Goal: Task Accomplishment & Management: Complete application form

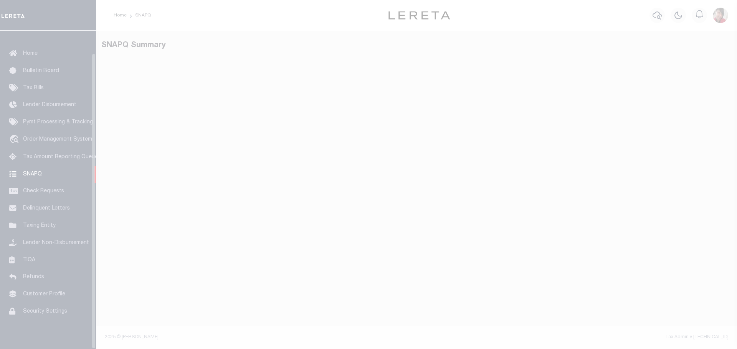
scroll to position [24, 0]
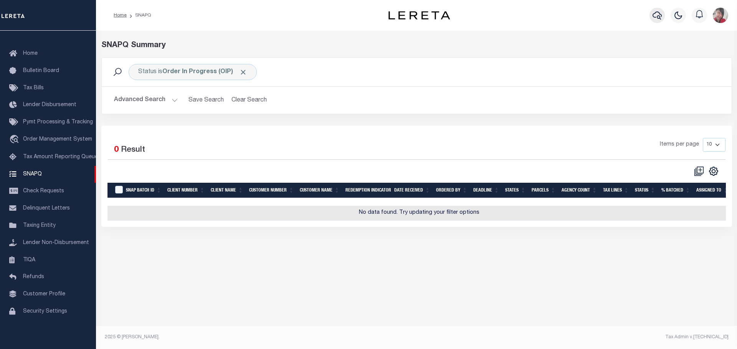
click at [653, 13] on icon "button" at bounding box center [656, 15] width 9 height 9
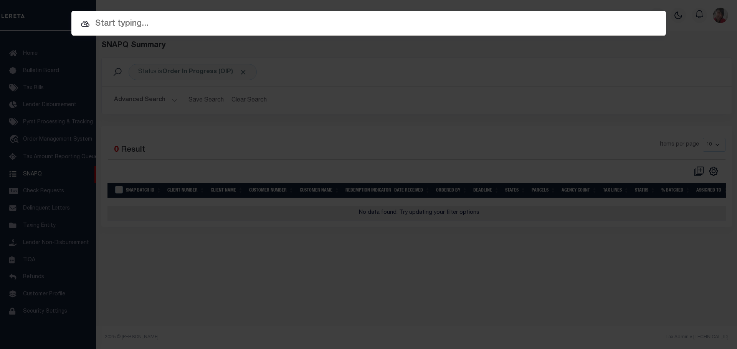
click at [468, 23] on input "text" at bounding box center [368, 23] width 594 height 13
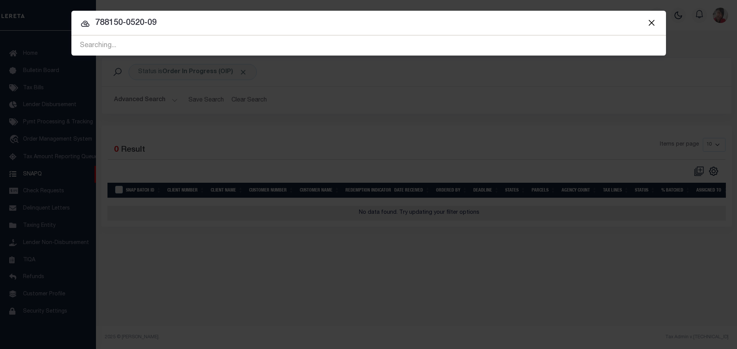
type input "788150-0520-09"
click at [112, 45] on div "Searching..." at bounding box center [368, 46] width 594 height 20
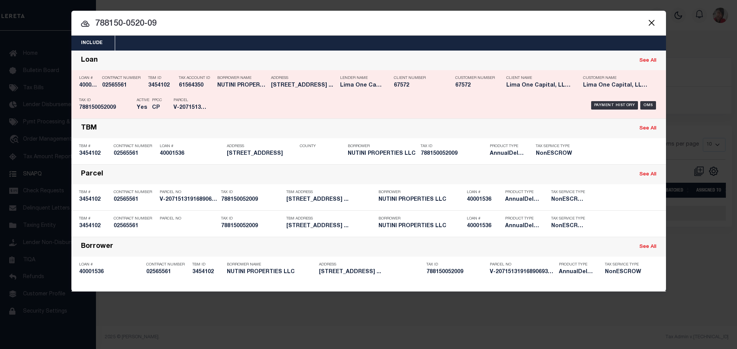
click at [177, 97] on div "Parcel V-2071513191689069356250" at bounding box center [190, 105] width 35 height 22
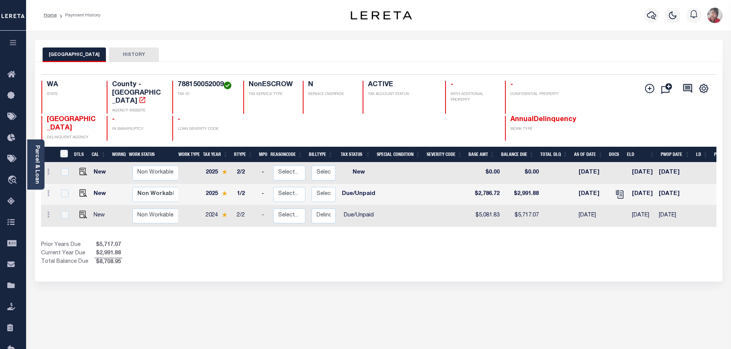
click at [15, 43] on icon "button" at bounding box center [13, 42] width 9 height 7
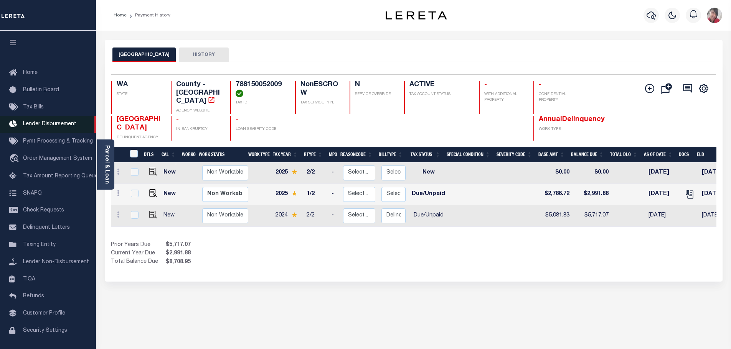
click at [40, 127] on span "Lender Disbursement" at bounding box center [49, 124] width 53 height 5
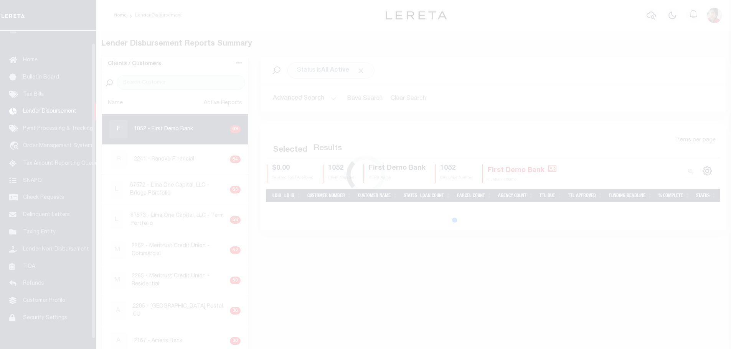
scroll to position [13, 0]
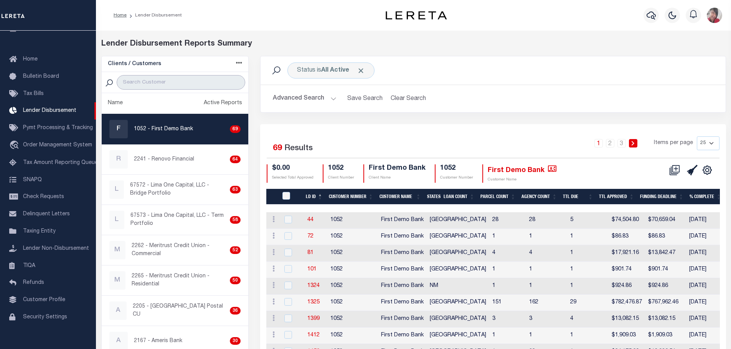
click at [179, 79] on input "search" at bounding box center [181, 82] width 129 height 15
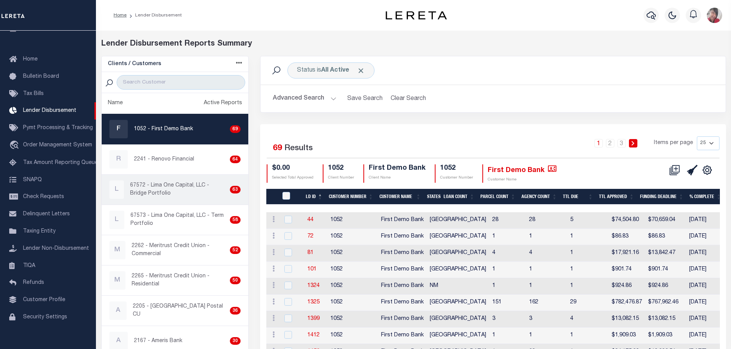
click at [174, 196] on p "67572 - Lima One Capital, LLC - Bridge Portfolio" at bounding box center [178, 190] width 97 height 16
checkbox input "true"
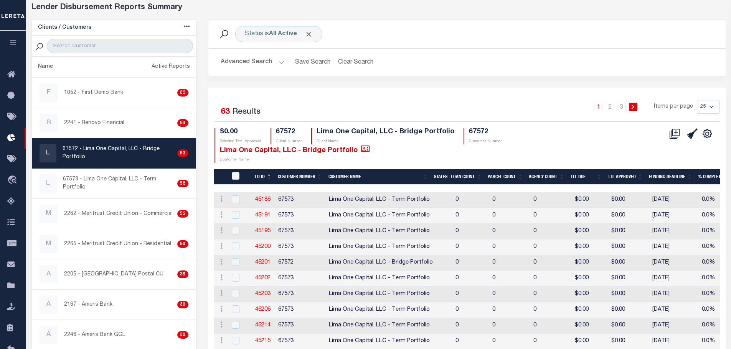
scroll to position [38, 0]
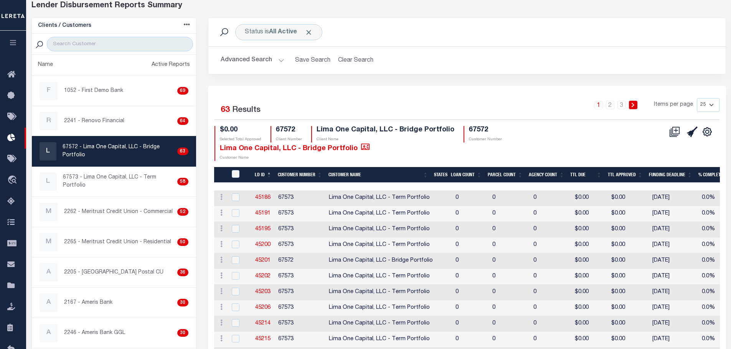
click at [713, 107] on select "25 50 100 200" at bounding box center [708, 105] width 23 height 14
select select "200"
click at [697, 98] on select "25 50 100 200" at bounding box center [708, 105] width 23 height 14
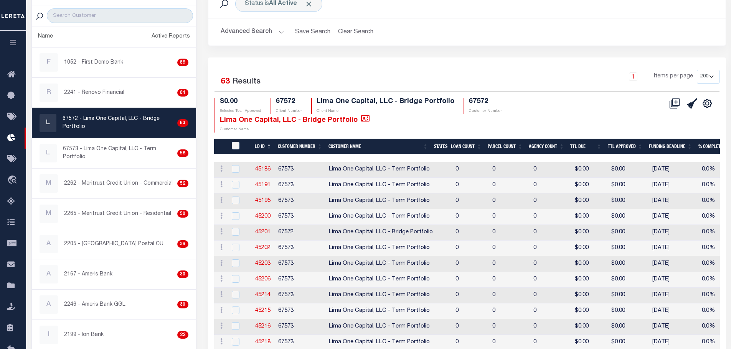
scroll to position [0, 0]
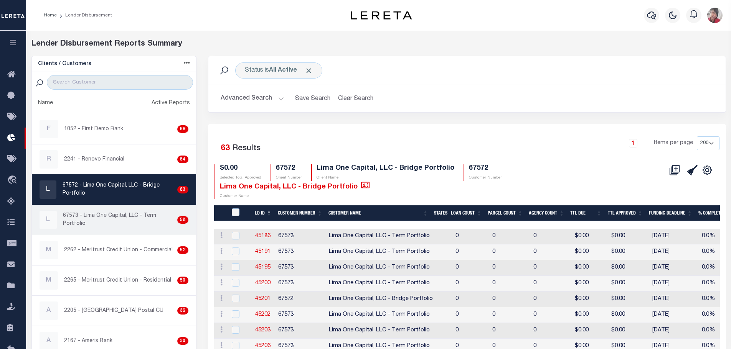
click at [82, 216] on p "67573 - Lima One Capital, LLC - Term Portfolio" at bounding box center [118, 220] width 111 height 16
checkbox input "true"
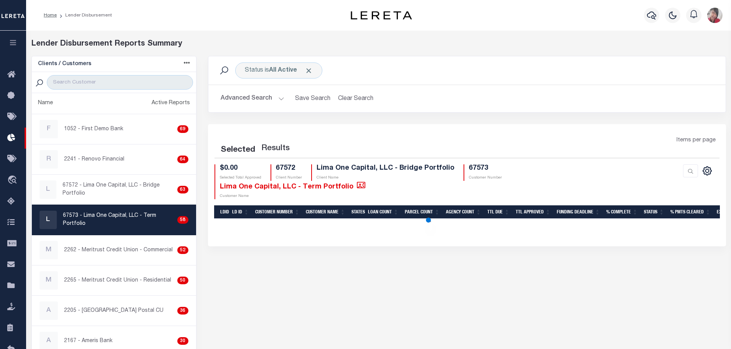
select select "200"
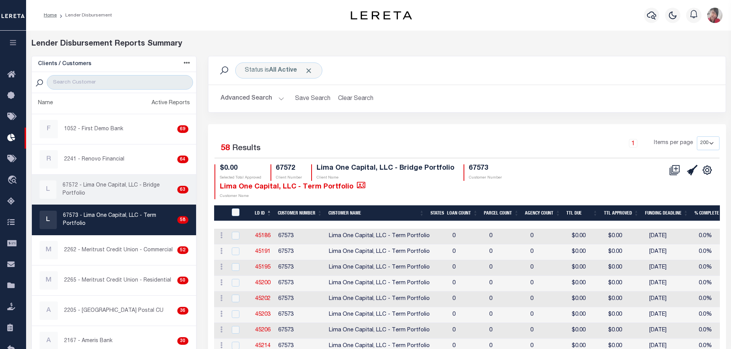
click at [113, 190] on p "67572 - Lima One Capital, LLC - Bridge Portfolio" at bounding box center [119, 190] width 112 height 16
checkbox input "true"
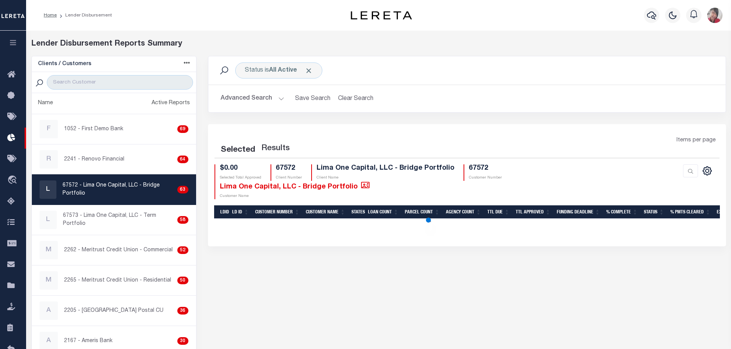
select select "200"
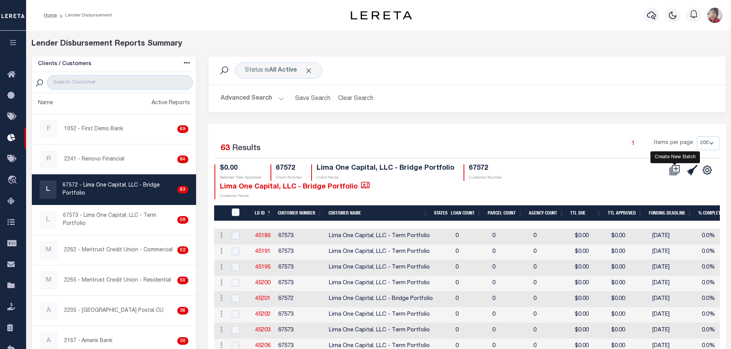
click at [676, 168] on icon at bounding box center [674, 170] width 11 height 11
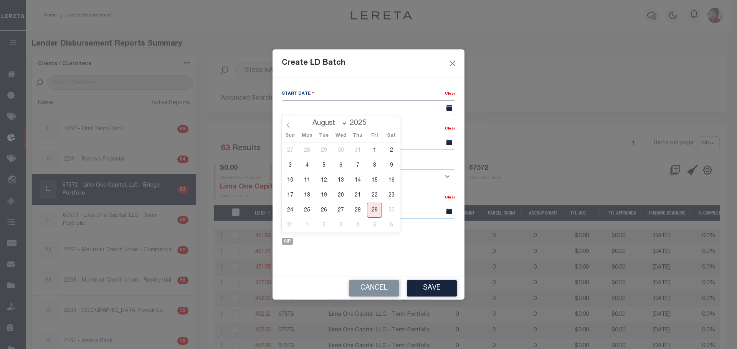
click at [358, 103] on input "text" at bounding box center [368, 108] width 173 height 15
click at [376, 209] on span "29" at bounding box center [374, 210] width 15 height 15
type input "[DATE]"
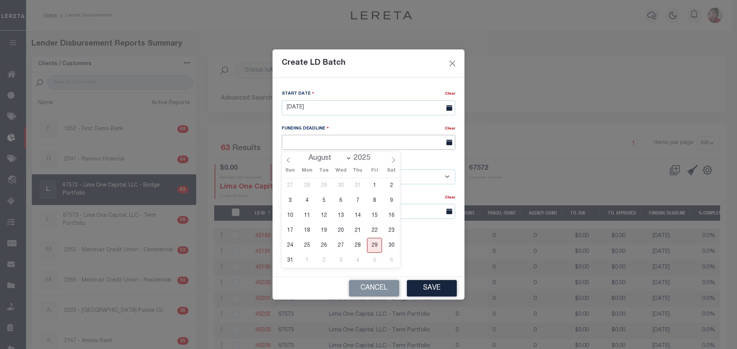
click at [378, 142] on input "text" at bounding box center [368, 142] width 173 height 15
click at [376, 261] on span "5" at bounding box center [374, 260] width 15 height 15
type input "09/05/25"
click at [448, 176] on select "- Select Customer - Accumatch - Refunds All In Credit Union Amarillo National B…" at bounding box center [368, 177] width 173 height 15
select select "2284"
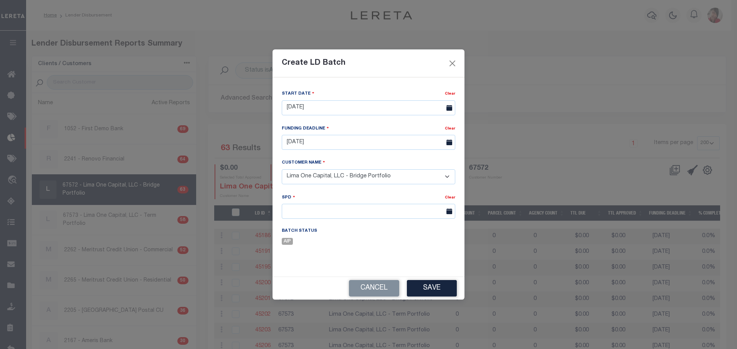
click at [282, 170] on select "- Select Customer - Accumatch - Refunds All In Credit Union Amarillo National B…" at bounding box center [368, 177] width 173 height 15
click at [436, 212] on input "text" at bounding box center [368, 211] width 173 height 15
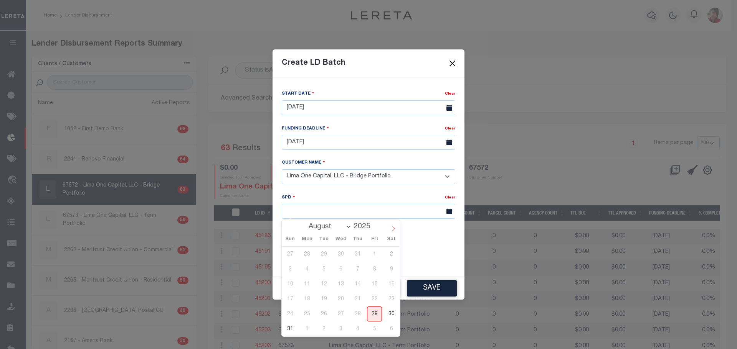
click at [392, 229] on icon at bounding box center [393, 228] width 5 height 5
select select "8"
click at [307, 271] on span "8" at bounding box center [306, 269] width 15 height 15
type input "09/08/2025"
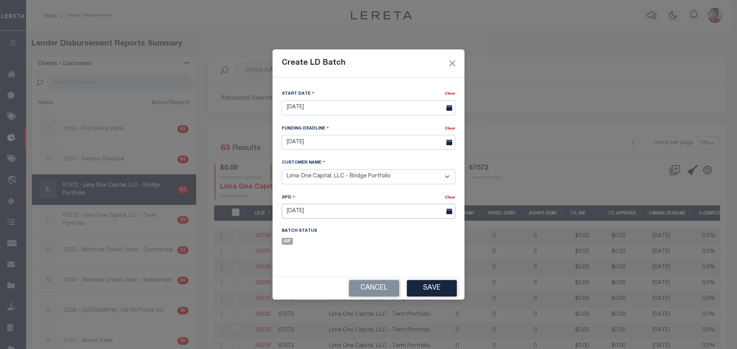
click at [432, 215] on input "09/08/2025" at bounding box center [368, 211] width 173 height 15
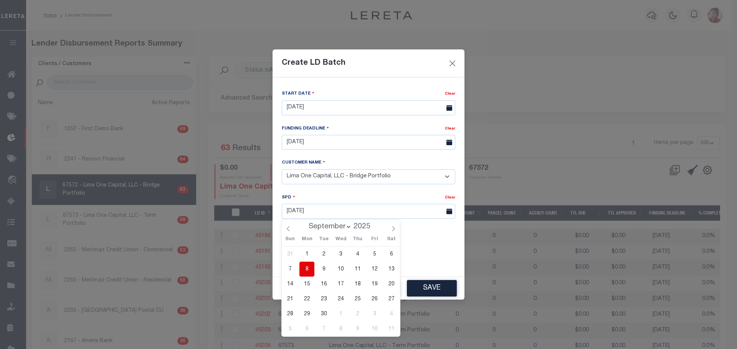
click at [442, 234] on div "Start Date Clear 08/29/2025 Funding Deadline Clear 09/05/25 Client Name" at bounding box center [368, 174] width 185 height 168
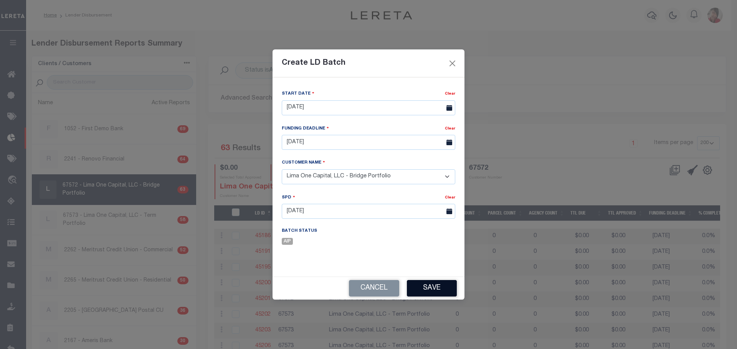
click at [424, 290] on button "Save" at bounding box center [432, 288] width 50 height 16
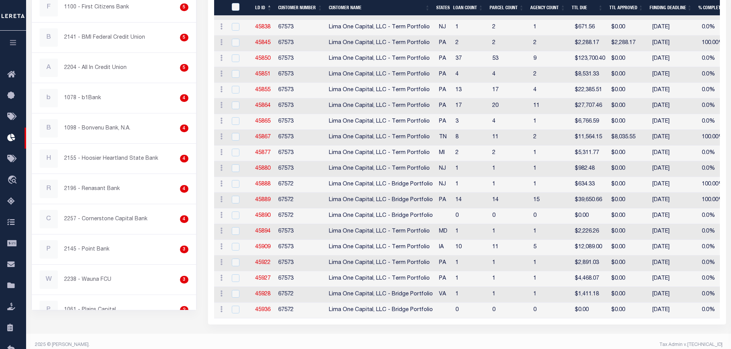
scroll to position [922, 0]
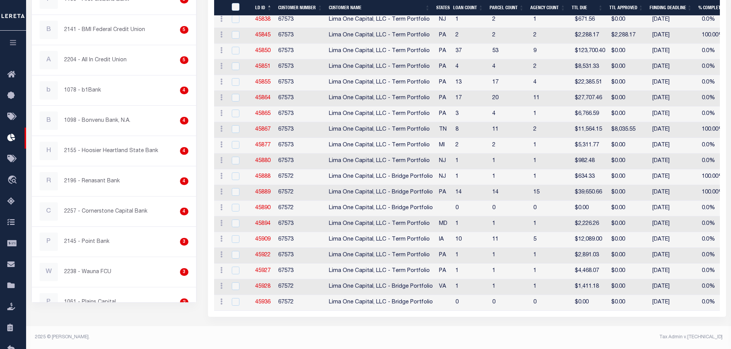
checkbox input "true"
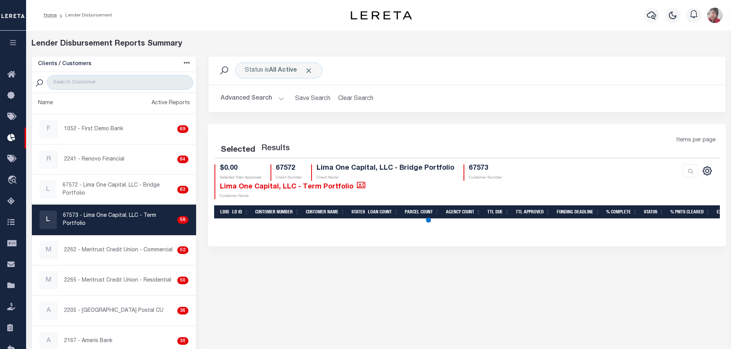
checkbox input "true"
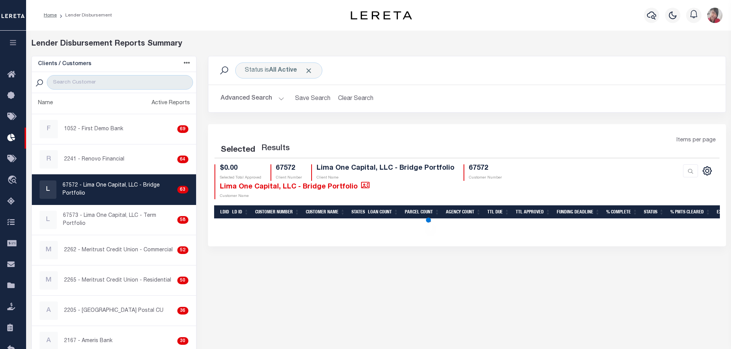
checkbox input "true"
select select "200"
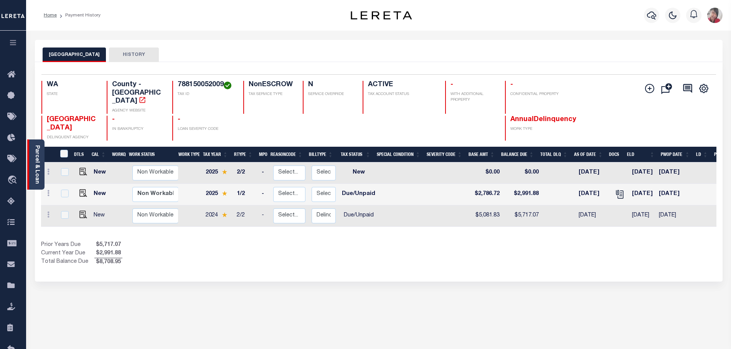
click at [35, 143] on div "Parcel & Loan" at bounding box center [35, 165] width 17 height 50
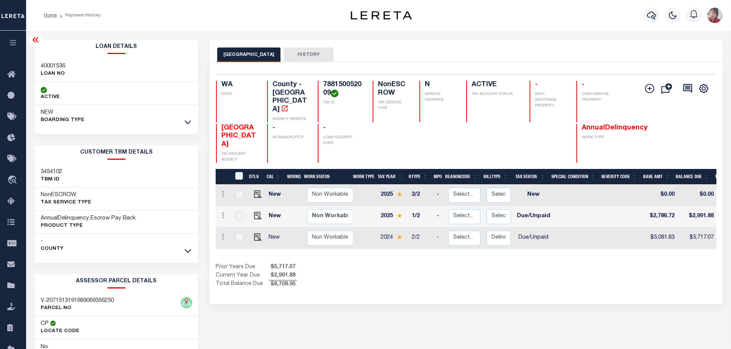
click at [13, 41] on icon "button" at bounding box center [13, 42] width 9 height 7
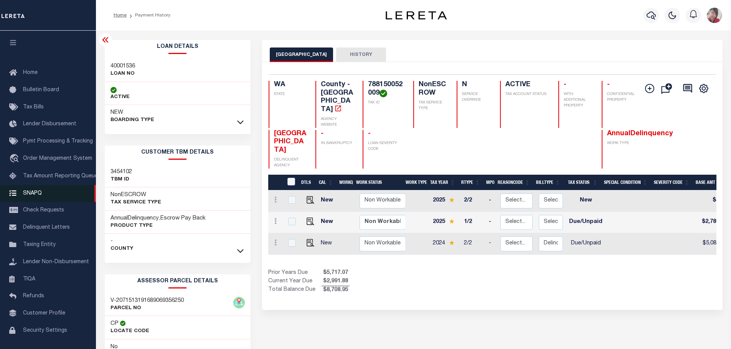
click at [35, 194] on span "SNAPQ" at bounding box center [32, 193] width 19 height 5
click at [291, 218] on input "checkbox" at bounding box center [292, 222] width 8 height 8
checkbox input "true"
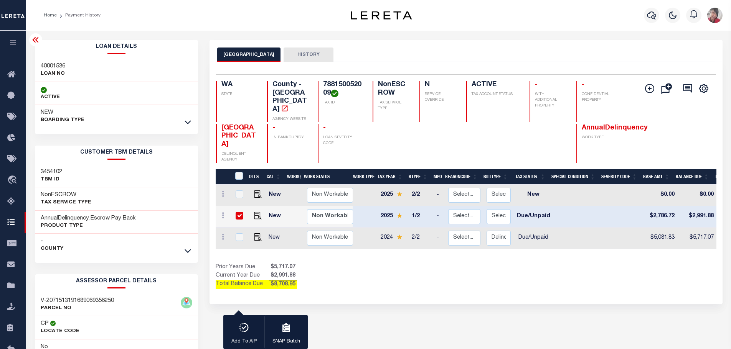
checkbox input "true"
click at [239, 234] on input "checkbox" at bounding box center [240, 238] width 8 height 8
checkbox input "true"
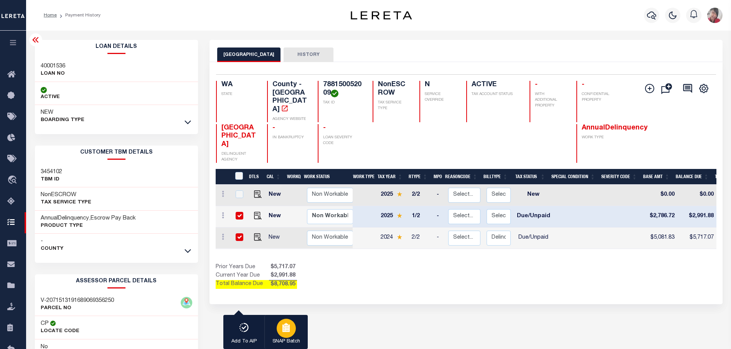
click at [291, 327] on div "button" at bounding box center [286, 328] width 19 height 19
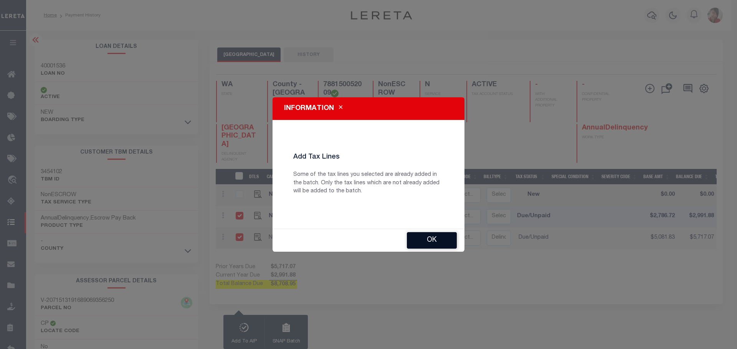
click at [429, 239] on button "Ok" at bounding box center [432, 240] width 50 height 16
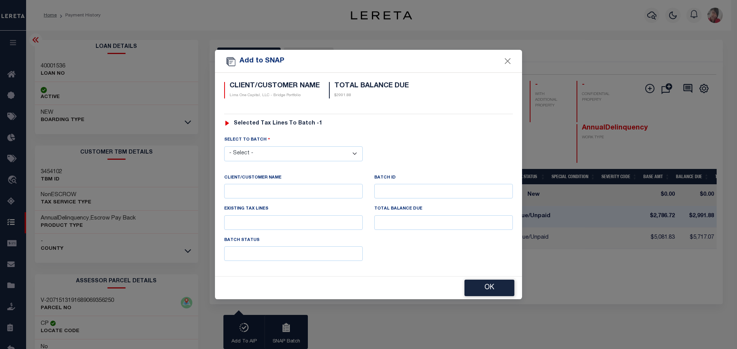
click at [355, 153] on select "- Select - 5818" at bounding box center [293, 154] width 138 height 15
select select "5818"
click at [224, 147] on select "- Select - 5818" at bounding box center [293, 154] width 138 height 15
click at [489, 287] on button "OK" at bounding box center [489, 288] width 50 height 16
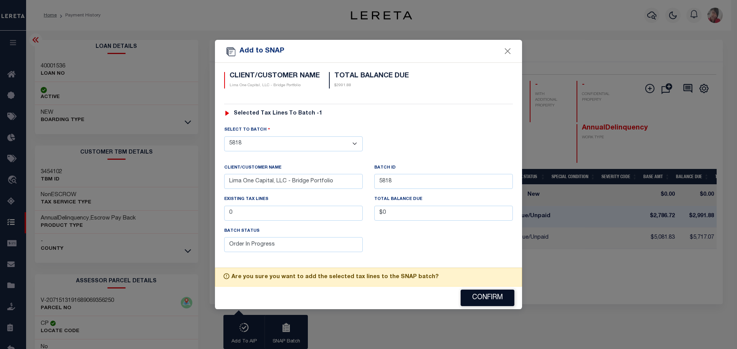
click at [488, 299] on button "Confirm" at bounding box center [487, 298] width 54 height 16
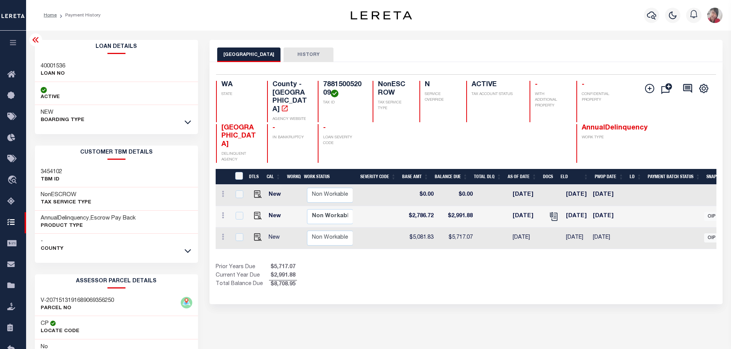
scroll to position [0, 251]
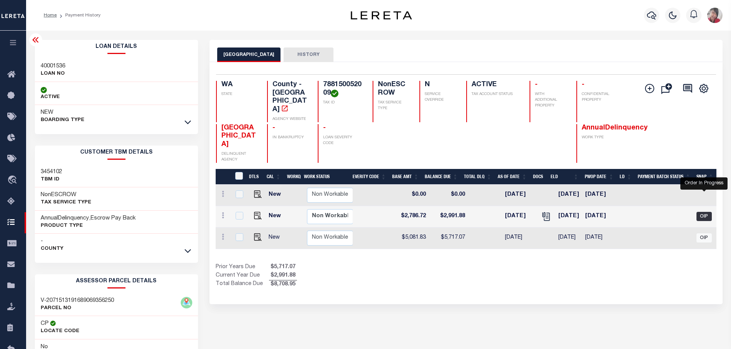
click at [700, 212] on span "OIP" at bounding box center [703, 216] width 15 height 9
checkbox input "true"
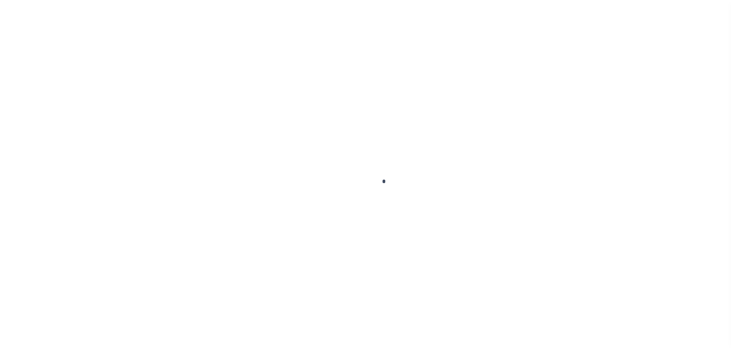
scroll to position [24, 0]
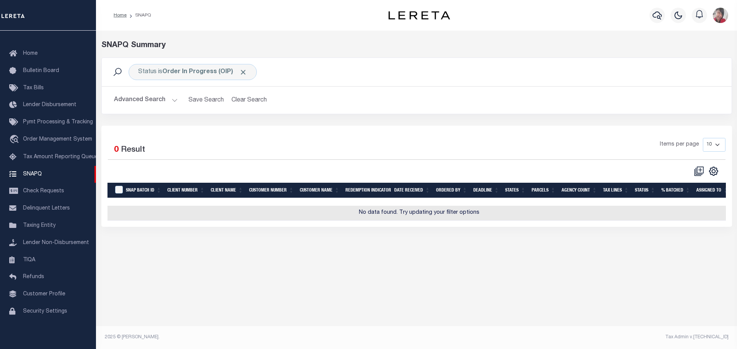
click at [173, 100] on button "Advanced Search" at bounding box center [146, 100] width 64 height 15
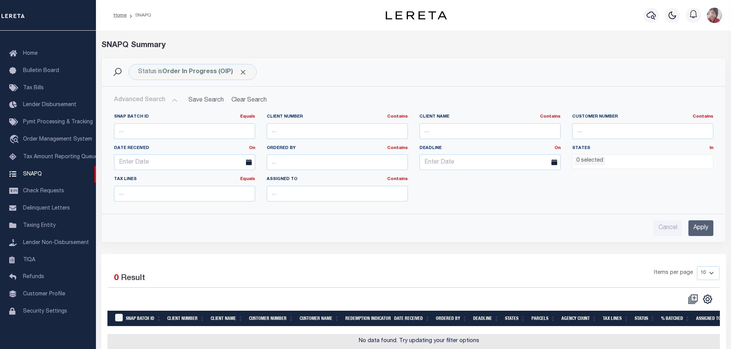
click at [350, 87] on div "Advanced Search Save Search Clear Search SNAP BATCH ID Equals Equals Is" at bounding box center [414, 165] width 624 height 156
click at [692, 298] on icon at bounding box center [693, 300] width 10 height 10
select select
checkbox input "false"
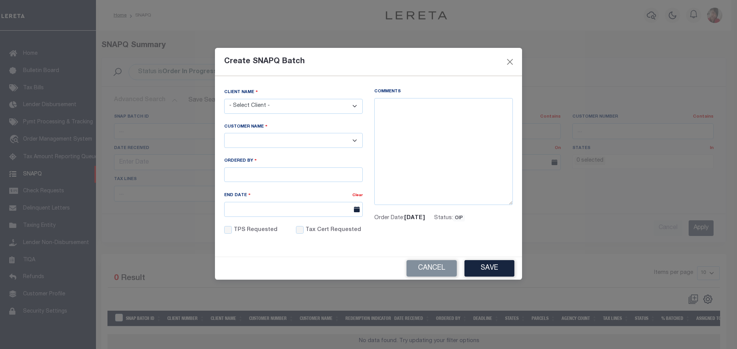
click at [345, 104] on select "- Select Client - Accumatch - Refunds All In Credit Union Amarillo National Ban…" at bounding box center [293, 106] width 138 height 15
select select "2284"
click at [224, 99] on select "- Select Client - Accumatch - Refunds All In Credit Union Amarillo National Ban…" at bounding box center [293, 106] width 138 height 15
click at [272, 142] on select "- Select - Lima One Capital, LLC - Term Portfolio Lima One Capital, LLC - Bridg…" at bounding box center [293, 140] width 138 height 15
select select "2284"
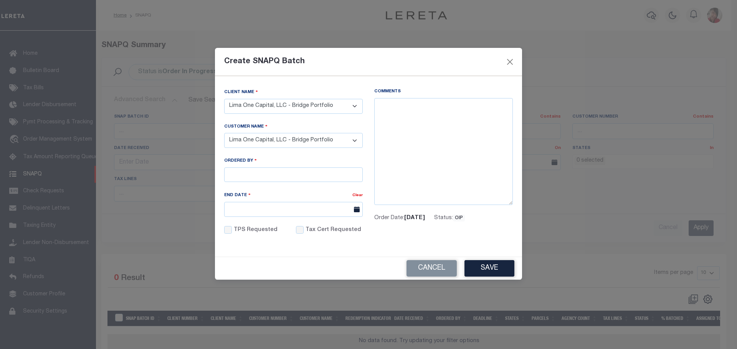
click at [224, 133] on select "- Select - Lima One Capital, LLC - Term Portfolio Lima One Capital, LLC - Bridg…" at bounding box center [293, 140] width 138 height 15
click at [275, 173] on input "Ordered By" at bounding box center [293, 175] width 138 height 15
click at [248, 174] on input "Ordered By" at bounding box center [293, 175] width 138 height 15
type input "[EMAIL_ADDRESS][DOMAIN_NAME]"
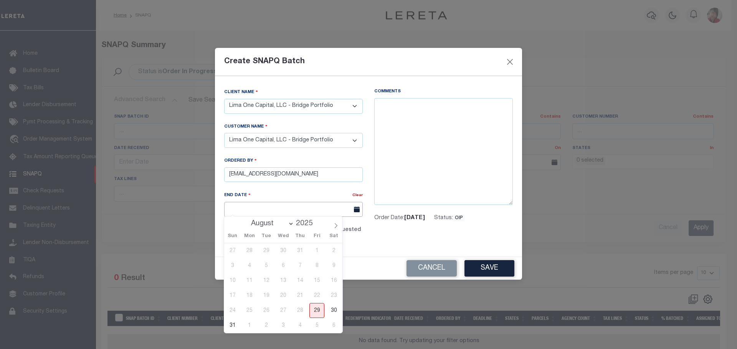
click at [244, 206] on input "End Date" at bounding box center [293, 209] width 138 height 15
click at [336, 226] on icon at bounding box center [335, 225] width 5 height 5
click at [228, 226] on icon at bounding box center [230, 225] width 5 height 5
click at [336, 226] on icon at bounding box center [335, 225] width 5 height 5
select select "8"
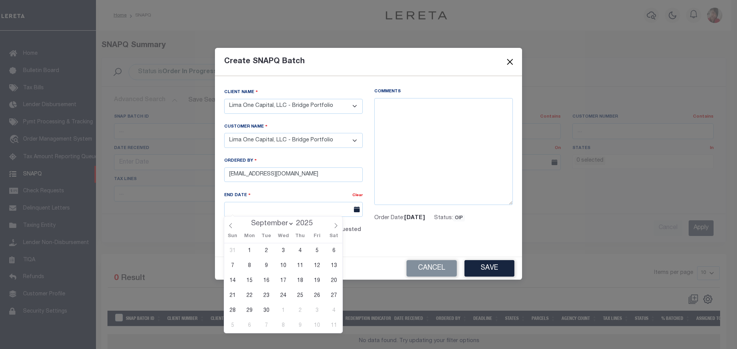
click at [318, 267] on span "12" at bounding box center [316, 266] width 15 height 15
type input "[DATE]"
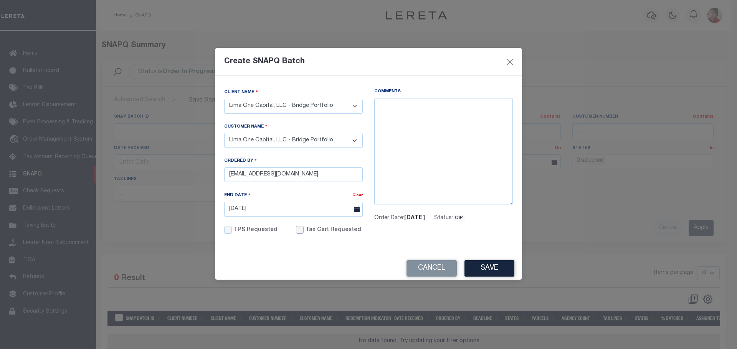
click at [296, 227] on input "Tax Cert Requested" at bounding box center [300, 230] width 8 height 8
checkbox input "true"
click at [392, 108] on textarea "Comments" at bounding box center [443, 151] width 138 height 107
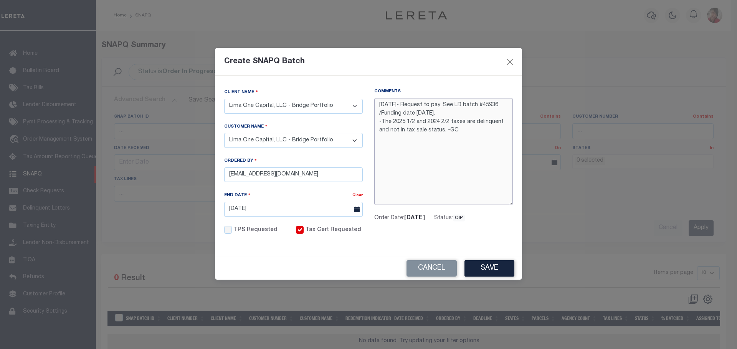
click at [446, 105] on textarea "[DATE]- Request to pay. See LD batch #45936 /Funding date [DATE]. -The 2025 1/2…" at bounding box center [443, 151] width 138 height 107
click at [408, 104] on textarea "[DATE]- Request to pay. See LD batch #45936 /Funding date [DATE]. -The 2025 1/2…" at bounding box center [443, 151] width 138 height 107
click at [461, 104] on textarea "[DATE]- Email Request to pay. See LD batch #45936 /Funding date [DATE]. -The 20…" at bounding box center [443, 151] width 138 height 107
click at [443, 132] on textarea "[DATE]- Email Request to pay/batch. See LD batch #45936 /Funding date [DATE]. -…" at bounding box center [443, 151] width 138 height 107
drag, startPoint x: 466, startPoint y: 135, endPoint x: 363, endPoint y: 101, distance: 108.0
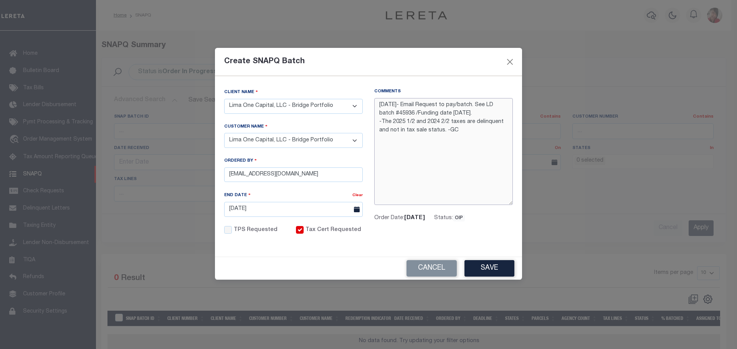
click at [363, 101] on div "Status - Select Status - Order In Progress Complete Assign To - Select Assigned…" at bounding box center [368, 168] width 300 height 159
drag, startPoint x: 394, startPoint y: 116, endPoint x: 406, endPoint y: 102, distance: 18.5
click at [406, 102] on textarea "[DATE]- Email Request to pay/batch. See LD batch #45936 /Funding date [DATE]. -…" at bounding box center [443, 151] width 138 height 107
click at [407, 104] on textarea "[DATE]- Email Request to pay/batch. See LD batch #45936 /Funding date [DATE]. -…" at bounding box center [443, 151] width 138 height 107
drag, startPoint x: 463, startPoint y: 133, endPoint x: 374, endPoint y: 104, distance: 93.9
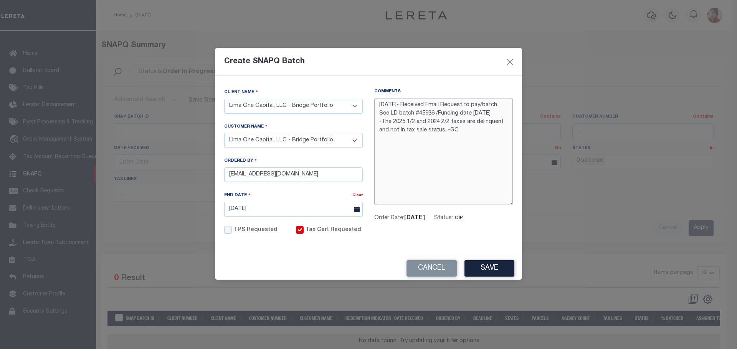
click at [374, 104] on div "Comments [DATE]- Received Email Request to pay/batch. See LD batch #45936 /Fund…" at bounding box center [443, 167] width 150 height 156
type textarea "[DATE]- Received Email Request to pay/batch. See LD batch #45936 /Funding date …"
click at [491, 267] on button "Save" at bounding box center [489, 268] width 50 height 16
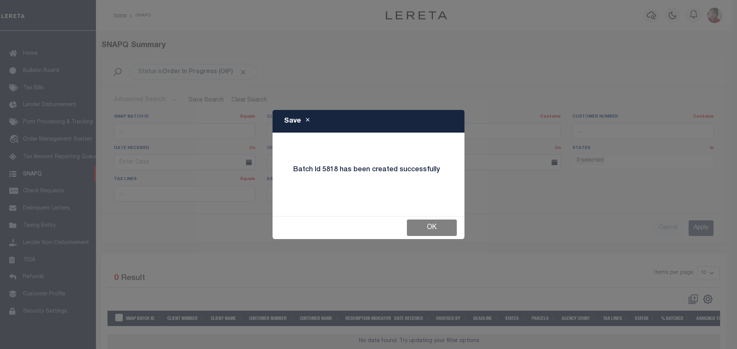
click at [437, 226] on button "OK" at bounding box center [432, 228] width 50 height 16
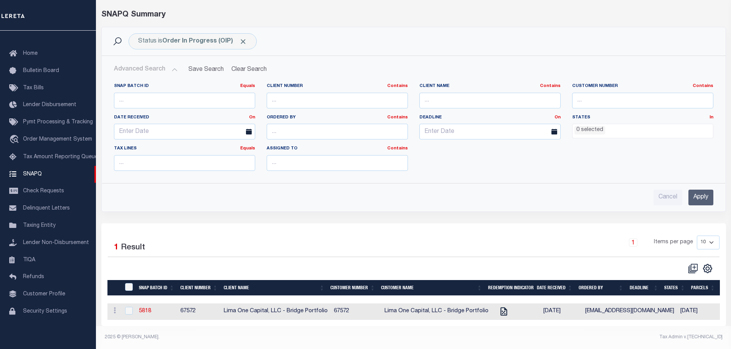
scroll to position [37, 0]
click at [147, 309] on link "5818" at bounding box center [145, 311] width 12 height 5
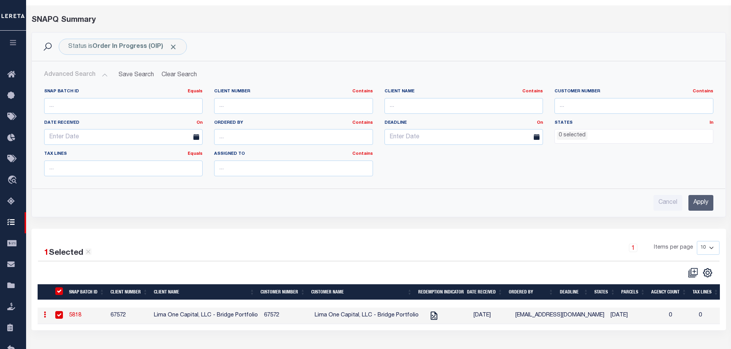
scroll to position [36, 0]
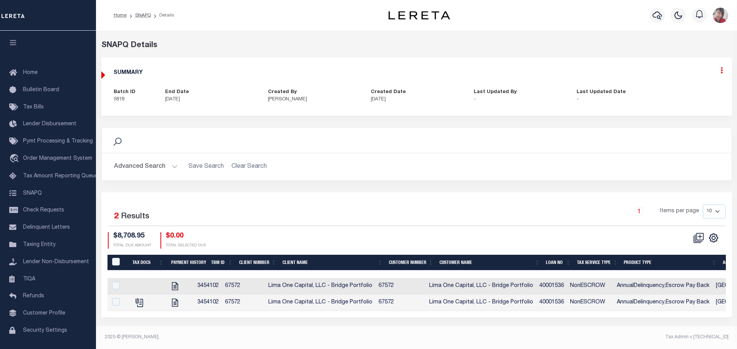
click at [720, 72] on icon at bounding box center [721, 70] width 2 height 7
click at [684, 92] on link "Edit" at bounding box center [701, 92] width 61 height 13
select select "OIP"
checkbox input "true"
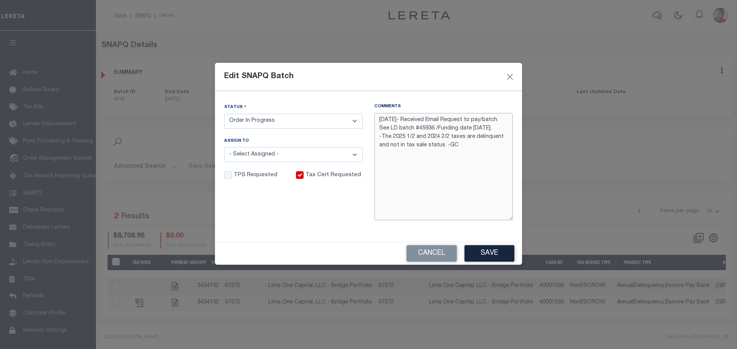
click at [445, 145] on textarea "[DATE]- Received Email Request to pay/batch. See LD batch #45936 /Funding date …" at bounding box center [443, 166] width 138 height 107
type textarea "8/29/2025- Received Email Request to pay/batch. See LD batch #45936 /Funding da…"
click at [354, 117] on select "- Select Status - Order In Progress Complete" at bounding box center [293, 121] width 138 height 15
select select "CPT"
click at [224, 114] on select "- Select Status - Order In Progress Complete" at bounding box center [293, 121] width 138 height 15
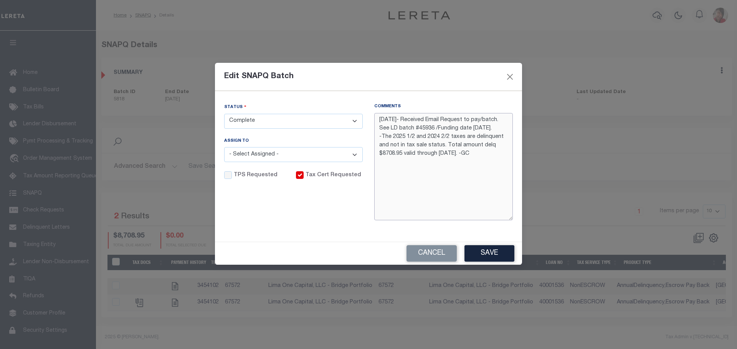
drag, startPoint x: 483, startPoint y: 153, endPoint x: 362, endPoint y: 108, distance: 129.9
click at [362, 108] on div "Status - Select Status - Order In Progress Complete Assign To - Select Assigned…" at bounding box center [368, 168] width 300 height 129
click at [495, 254] on button "Save" at bounding box center [489, 254] width 50 height 16
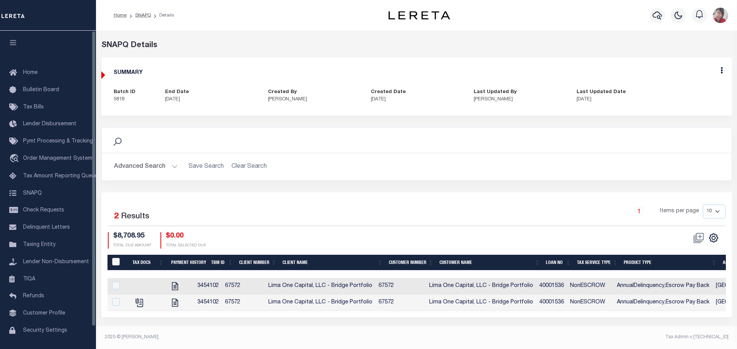
click at [117, 259] on input "QID" at bounding box center [116, 262] width 8 height 8
checkbox input "true"
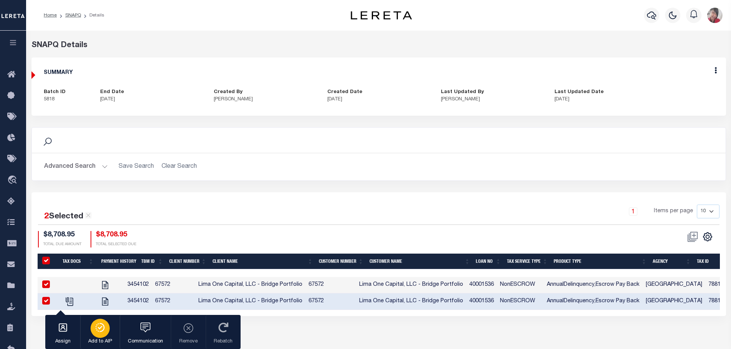
click at [103, 328] on icon "button" at bounding box center [100, 327] width 11 height 9
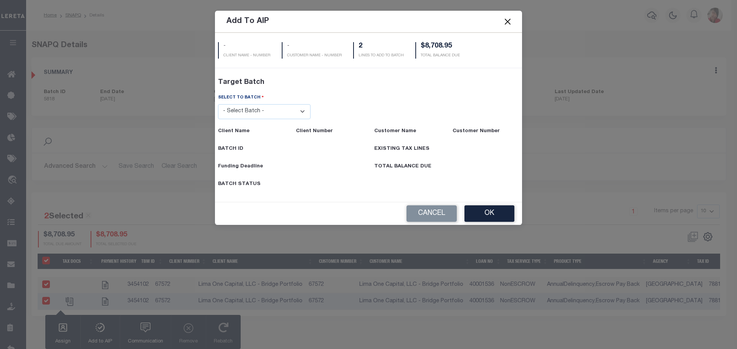
click at [301, 106] on select "- Select Batch - 45889 45888 45928 45201 45890 45936" at bounding box center [264, 111] width 93 height 15
select select "45936"
click at [218, 119] on select "- Select Batch - 45889 45888 45928 45201 45890 45936" at bounding box center [264, 111] width 93 height 15
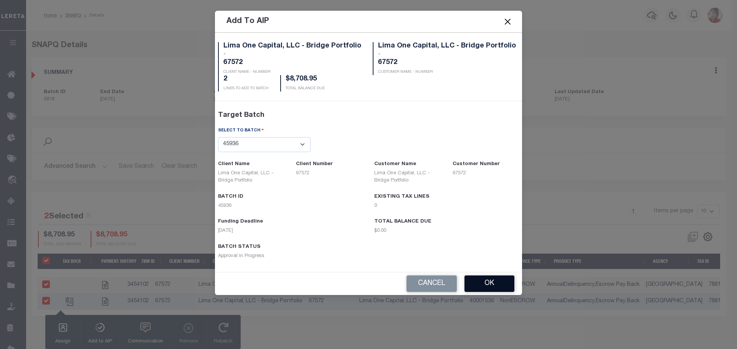
click at [493, 285] on button "OK" at bounding box center [489, 284] width 50 height 16
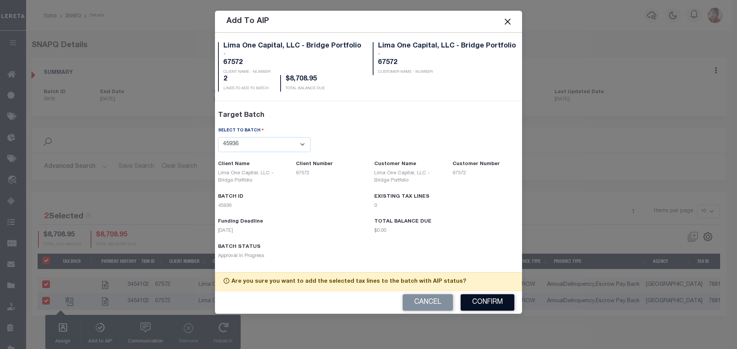
click at [488, 298] on button "Confirm" at bounding box center [487, 303] width 54 height 16
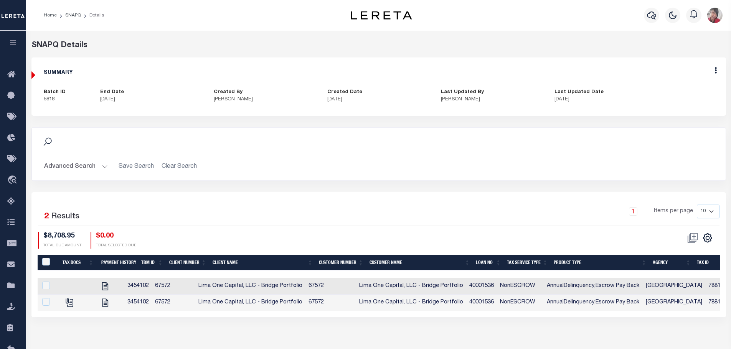
drag, startPoint x: 12, startPoint y: 43, endPoint x: 13, endPoint y: 49, distance: 6.2
click at [12, 43] on icon "button" at bounding box center [13, 42] width 9 height 7
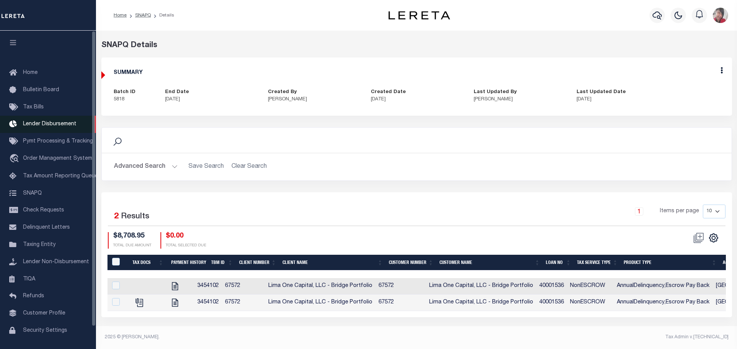
click at [55, 124] on span "Lender Disbursement" at bounding box center [49, 124] width 53 height 5
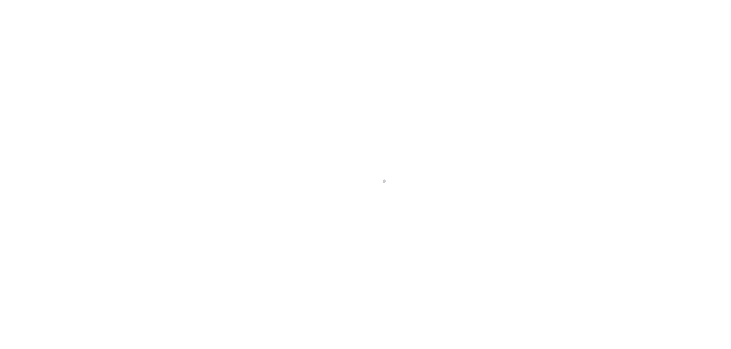
scroll to position [13, 0]
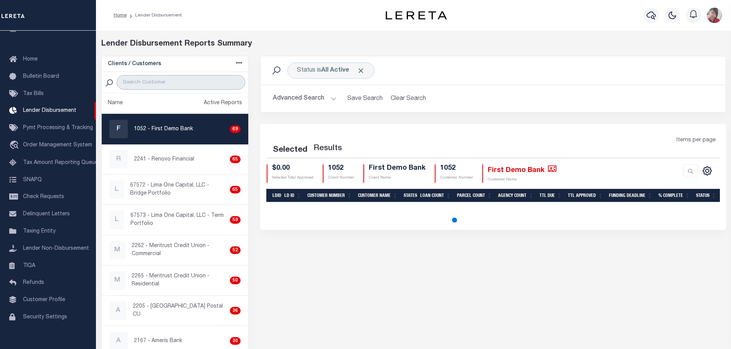
click at [158, 79] on input "search" at bounding box center [181, 82] width 129 height 15
select select "200"
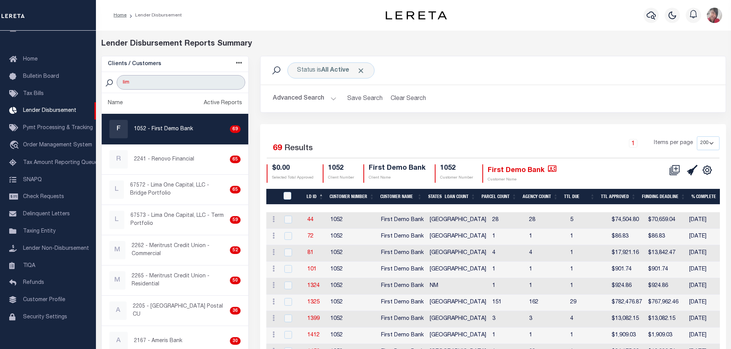
type input "lima"
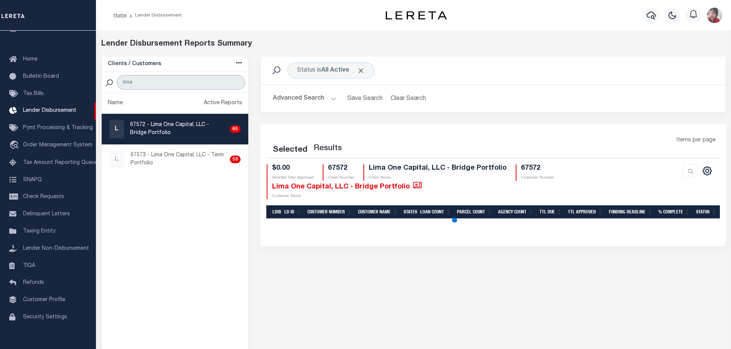
select select "200"
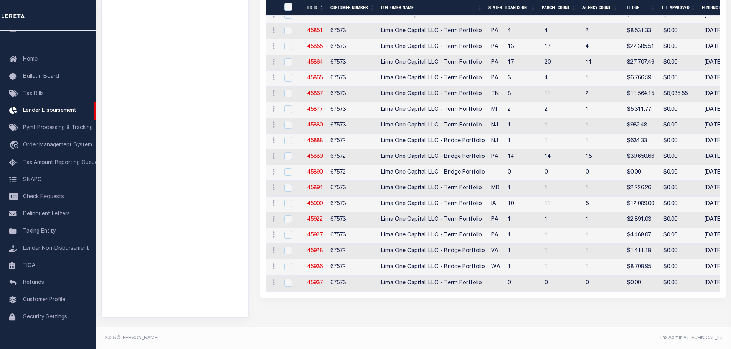
scroll to position [954, 0]
type input "lima"
click at [313, 280] on link "45937" at bounding box center [314, 282] width 15 height 5
checkbox input "true"
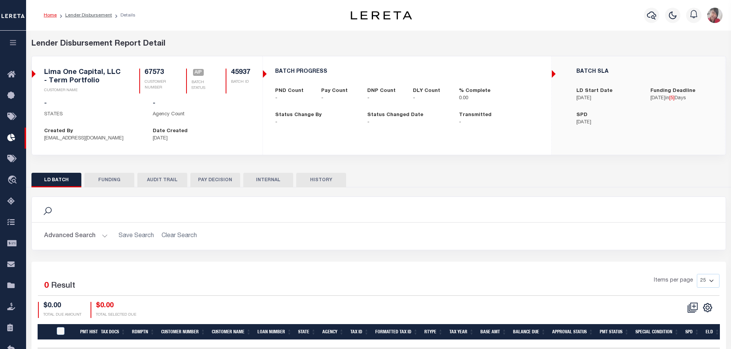
checkbox input "true"
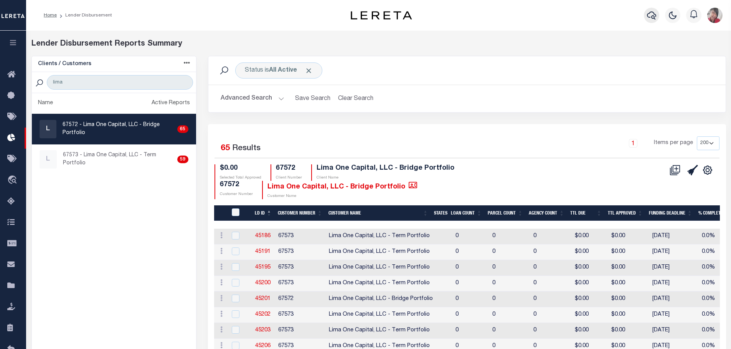
click at [648, 11] on icon "button" at bounding box center [651, 15] width 9 height 9
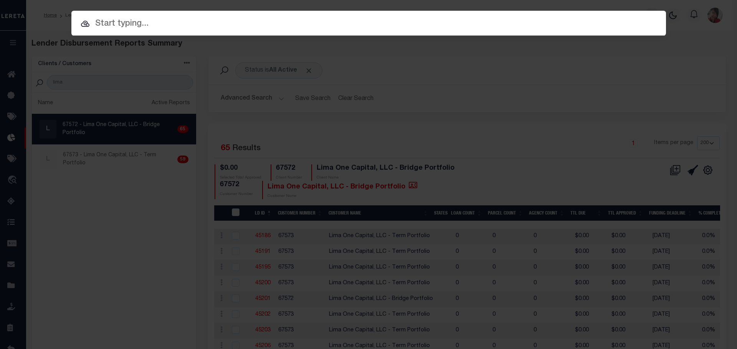
click at [465, 23] on input "text" at bounding box center [368, 23] width 594 height 13
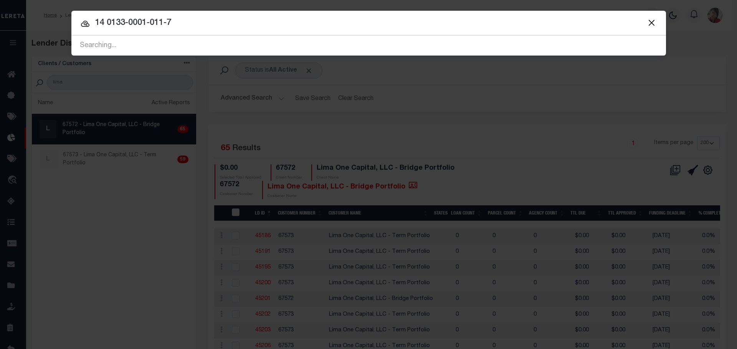
type input "14 0133-0001-011-7"
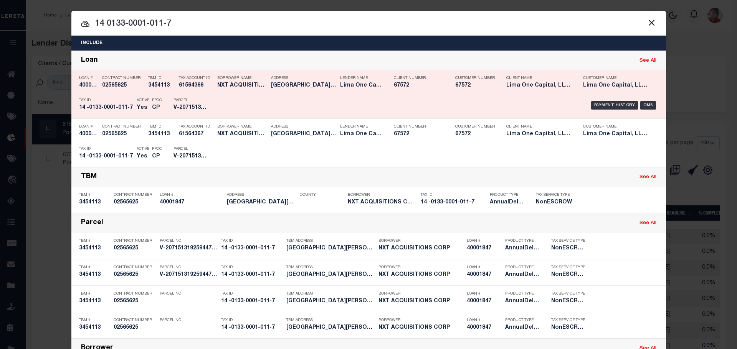
click at [327, 87] on h5 "1458 WADLEY AVENUE EAST POINT G..." at bounding box center [303, 85] width 65 height 7
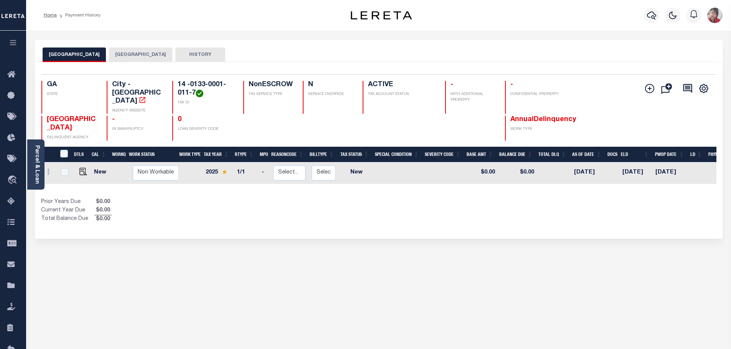
click at [119, 57] on button "[GEOGRAPHIC_DATA]" at bounding box center [140, 55] width 63 height 15
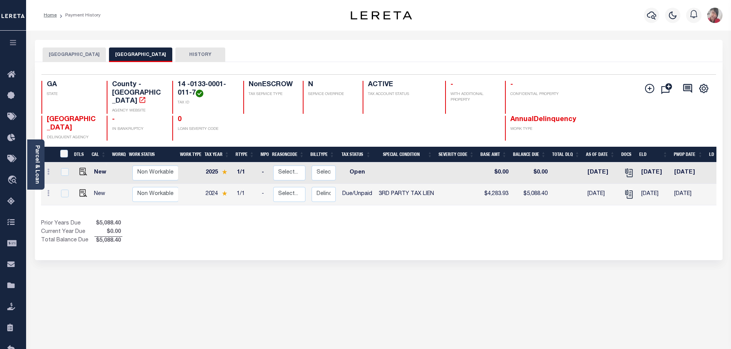
click at [73, 56] on button "[GEOGRAPHIC_DATA]" at bounding box center [74, 55] width 63 height 15
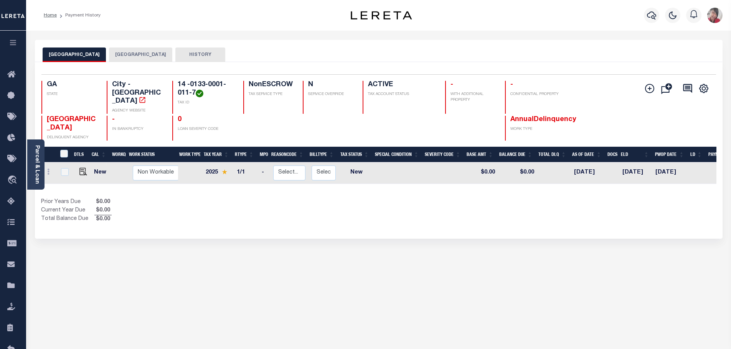
click at [123, 55] on button "FULTON COUNTY" at bounding box center [140, 55] width 63 height 15
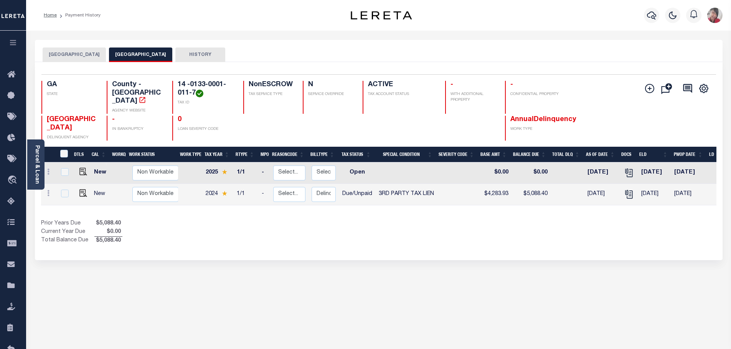
click at [11, 43] on icon "button" at bounding box center [13, 42] width 9 height 7
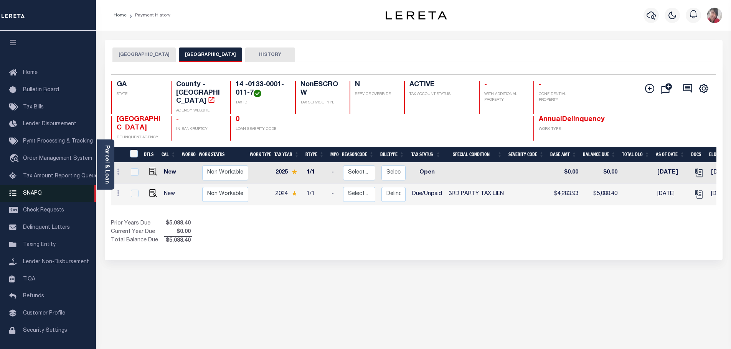
click at [36, 196] on span "SNAPQ" at bounding box center [32, 193] width 19 height 5
click at [152, 190] on img "" at bounding box center [153, 194] width 8 height 8
checkbox input "true"
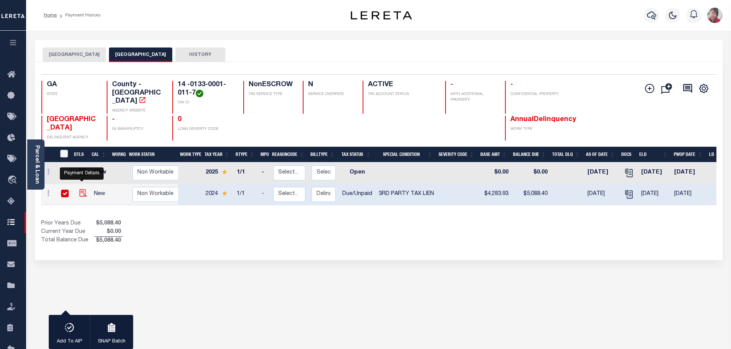
click at [82, 190] on img "" at bounding box center [83, 194] width 8 height 8
checkbox input "false"
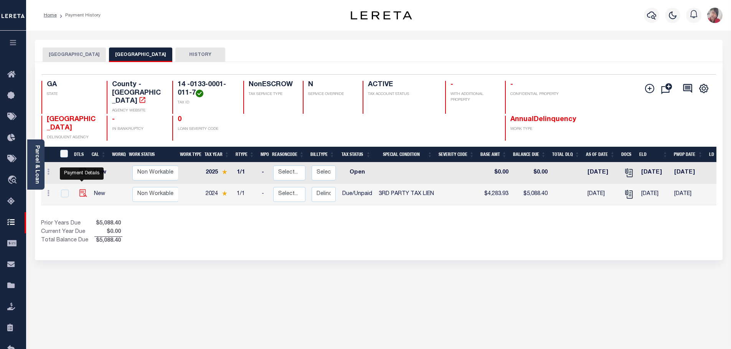
click at [82, 190] on img "" at bounding box center [83, 194] width 8 height 8
checkbox input "true"
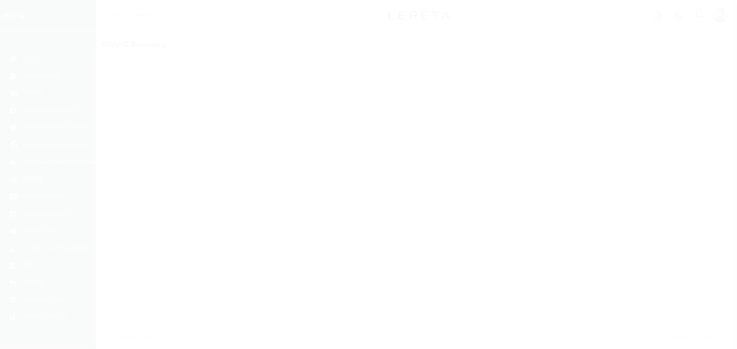
scroll to position [24, 0]
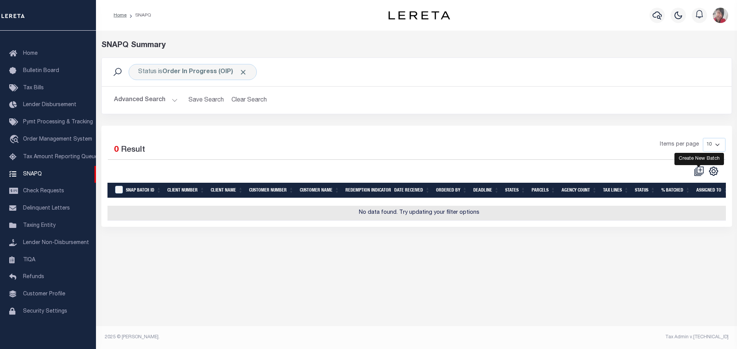
click at [700, 169] on icon "" at bounding box center [700, 170] width 4 height 4
select select
checkbox input "false"
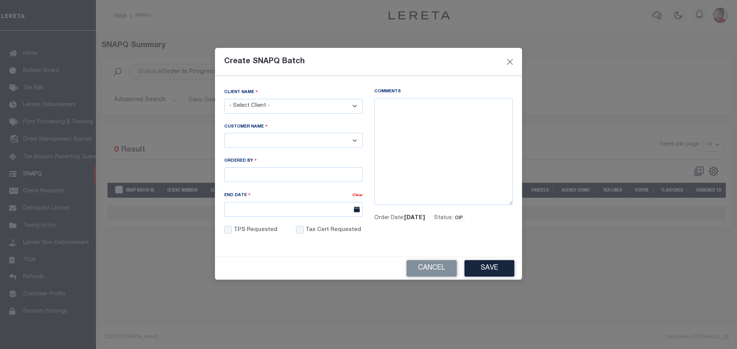
click at [356, 111] on select "- Select Client - Accumatch - Refunds All In Credit Union Amarillo National Ban…" at bounding box center [293, 106] width 138 height 15
select select "2284"
click at [224, 99] on select "- Select Client - Accumatch - Refunds All In Credit Union Amarillo National Ban…" at bounding box center [293, 106] width 138 height 15
click at [267, 142] on select "- Select - Lima One Capital, LLC - Term Portfolio Lima One Capital, LLC - Bridg…" at bounding box center [293, 140] width 138 height 15
select select "2284"
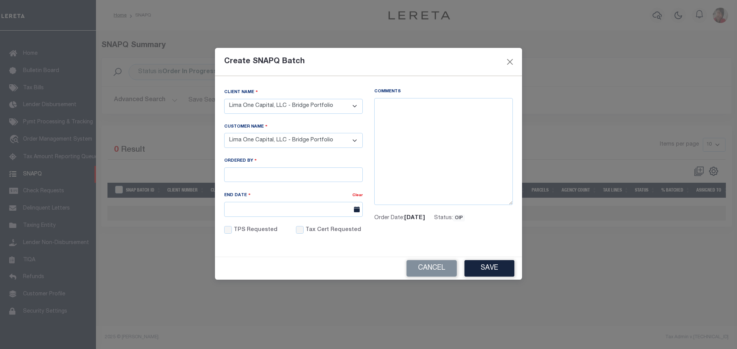
click at [224, 133] on select "- Select - Lima One Capital, LLC - Term Portfolio Lima One Capital, LLC - Bridg…" at bounding box center [293, 140] width 138 height 15
click at [260, 173] on input "Ordered By" at bounding box center [293, 175] width 138 height 15
type input "[EMAIL_ADDRESS][DOMAIN_NAME]"
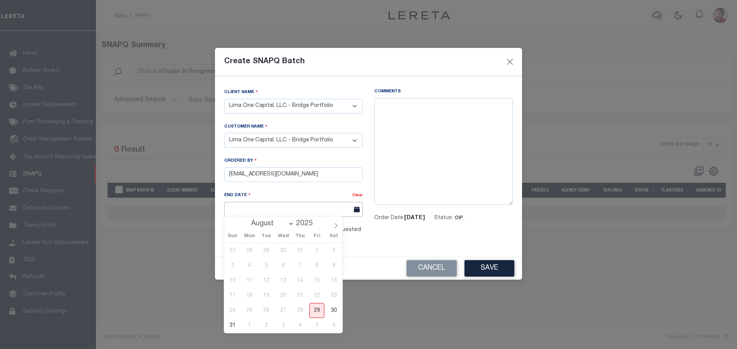
click at [266, 210] on input "End Date" at bounding box center [293, 209] width 138 height 15
click at [318, 327] on span "5" at bounding box center [316, 325] width 15 height 15
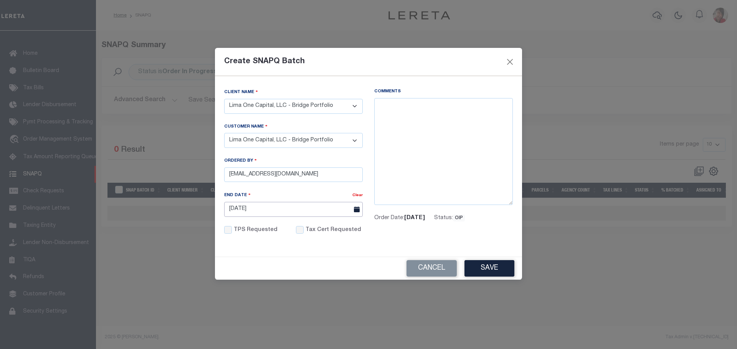
click at [293, 208] on input "[DATE]" at bounding box center [293, 209] width 138 height 15
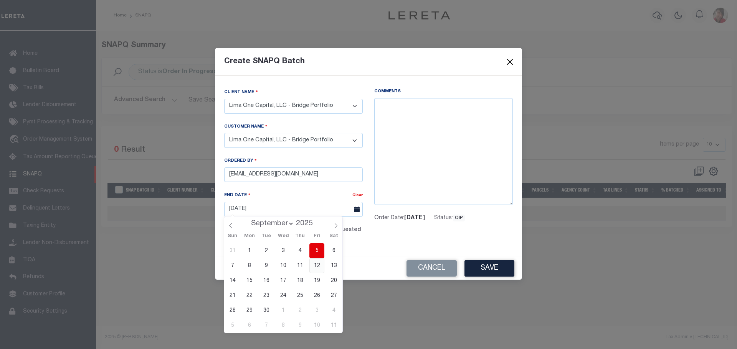
click at [316, 268] on span "12" at bounding box center [316, 266] width 15 height 15
type input "[DATE]"
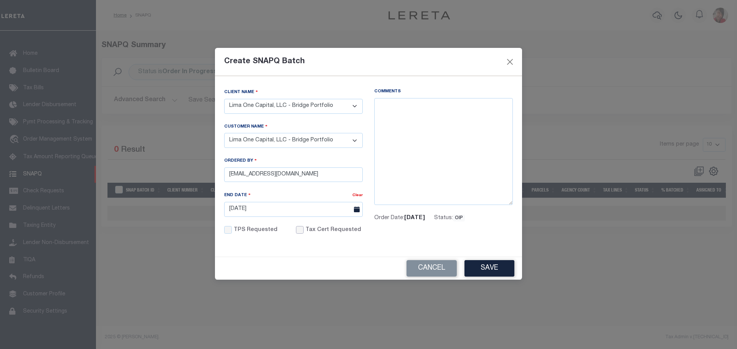
click at [297, 226] on input "Tax Cert Requested" at bounding box center [300, 230] width 8 height 8
checkbox input "true"
click at [396, 108] on textarea "Comments" at bounding box center [443, 151] width 138 height 107
paste textarea "[DATE]- Received Email Request to pay/batch. See LD batch #45936 /Funding date …"
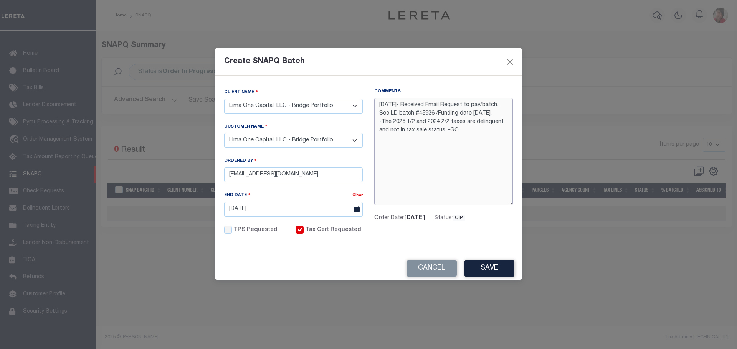
click at [451, 164] on textarea "[DATE]- Received Email Request to pay/batch. See LD batch #45936 /Funding date …" at bounding box center [443, 151] width 138 height 107
type textarea "[DATE]- Received Email Request to pay/batch. See LD batch #45936 /Funding date …"
click at [510, 63] on button "Close" at bounding box center [510, 62] width 10 height 10
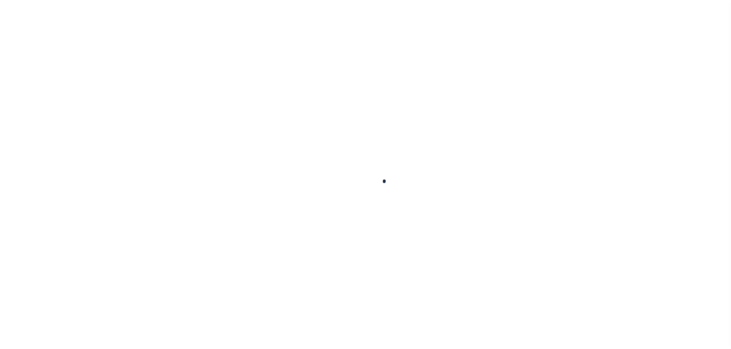
checkbox input "false"
type input "[DATE]"
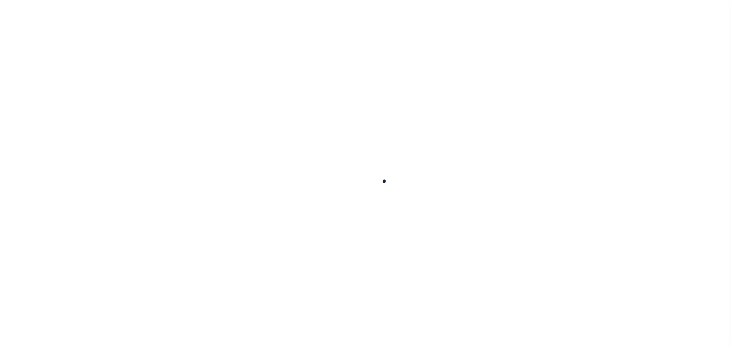
type input "[DATE]"
select select "DUE"
select select "20"
type input "0"
type input "$4,283.93"
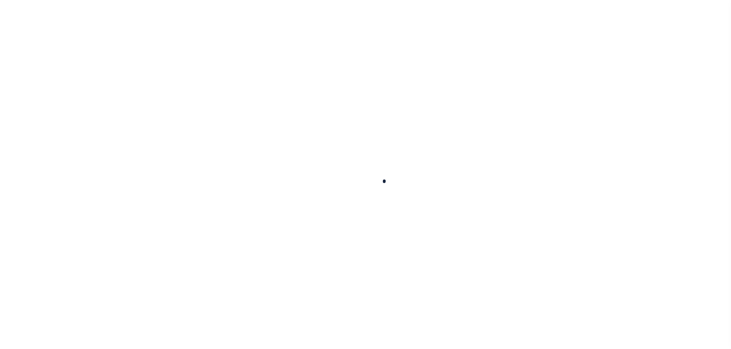
type input "$804.47"
type input "$5,088.4"
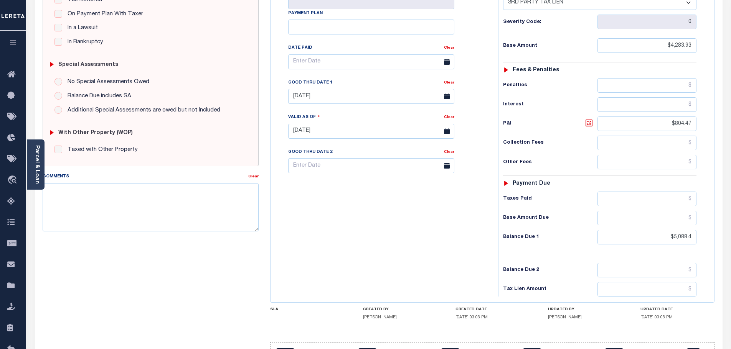
scroll to position [192, 0]
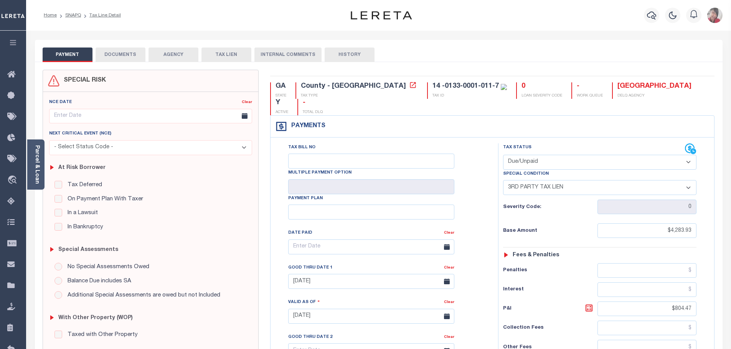
select select "DUE"
select select "20"
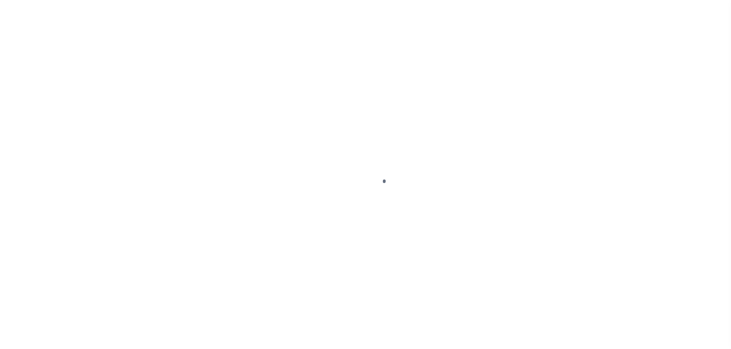
select select "DUE"
select select "20"
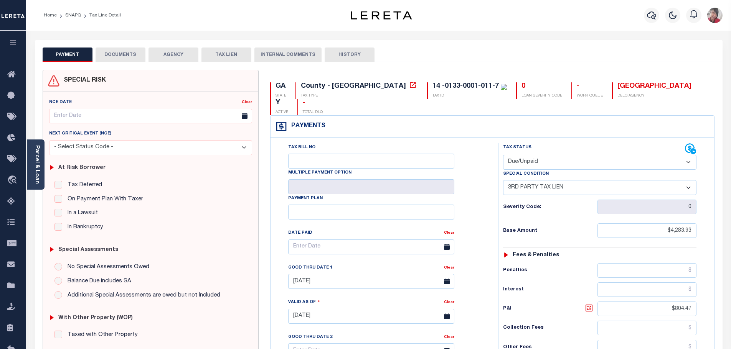
click at [128, 56] on button "DOCUMENTS" at bounding box center [121, 55] width 50 height 15
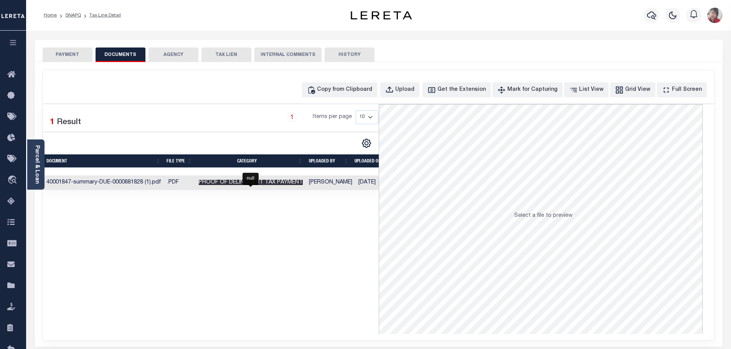
click at [265, 185] on span "Proof of Delinquent Tax Payment" at bounding box center [251, 182] width 104 height 5
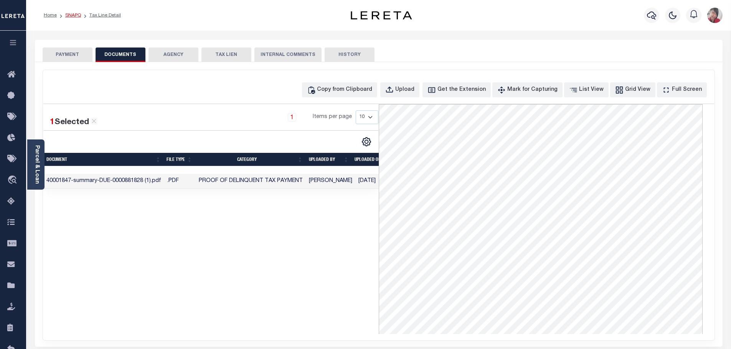
click at [74, 15] on link "SNAPQ" at bounding box center [73, 15] width 16 height 5
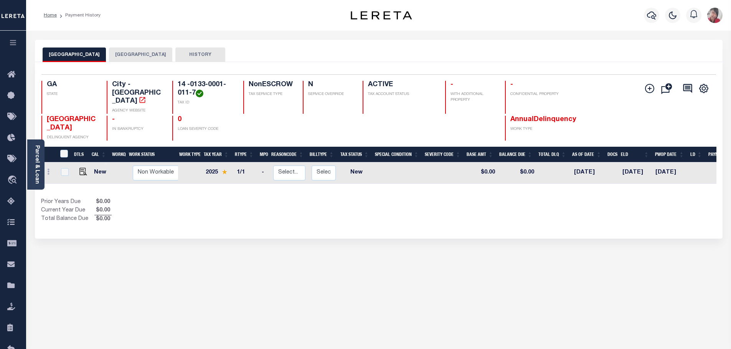
click at [13, 44] on icon "button" at bounding box center [13, 42] width 9 height 7
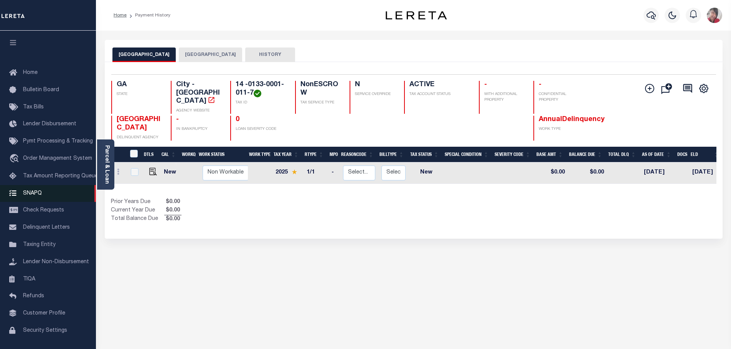
drag, startPoint x: 33, startPoint y: 196, endPoint x: 51, endPoint y: 187, distance: 20.6
click at [32, 196] on span "SNAPQ" at bounding box center [32, 193] width 19 height 5
click at [194, 54] on button "[GEOGRAPHIC_DATA]" at bounding box center [210, 55] width 63 height 15
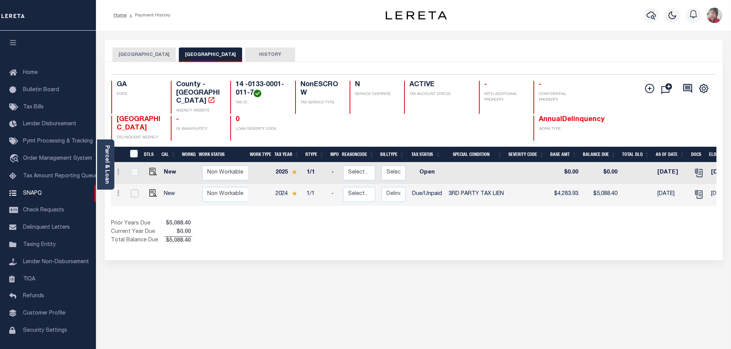
click at [134, 190] on input "checkbox" at bounding box center [135, 194] width 8 height 8
checkbox input "true"
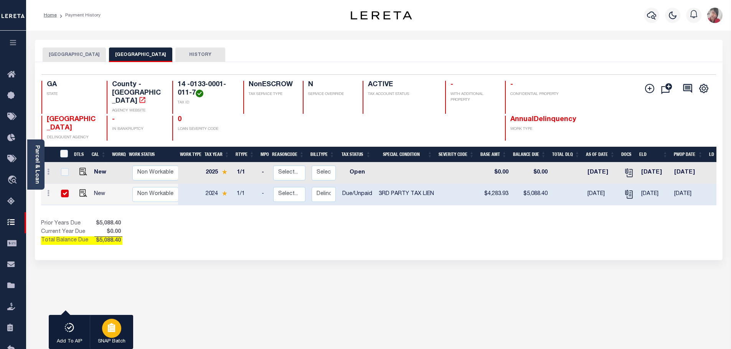
click at [121, 331] on button "SNAP Batch" at bounding box center [111, 332] width 43 height 35
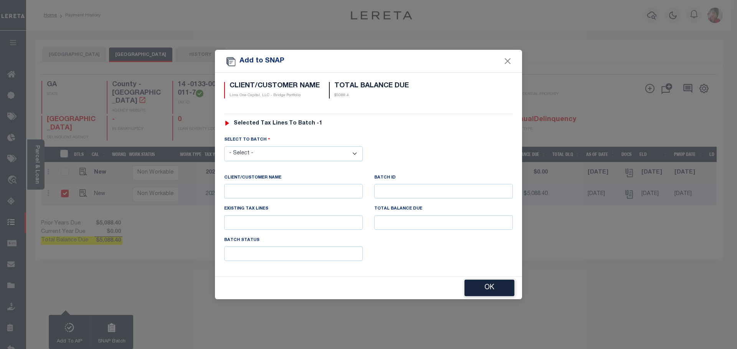
click at [353, 155] on select "- Select - 5819" at bounding box center [293, 154] width 138 height 15
select select "5819"
click at [224, 147] on select "- Select - 5819" at bounding box center [293, 154] width 138 height 15
click at [481, 288] on button "OK" at bounding box center [489, 288] width 50 height 16
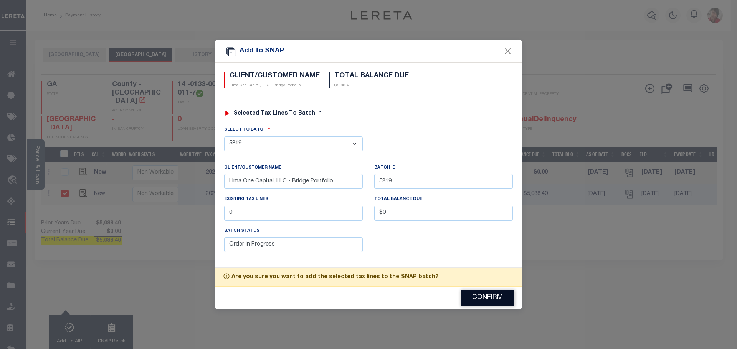
click at [483, 296] on button "Confirm" at bounding box center [487, 298] width 54 height 16
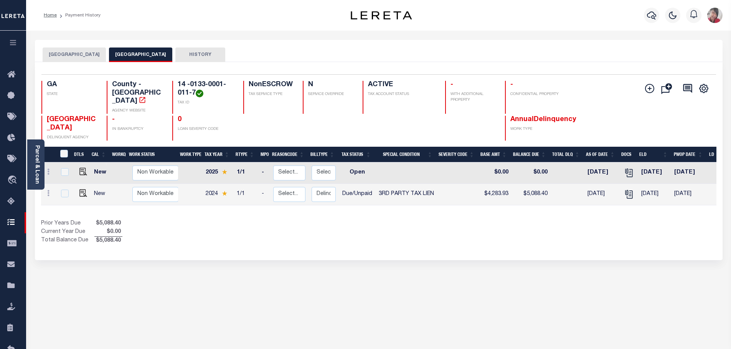
click at [16, 43] on icon "button" at bounding box center [13, 42] width 9 height 7
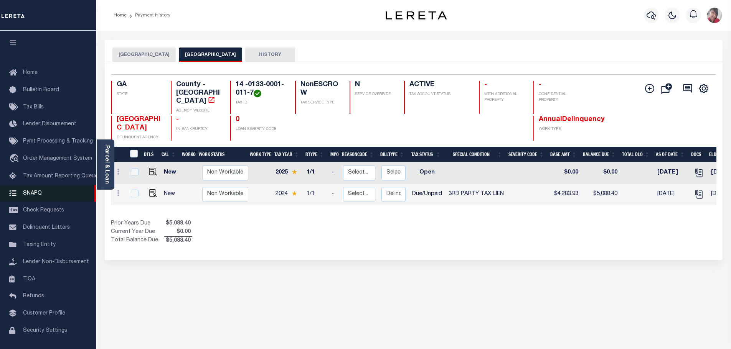
click at [35, 194] on span "SNAPQ" at bounding box center [32, 193] width 19 height 5
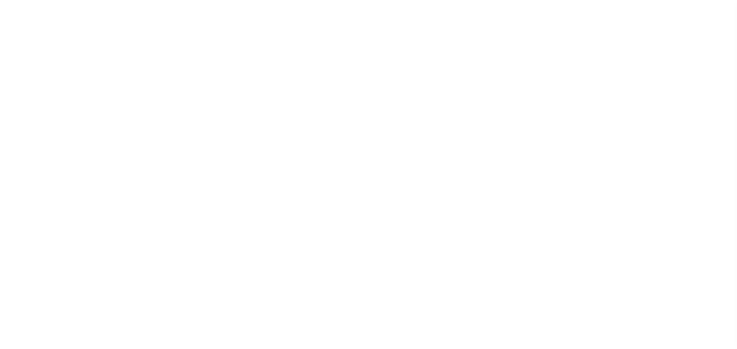
scroll to position [24, 0]
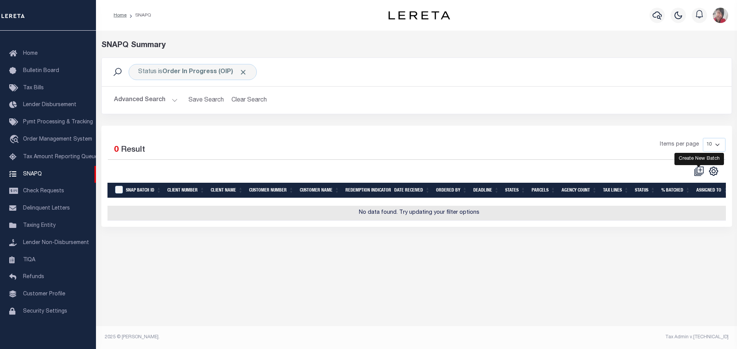
click at [702, 170] on icon at bounding box center [699, 171] width 10 height 10
select select
checkbox input "false"
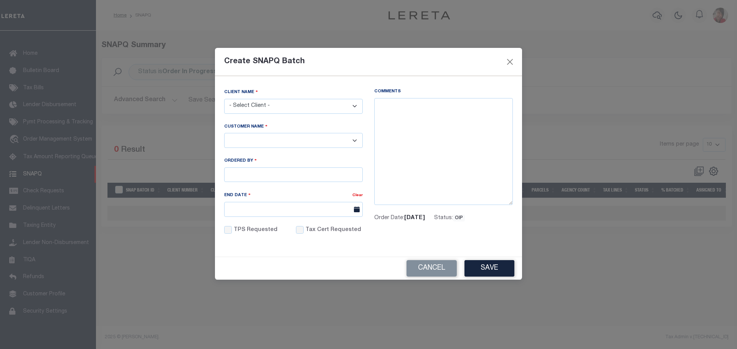
click at [342, 112] on select "- Select Client - Accumatch - Refunds All In Credit Union Amarillo National Ban…" at bounding box center [293, 106] width 138 height 15
select select "2284"
click at [224, 99] on select "- Select Client - Accumatch - Refunds All In Credit Union Amarillo National Ban…" at bounding box center [293, 106] width 138 height 15
click at [267, 142] on select "- Select - Lima One Capital, LLC - Term Portfolio Lima One Capital, LLC - Bridg…" at bounding box center [293, 140] width 138 height 15
select select "2284"
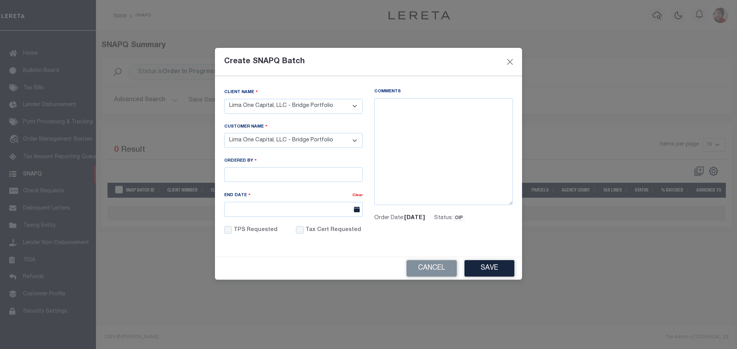
click at [224, 133] on select "- Select - Lima One Capital, LLC - Term Portfolio Lima One Capital, LLC - Bridg…" at bounding box center [293, 140] width 138 height 15
click at [267, 175] on input "Ordered By" at bounding box center [293, 175] width 138 height 15
type input "gcole@lereta.com"
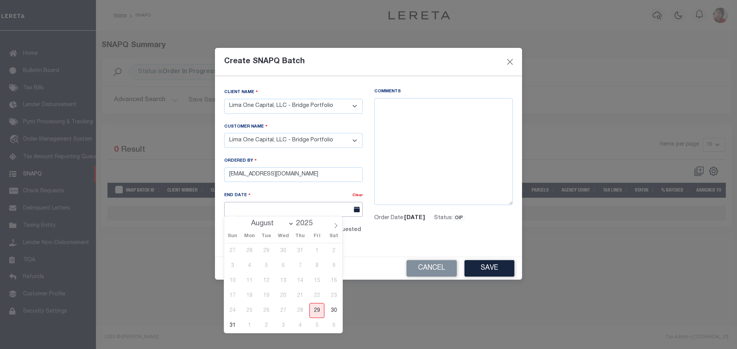
click at [261, 210] on input "End Date" at bounding box center [293, 209] width 138 height 15
click at [336, 227] on icon at bounding box center [335, 225] width 5 height 5
select select "8"
click at [317, 264] on span "12" at bounding box center [316, 266] width 15 height 15
type input "09/12/2025"
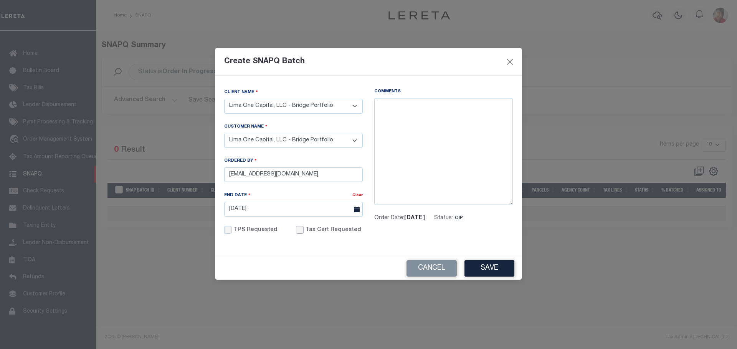
click at [296, 226] on input "Tax Cert Requested" at bounding box center [300, 230] width 8 height 8
checkbox input "true"
click at [399, 116] on textarea "Comments" at bounding box center [443, 151] width 138 height 107
paste textarea "8/29/2025- Received Email Request to pay/batch. See LD batch #45936 /Funding da…"
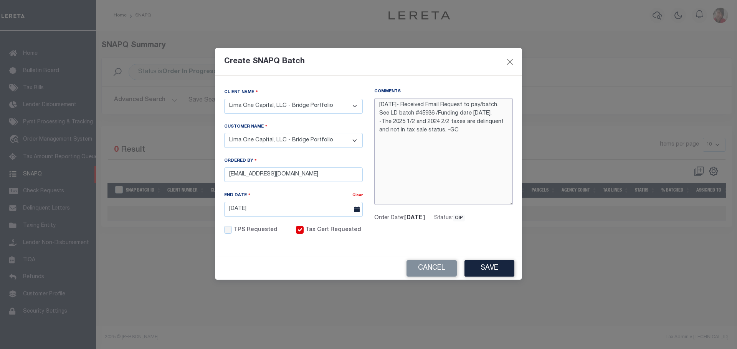
drag, startPoint x: 426, startPoint y: 123, endPoint x: 393, endPoint y: 120, distance: 33.5
click at [393, 120] on textarea "8/29/2025- Received Email Request to pay/batch. See LD batch #45936 /Funding da…" at bounding box center [443, 151] width 138 height 107
click at [404, 122] on textarea "8/29/2025- Received Email Request to pay/batch. See LD batch #45936 /Funding da…" at bounding box center [443, 151] width 138 height 107
drag, startPoint x: 467, startPoint y: 122, endPoint x: 408, endPoint y: 134, distance: 60.3
click at [407, 132] on textarea "8/29/2025- Received Email Request to pay/batch. See LD batch #45936 /Funding da…" at bounding box center [443, 151] width 138 height 107
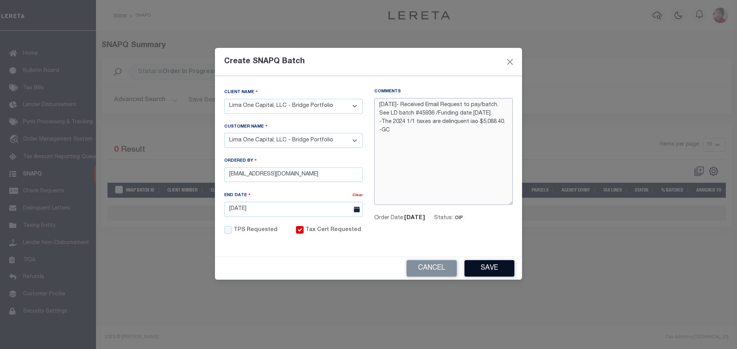
type textarea "8/29/2025- Received Email Request to pay/batch. See LD batch #45936 /Funding da…"
click at [492, 269] on button "Save" at bounding box center [489, 268] width 50 height 16
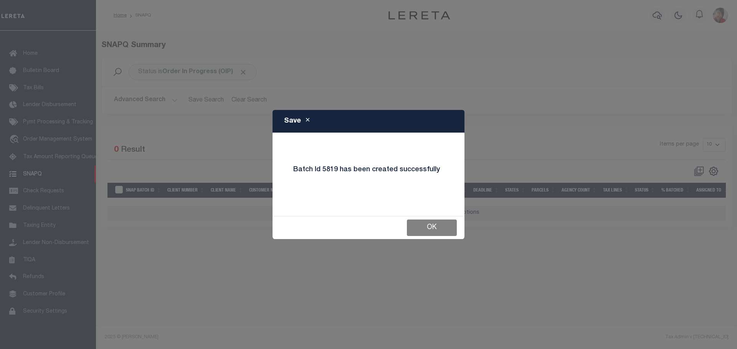
click at [443, 228] on button "OK" at bounding box center [432, 228] width 50 height 16
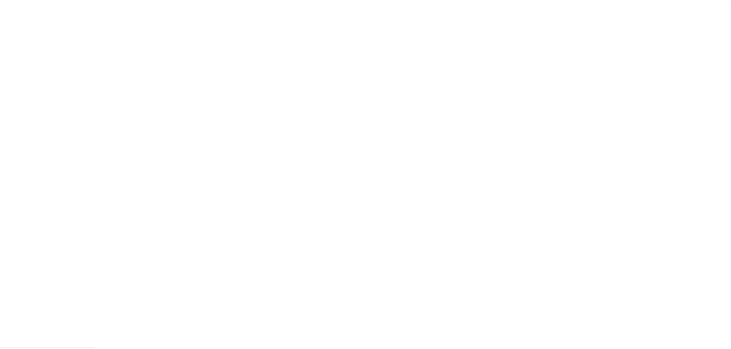
scroll to position [24, 0]
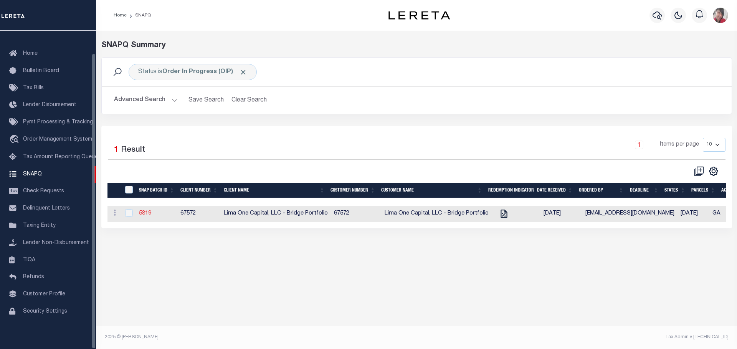
click at [147, 213] on link "5819" at bounding box center [145, 213] width 12 height 5
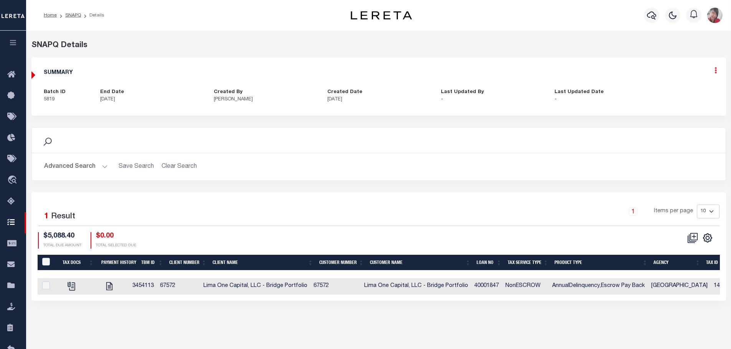
click at [715, 72] on icon at bounding box center [715, 70] width 2 height 7
click at [681, 93] on link "Edit" at bounding box center [695, 92] width 61 height 13
select select "OIP"
checkbox input "true"
type textarea "8/29/2025- Received Email Request to pay/batch. See LD batch #45936 /Funding da…"
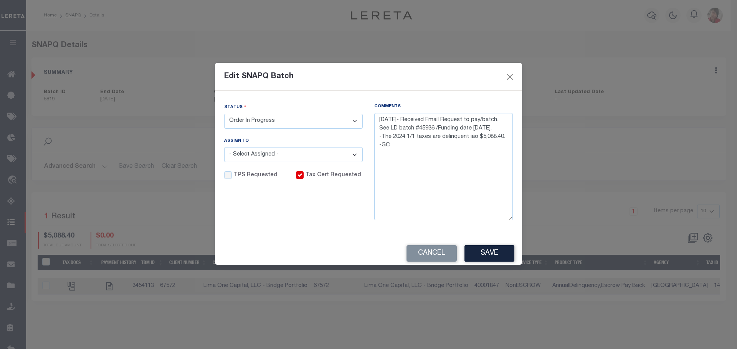
click at [354, 119] on select "- Select Status - Order In Progress Complete" at bounding box center [293, 121] width 138 height 15
select select "CPT"
click at [224, 114] on select "- Select Status - Order In Progress Complete" at bounding box center [293, 121] width 138 height 15
click at [502, 257] on button "Save" at bounding box center [489, 254] width 50 height 16
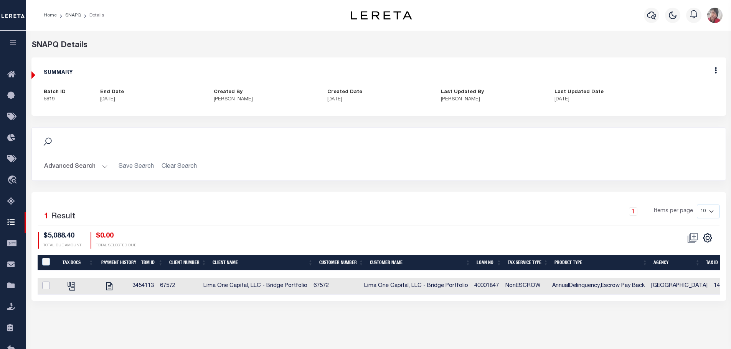
click at [44, 287] on input "checkbox" at bounding box center [46, 286] width 8 height 8
checkbox input "true"
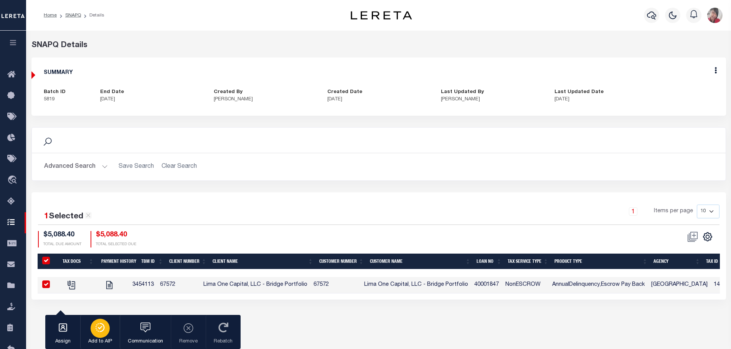
click at [103, 326] on icon "button" at bounding box center [100, 327] width 11 height 9
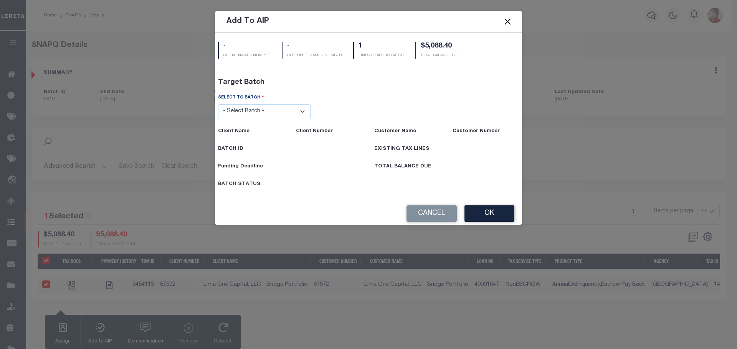
click at [302, 110] on select "- Select Batch - 45936 45889 45888 45928 45201 45890" at bounding box center [264, 111] width 93 height 15
select select "45936"
click at [218, 119] on select "- Select Batch - 45936 45889 45888 45928 45201 45890" at bounding box center [264, 111] width 93 height 15
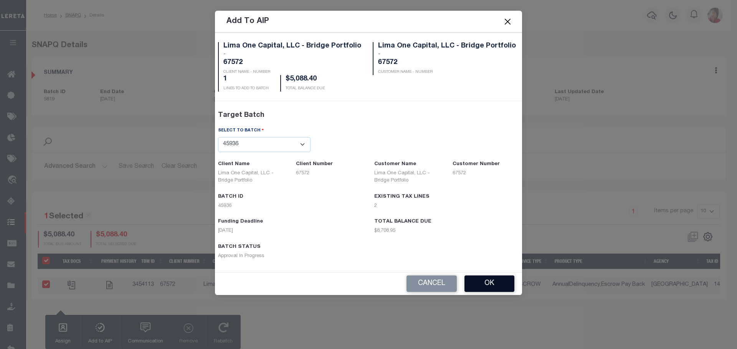
click at [487, 285] on button "OK" at bounding box center [489, 284] width 50 height 16
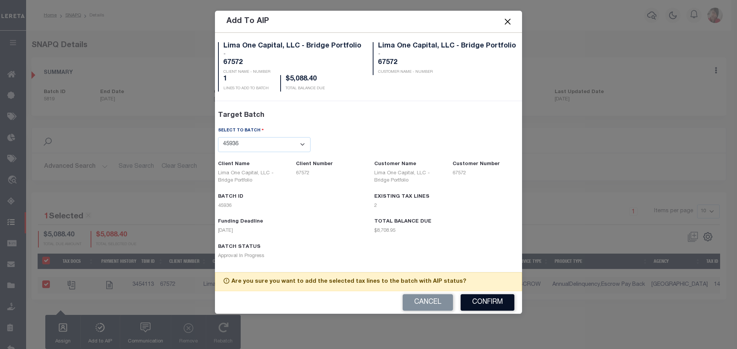
click at [490, 299] on button "Confirm" at bounding box center [487, 303] width 54 height 16
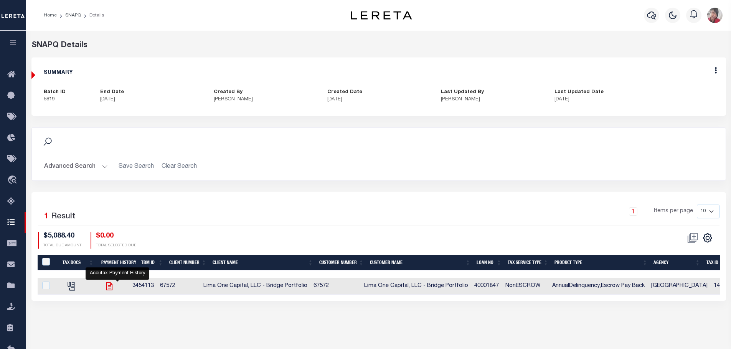
click at [114, 289] on icon at bounding box center [109, 287] width 10 height 10
checkbox input "true"
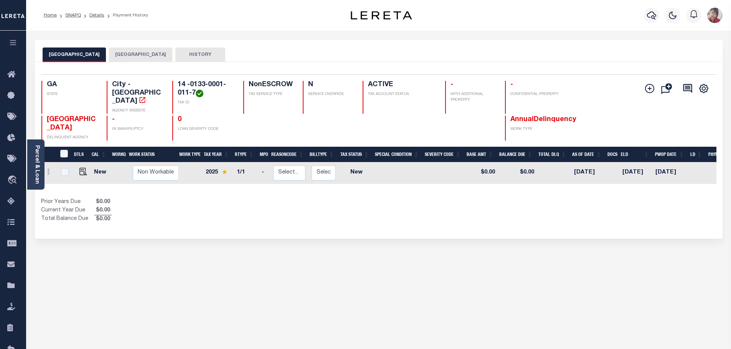
click at [129, 56] on button "[GEOGRAPHIC_DATA]" at bounding box center [140, 55] width 63 height 15
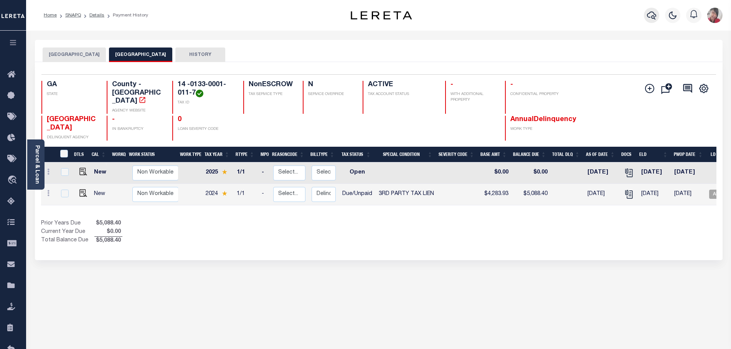
click at [650, 15] on icon "button" at bounding box center [651, 15] width 9 height 9
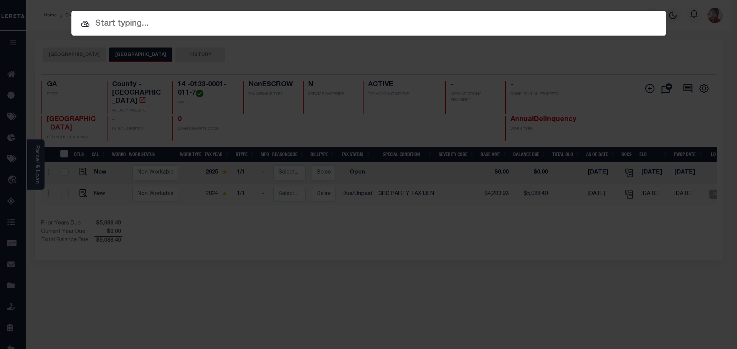
click at [461, 21] on input "text" at bounding box center [368, 23] width 594 height 13
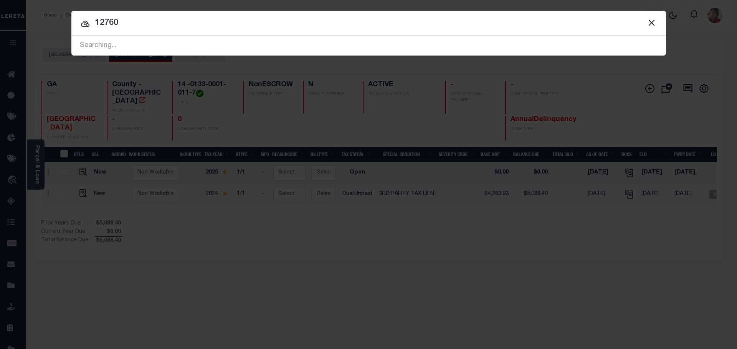
type input "12760"
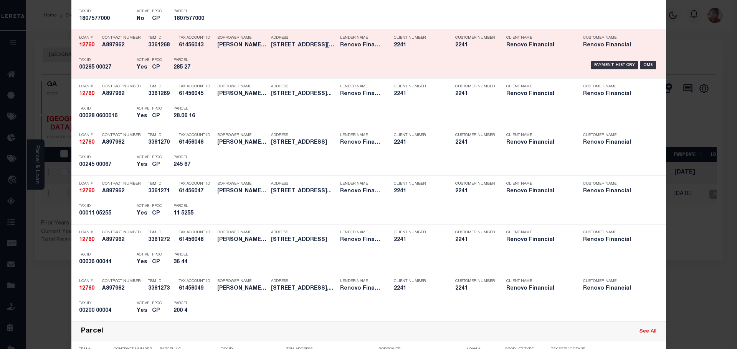
scroll to position [499, 0]
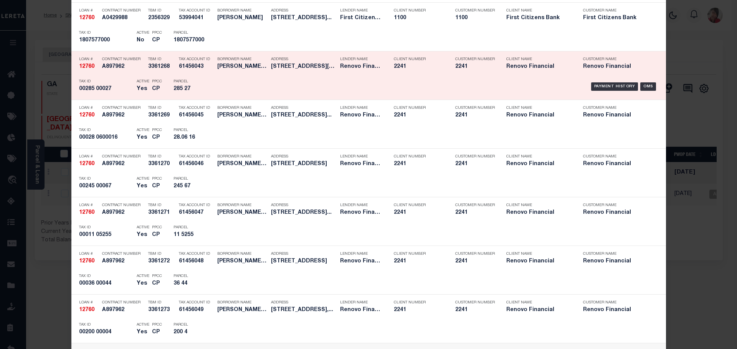
click at [176, 91] on h5 "285 27" at bounding box center [190, 89] width 35 height 7
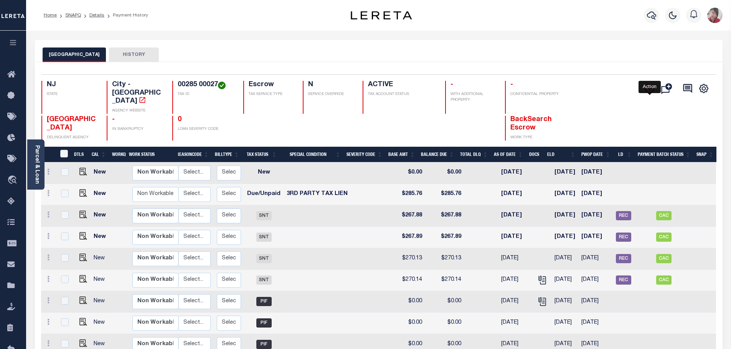
click at [647, 89] on icon "" at bounding box center [649, 88] width 9 height 9
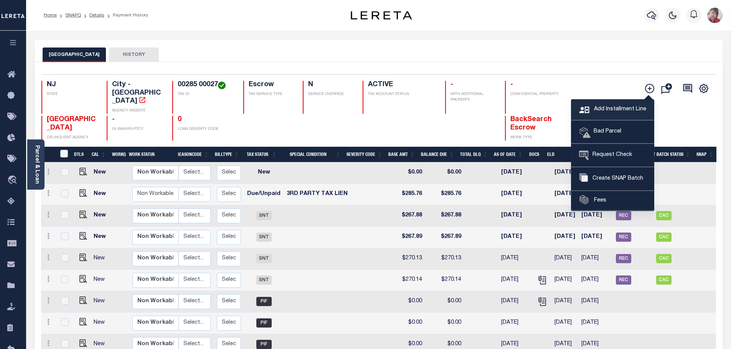
click at [601, 108] on span "Add Installment Line" at bounding box center [619, 109] width 54 height 8
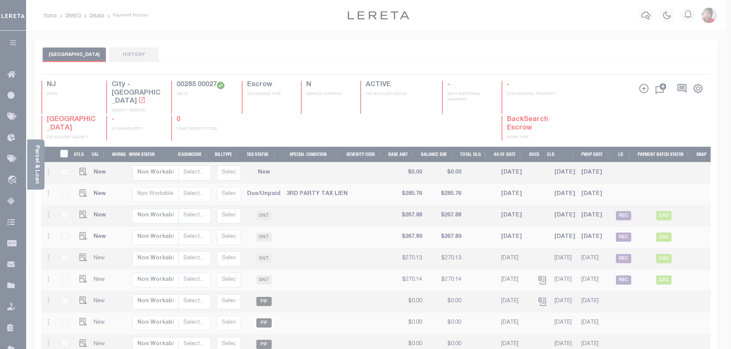
scroll to position [0, 89]
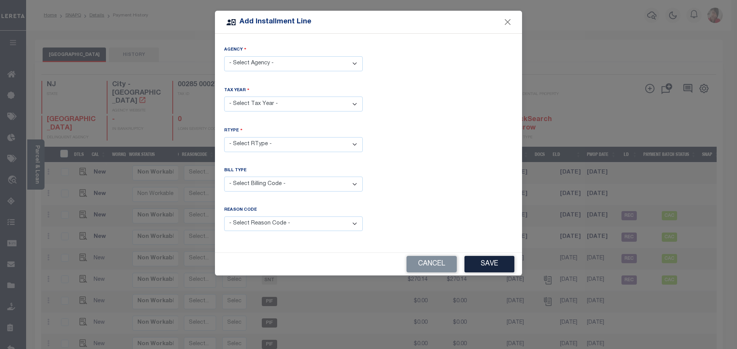
click at [354, 60] on select "- Select Agency - MILLVILLE CITY - City" at bounding box center [293, 63] width 138 height 15
select select "3401104010"
click at [224, 56] on select "- Select Agency - MILLVILLE CITY - City" at bounding box center [293, 63] width 138 height 15
click at [354, 105] on select "- Select Year - 2005 2006 2007 2008 2009 2010 2011 2012 2013 2014 2015 2016 201…" at bounding box center [293, 104] width 138 height 15
select select "2024"
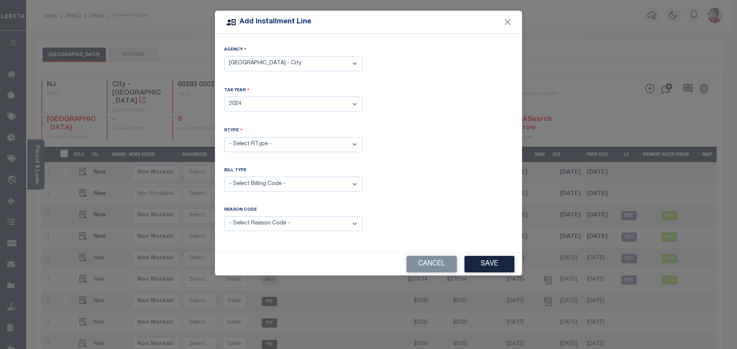
click at [224, 97] on select "- Select Year - 2005 2006 2007 2008 2009 2010 2011 2012 2013 2014 2015 2016 201…" at bounding box center [293, 104] width 138 height 15
click at [346, 140] on select "- Select RType - 1/4 2/4 3/4 4/4" at bounding box center [293, 144] width 138 height 15
select select "0"
click at [224, 137] on select "- Select RType - 1/4 2/4 3/4 4/4" at bounding box center [293, 144] width 138 height 15
click at [353, 180] on select "- Select Billing Code - Regular Delinquent Supplemental Corrected/Adjusted Bill…" at bounding box center [293, 184] width 138 height 15
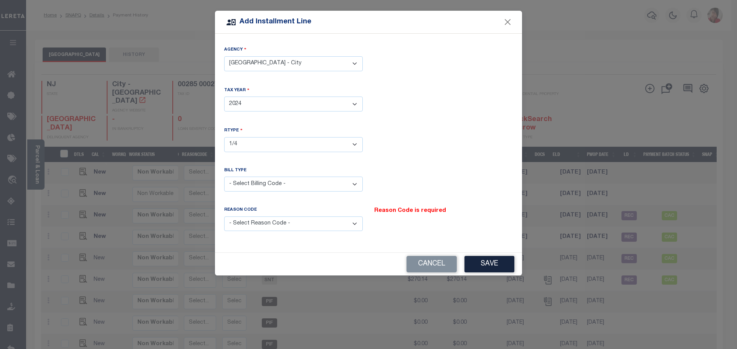
select select "1"
click at [224, 177] on select "- Select Billing Code - Regular Delinquent Supplemental Corrected/Adjusted Bill…" at bounding box center [293, 184] width 138 height 15
click at [350, 219] on select "- Select Reason Code - Payment Reversal Taxable Value Change Assessment Change …" at bounding box center [293, 224] width 138 height 15
click at [509, 24] on button "Close" at bounding box center [508, 22] width 10 height 10
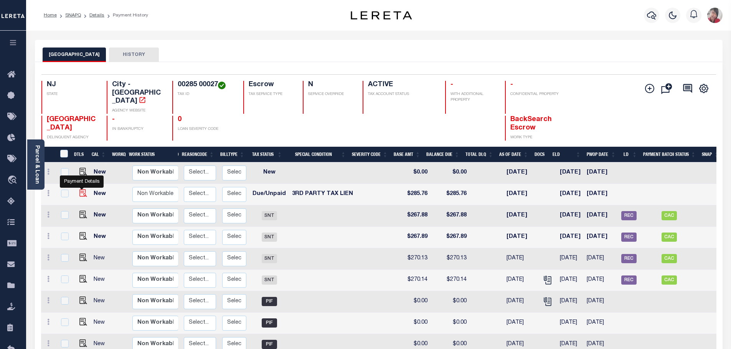
click at [80, 190] on img "" at bounding box center [83, 194] width 8 height 8
checkbox input "true"
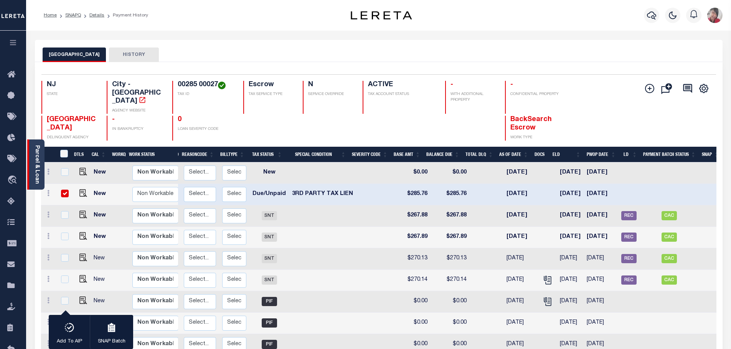
click at [38, 165] on link "Parcel & Loan" at bounding box center [36, 164] width 5 height 39
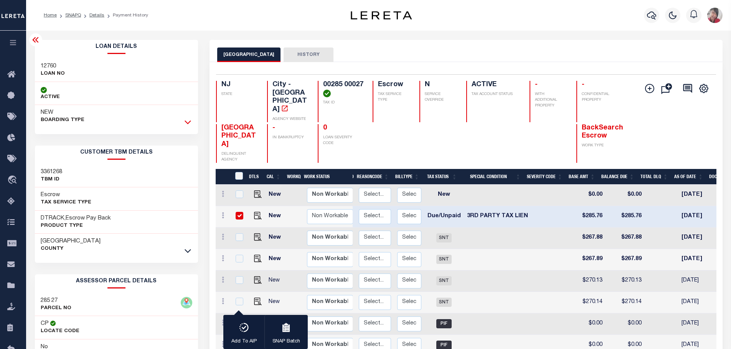
click at [188, 121] on icon at bounding box center [188, 122] width 7 height 8
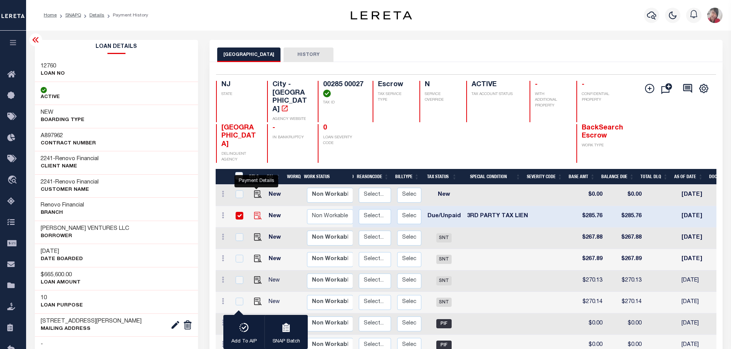
click at [256, 212] on img "" at bounding box center [258, 216] width 8 height 8
checkbox input "false"
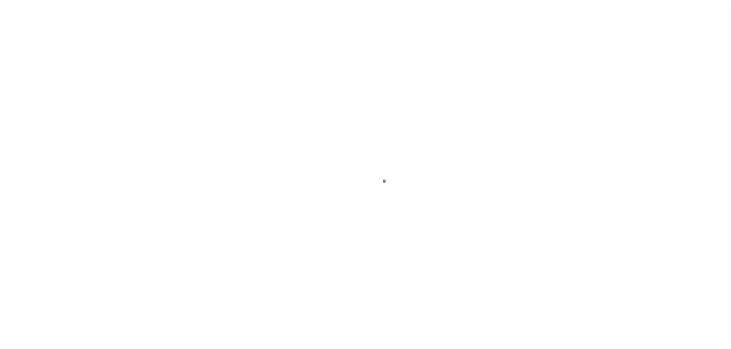
select select "DUE"
select select "20"
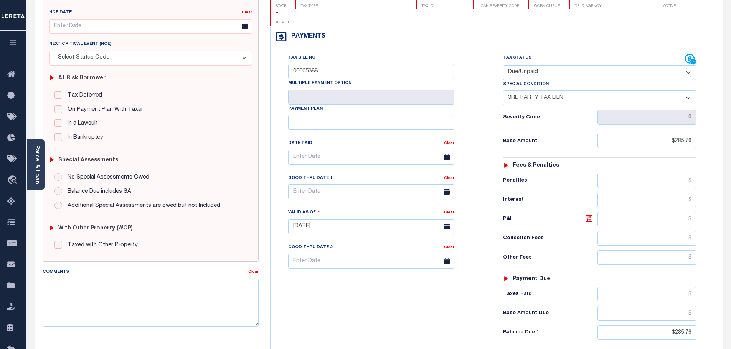
scroll to position [115, 0]
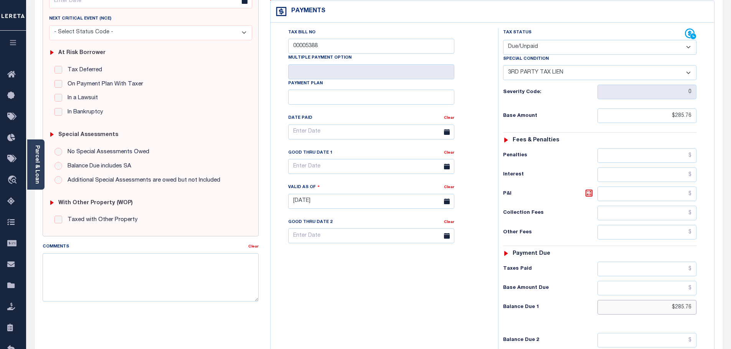
drag, startPoint x: 669, startPoint y: 295, endPoint x: 694, endPoint y: 293, distance: 24.2
click at [694, 300] on input "$285.76" at bounding box center [646, 307] width 99 height 15
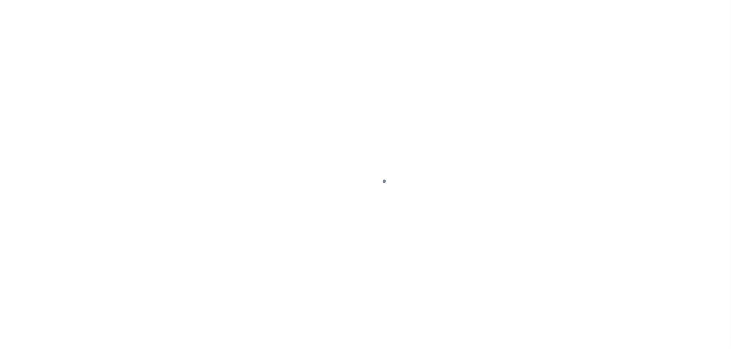
select select "DUE"
select select "20"
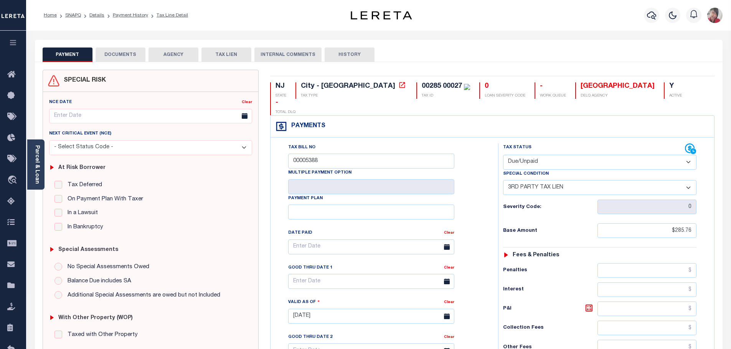
click at [132, 57] on button "DOCUMENTS" at bounding box center [121, 55] width 50 height 15
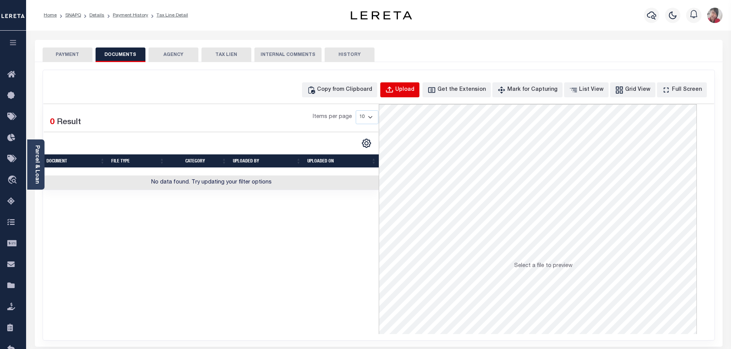
click at [414, 92] on div "Upload" at bounding box center [404, 90] width 19 height 8
select select "POP"
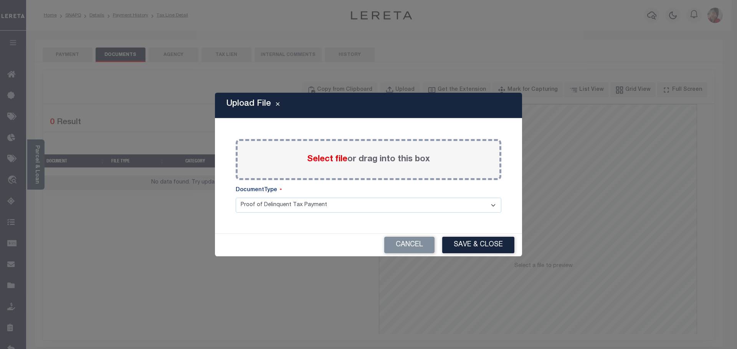
click at [326, 156] on span "Select file" at bounding box center [327, 159] width 40 height 8
click at [0, 0] on input "Select file or drag into this box" at bounding box center [0, 0] width 0 height 0
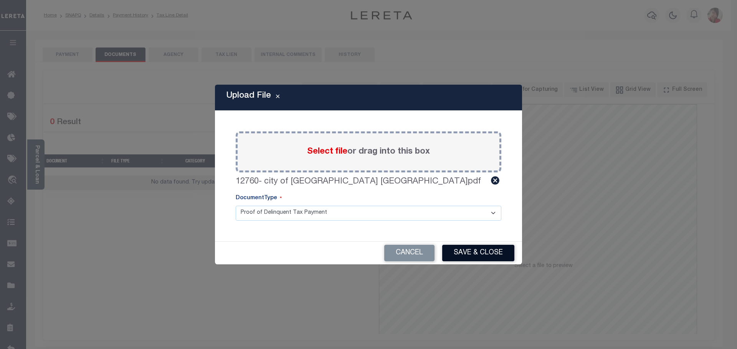
click at [478, 249] on button "Save & Close" at bounding box center [478, 253] width 72 height 16
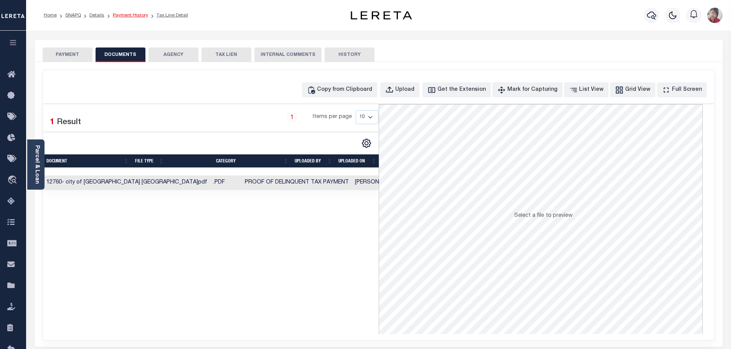
click at [131, 16] on link "Payment History" at bounding box center [130, 15] width 35 height 5
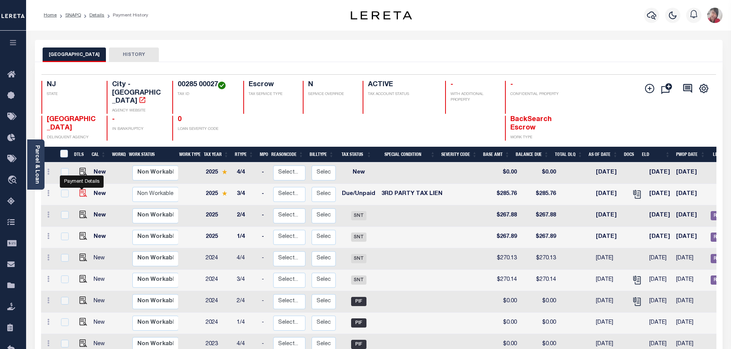
click at [79, 190] on img "" at bounding box center [83, 194] width 8 height 8
checkbox input "true"
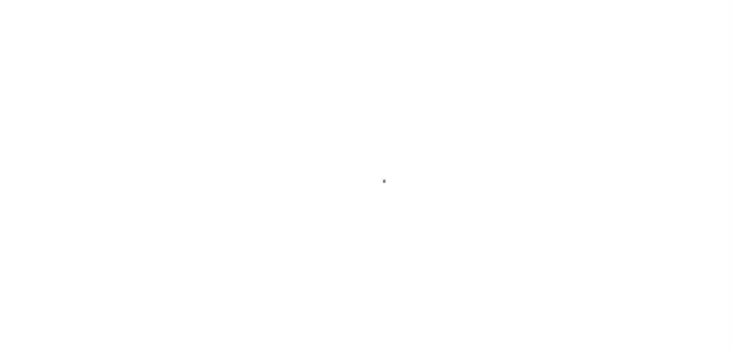
select select "DUE"
select select "20"
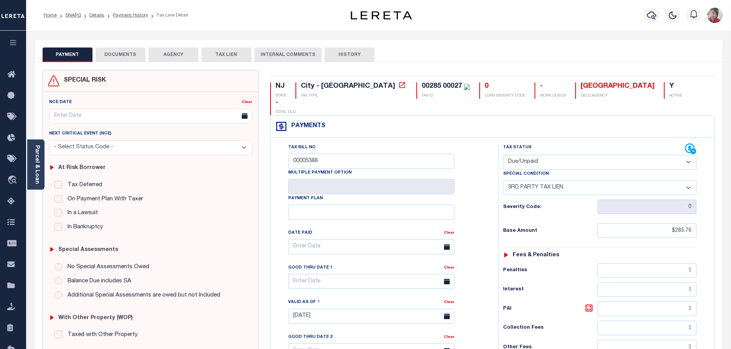
click at [127, 56] on button "DOCUMENTS" at bounding box center [121, 55] width 50 height 15
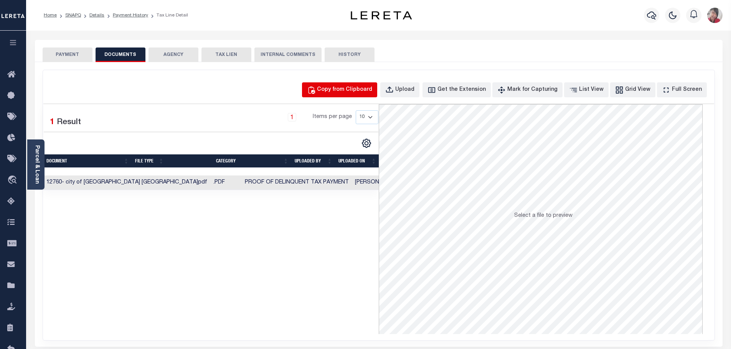
click at [364, 92] on div "Copy from Clipboard" at bounding box center [344, 90] width 55 height 8
select select "POP"
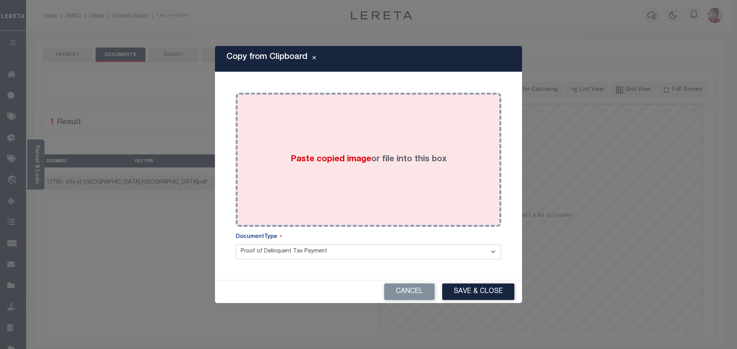
click at [345, 158] on span "Paste copied image" at bounding box center [330, 159] width 81 height 8
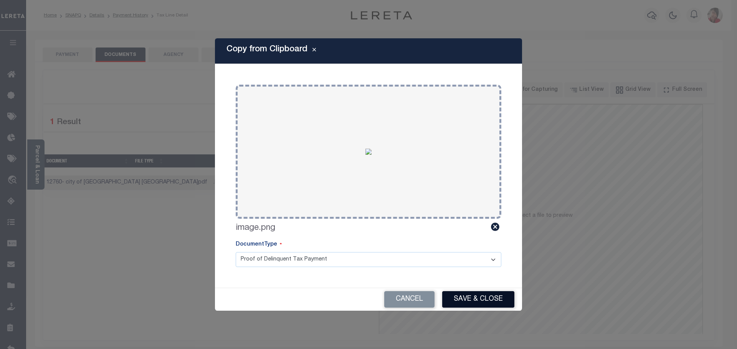
click at [498, 295] on button "Save & Close" at bounding box center [478, 300] width 72 height 16
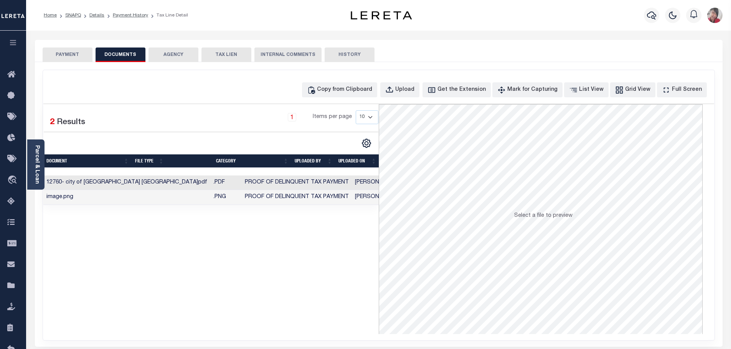
click at [75, 51] on button "PAYMENT" at bounding box center [68, 55] width 50 height 15
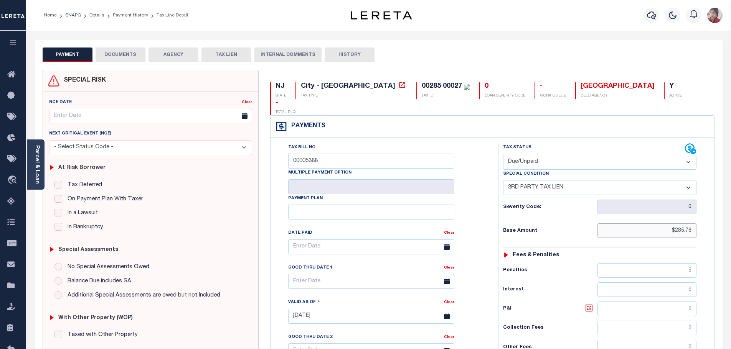
drag, startPoint x: 668, startPoint y: 214, endPoint x: 710, endPoint y: 218, distance: 42.0
click at [710, 218] on div "Tax Status Status" at bounding box center [602, 312] width 220 height 339
type input "$505.76"
click at [346, 274] on input "text" at bounding box center [371, 281] width 166 height 15
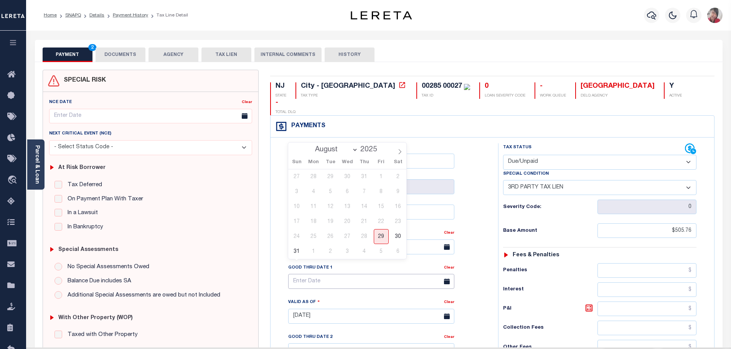
type input "[DATE]"
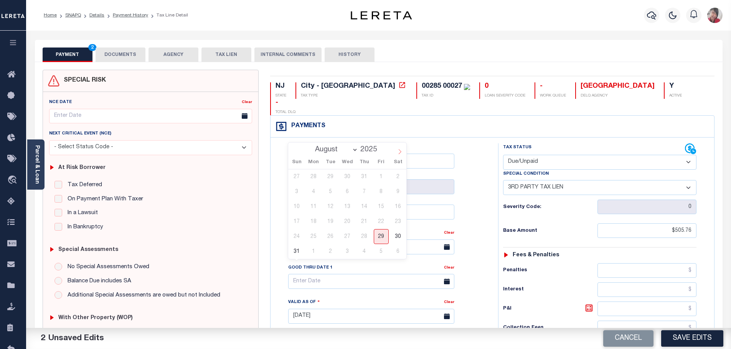
click at [401, 153] on icon at bounding box center [399, 151] width 5 height 5
select select "8"
click at [381, 193] on span "12" at bounding box center [381, 192] width 15 height 15
type input "[DATE]"
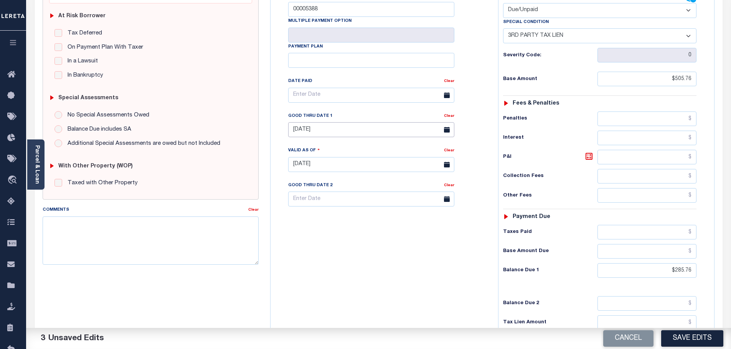
scroll to position [153, 0]
drag, startPoint x: 658, startPoint y: 254, endPoint x: 728, endPoint y: 257, distance: 69.5
click at [728, 257] on div "PAYMENT 3 DOCUMENTS AGENCY DELINQUENT PAYEE" at bounding box center [378, 157] width 699 height 543
type input "$507.72"
drag, startPoint x: 106, startPoint y: 223, endPoint x: 237, endPoint y: 229, distance: 131.0
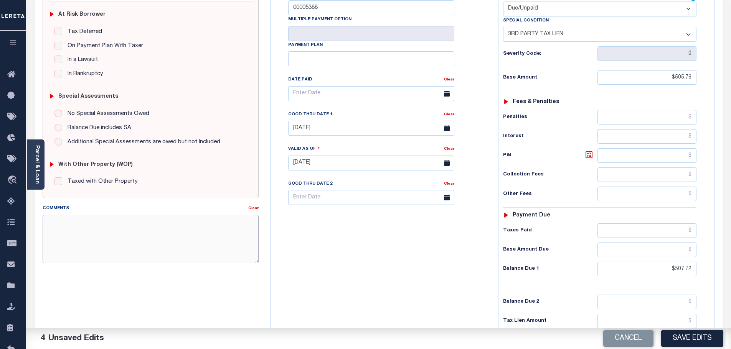
click at [106, 223] on textarea "Comments" at bounding box center [151, 239] width 216 height 48
drag, startPoint x: 60, startPoint y: 229, endPoint x: 144, endPoint y: 244, distance: 85.0
click at [60, 229] on textarea "Comments" at bounding box center [151, 239] width 216 height 48
paste textarea "#25-00207 Attached is Lien Redemption Worksheet. (2nd REQUEST - LERETA) SUBJECT…"
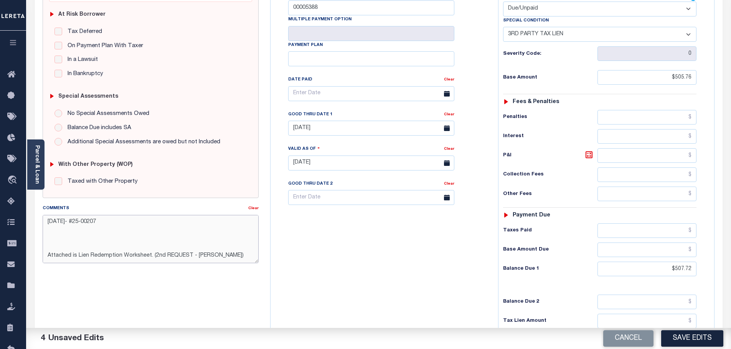
click at [76, 220] on textarea "8/29/2025- #25-00207 Attached is Lien Redemption Worksheet. (2nd REQUEST - LERE…" at bounding box center [151, 239] width 216 height 48
click at [135, 224] on textarea "8/29/2025- Lien cert #25-00207 Attached is Lien Redemption Worksheet. (2nd REQU…" at bounding box center [151, 239] width 216 height 48
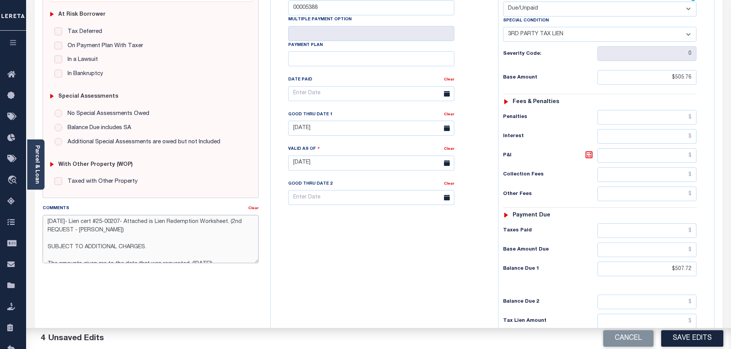
click at [116, 231] on textarea "8/29/2025- Lien cert #25-00207- Attached is Lien Redemption Worksheet. (2nd REQ…" at bounding box center [151, 239] width 216 height 48
click at [214, 232] on textarea "8/29/2025- Lien cert #25-00207- Attached is Lien Redemption Worksheet. (2nd REQ…" at bounding box center [151, 239] width 216 height 48
click at [178, 239] on textarea "8/29/2025- Lien cert #25-00207- Attached is Lien Redemption Worksheet. (2nd REQ…" at bounding box center [151, 239] width 216 height 48
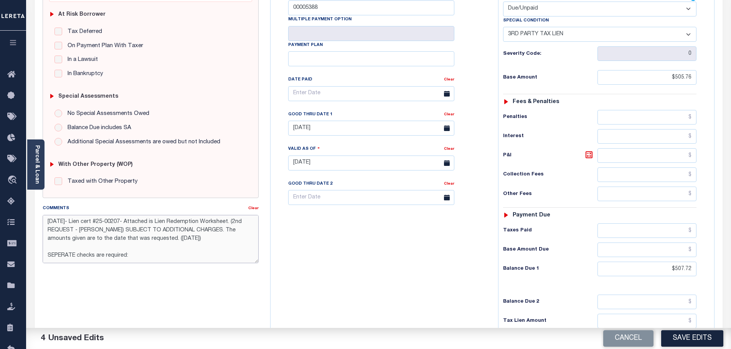
click at [49, 246] on textarea "8/29/2025- Lien cert #25-00207- Attached is Lien Redemption Worksheet. (2nd REQ…" at bounding box center [151, 239] width 216 height 48
click at [176, 241] on textarea "8/29/2025- Lien cert #25-00207- Attached is Lien Redemption Worksheet. (2nd REQ…" at bounding box center [151, 239] width 216 height 48
click at [138, 246] on textarea "8/29/2025- Lien cert #25-00207- Attached is Lien Redemption Worksheet. (2nd REQ…" at bounding box center [151, 239] width 216 height 48
click at [157, 247] on textarea "8/29/2025- Lien cert #25-00207- Attached is Lien Redemption Worksheet. (2nd REQ…" at bounding box center [151, 239] width 216 height 48
click at [216, 247] on textarea "8/29/2025- Lien cert #25-00207- Attached is Lien Redemption Worksheet. (2nd REQ…" at bounding box center [151, 239] width 216 height 48
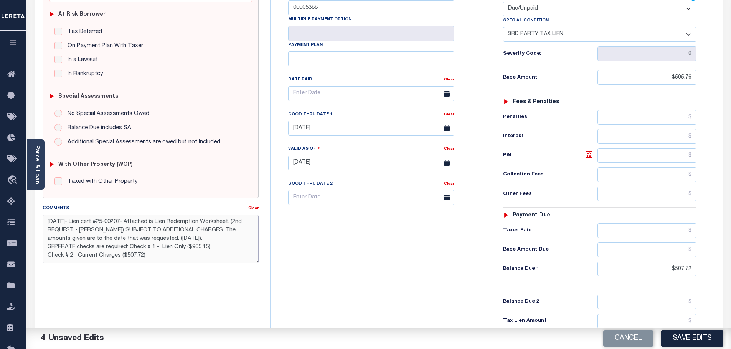
click at [74, 256] on textarea "8/29/2025- Lien cert #25-00207- Attached is Lien Redemption Worksheet. (2nd REQ…" at bounding box center [151, 239] width 216 height 48
click at [155, 258] on textarea "8/29/2025- Lien cert #25-00207- Attached is Lien Redemption Worksheet. (2nd REQ…" at bounding box center [151, 239] width 216 height 48
click at [207, 256] on textarea "8/29/2025- Lien cert #25-00207- Attached is Lien Redemption Worksheet. (2nd REQ…" at bounding box center [151, 239] width 216 height 48
type textarea "8/29/2025- Lien cert #25-00207- Attached is Lien Redemption Worksheet. (2nd REQ…"
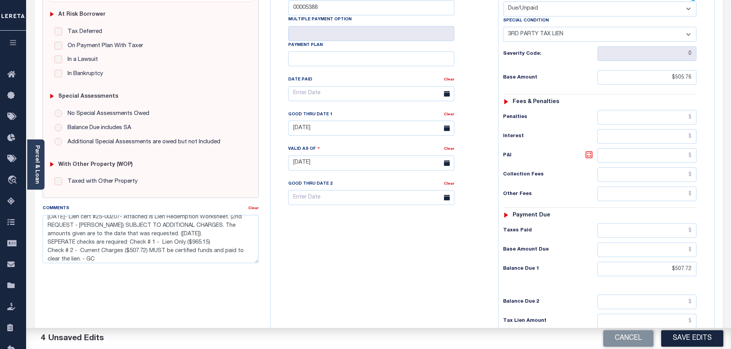
click at [589, 150] on icon at bounding box center [588, 154] width 9 height 9
type input "$1.96"
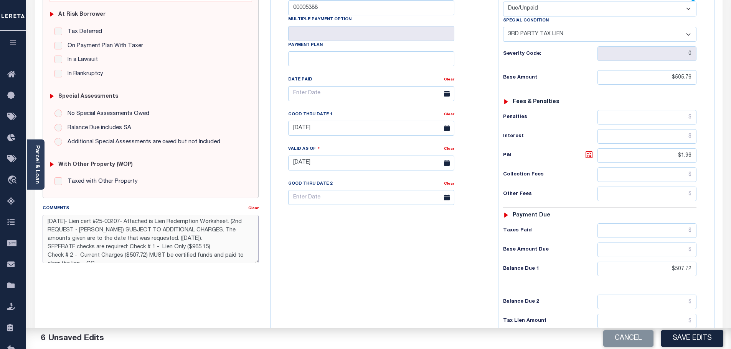
drag, startPoint x: 99, startPoint y: 259, endPoint x: 34, endPoint y: 202, distance: 86.1
click at [34, 202] on div "PAYMENT 6 DOCUMENTS AGENCY DELINQUENT PAYEE" at bounding box center [378, 157] width 699 height 543
click at [694, 337] on button "Save Edits" at bounding box center [692, 339] width 62 height 16
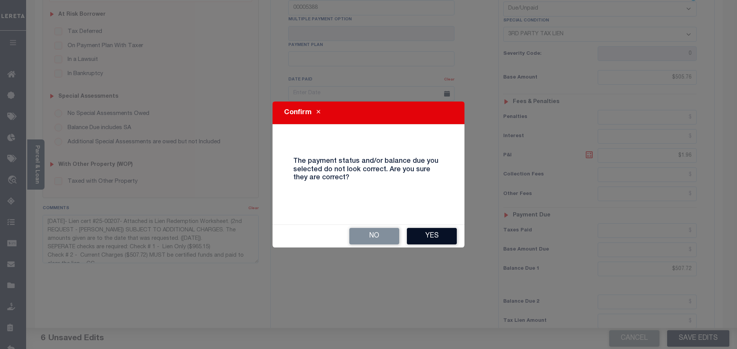
click at [424, 237] on button "Yes" at bounding box center [432, 236] width 50 height 16
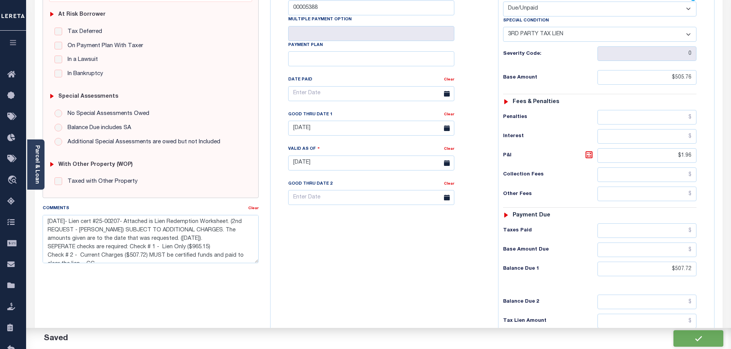
checkbox input "false"
type textarea "8/29/2025- Lien cert #25-00207- Attached is Lien Redemption Worksheet. (2nd REQ…"
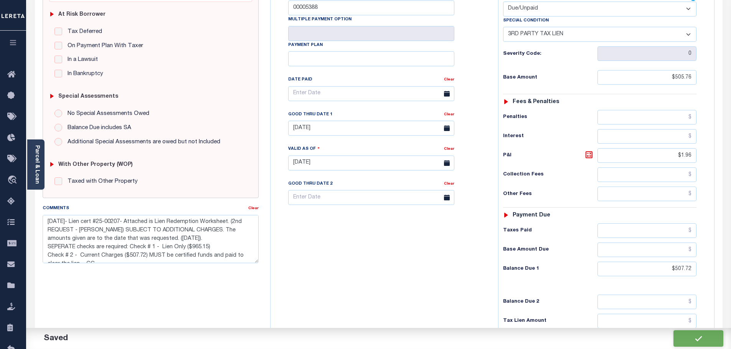
type input "$505.76"
type input "$1.96"
type input "$507.72"
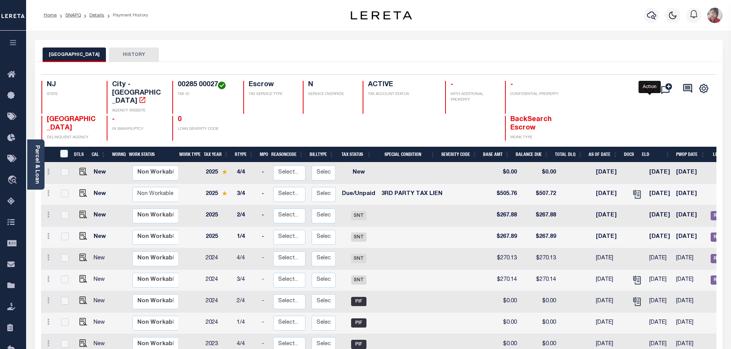
click at [651, 87] on icon "" at bounding box center [649, 88] width 9 height 9
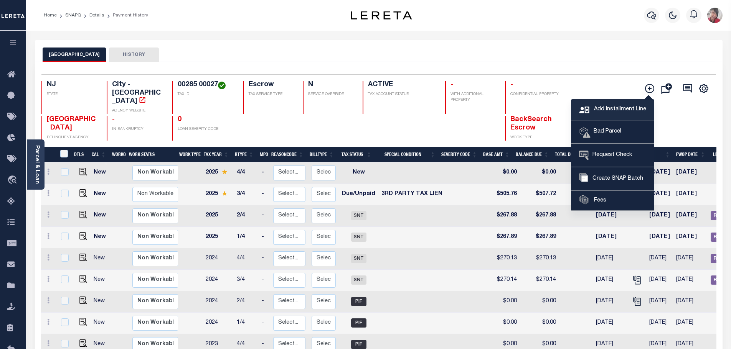
click at [601, 108] on span "Add Installment Line" at bounding box center [619, 109] width 54 height 8
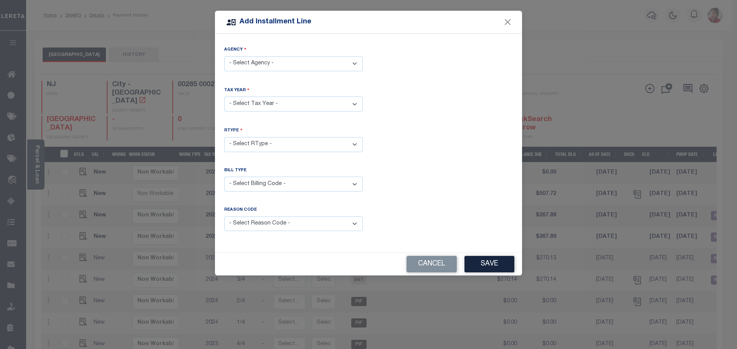
click at [355, 65] on select "- Select Agency - MILLVILLE CITY - City" at bounding box center [293, 63] width 138 height 15
select select "3401104010"
click at [224, 56] on select "- Select Agency - MILLVILLE CITY - City" at bounding box center [293, 63] width 138 height 15
click at [264, 105] on select "- Select Year - 2005 2006 2007 2008 2009 2010 2011 2012 2013 2014 2015 2016 201…" at bounding box center [293, 104] width 138 height 15
select select "2025"
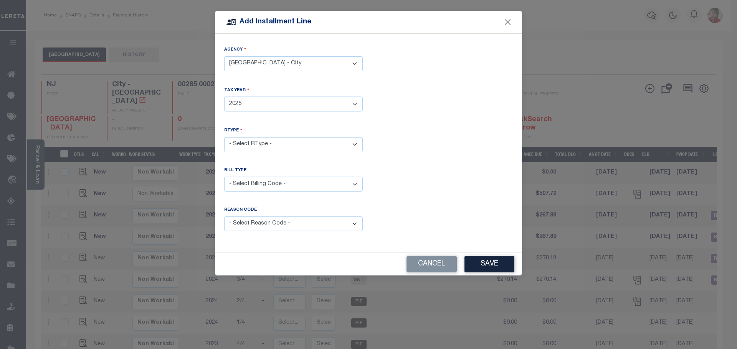
click at [224, 97] on select "- Select Year - 2005 2006 2007 2008 2009 2010 2011 2012 2013 2014 2015 2016 201…" at bounding box center [293, 104] width 138 height 15
click at [275, 141] on select "- Select RType - 1/4 2/4 3/4 4/4" at bounding box center [293, 144] width 138 height 15
select select "0"
click at [224, 137] on select "- Select RType - 1/4 2/4 3/4 4/4" at bounding box center [293, 144] width 138 height 15
click at [264, 183] on select "- Select Billing Code - Regular Delinquent Supplemental Corrected/Adjusted Bill…" at bounding box center [293, 184] width 138 height 15
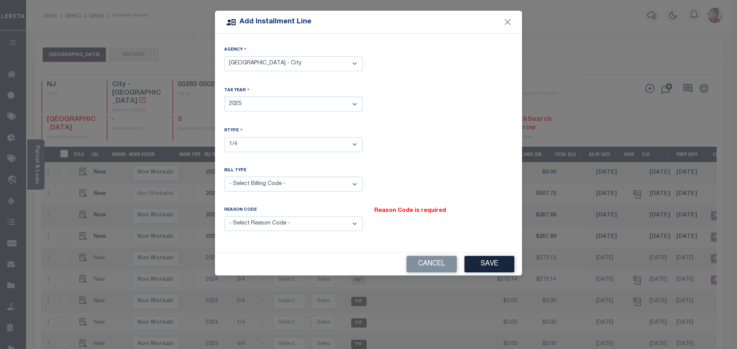
select select "2"
click at [224, 177] on select "- Select Billing Code - Regular Delinquent Supplemental Corrected/Adjusted Bill…" at bounding box center [293, 184] width 138 height 15
click at [357, 222] on select "- Select Reason Code - Payment Reversal Taxable Value Change Assessment Change …" at bounding box center [293, 224] width 138 height 15
select select "6"
click at [224, 217] on select "- Select Reason Code - Payment Reversal Taxable Value Change Assessment Change …" at bounding box center [293, 224] width 138 height 15
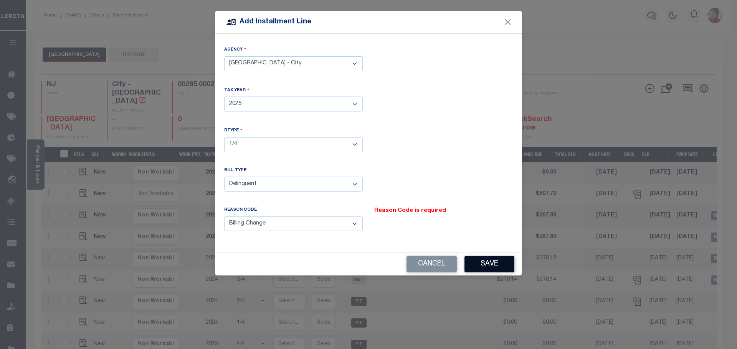
click at [491, 265] on button "Save" at bounding box center [489, 264] width 50 height 16
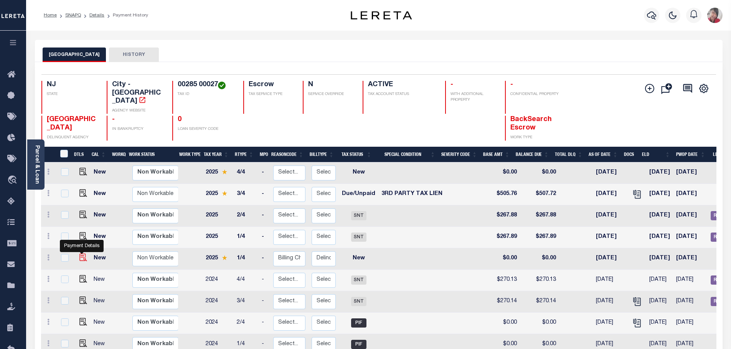
click at [82, 254] on img at bounding box center [83, 258] width 8 height 8
checkbox input "true"
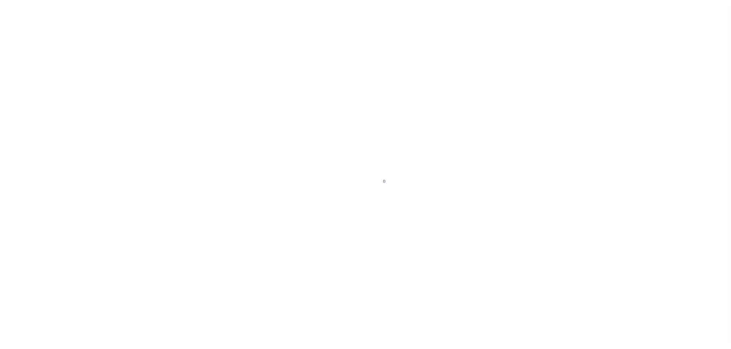
select select "NW2"
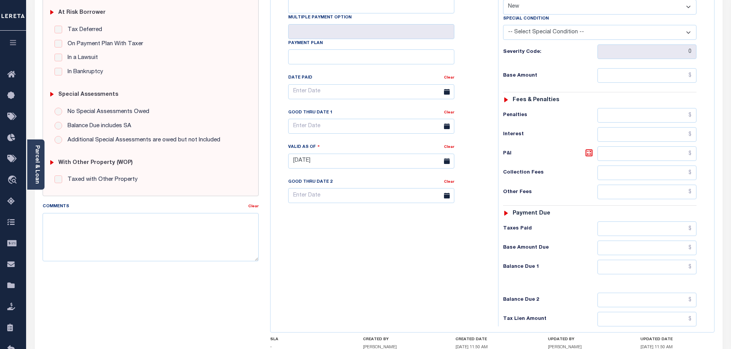
scroll to position [192, 0]
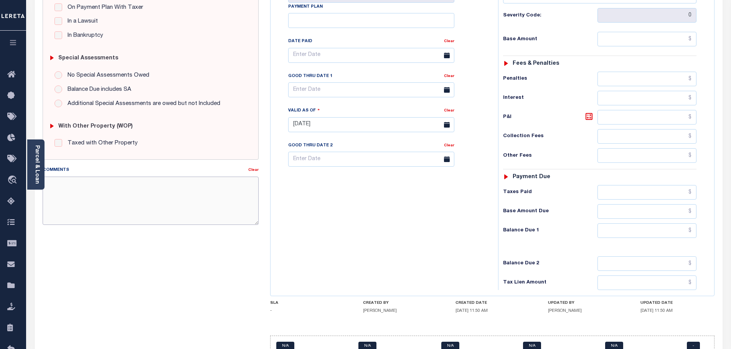
click at [79, 183] on textarea "Comments" at bounding box center [151, 201] width 216 height 48
paste textarea "8/29/2025- Lien cert #25-00207- Attached is Lien Redemption Worksheet. (2nd REQ…"
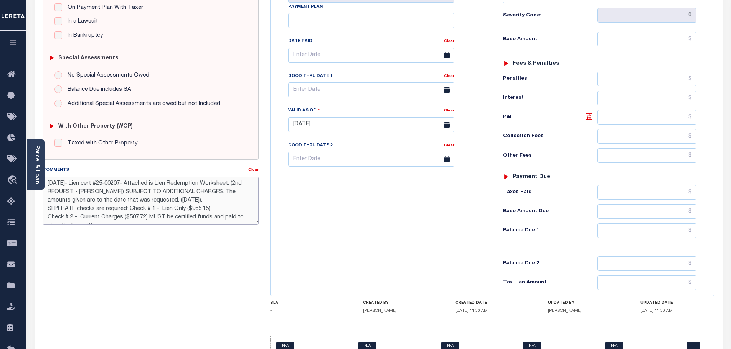
scroll to position [5, 0]
type textarea "8/29/2025- Lien cert #25-00207- Attached is Lien Redemption Worksheet. (2nd REQ…"
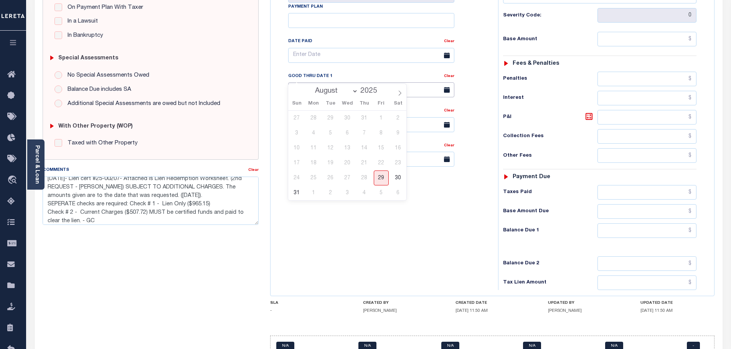
click at [343, 82] on input "text" at bounding box center [371, 89] width 166 height 15
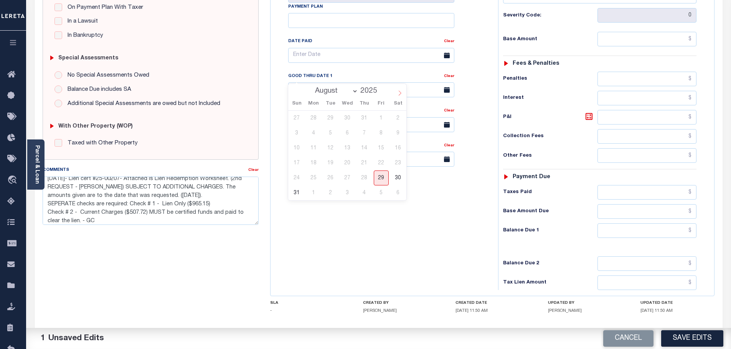
click at [397, 94] on span at bounding box center [399, 90] width 13 height 13
select select "8"
click at [382, 132] on span "12" at bounding box center [381, 133] width 15 height 15
type input "[DATE]"
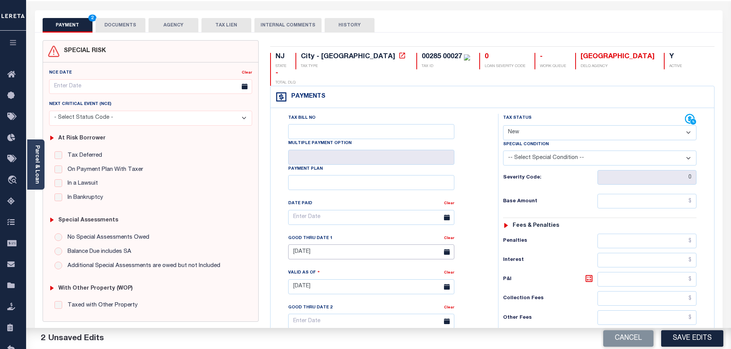
scroll to position [0, 0]
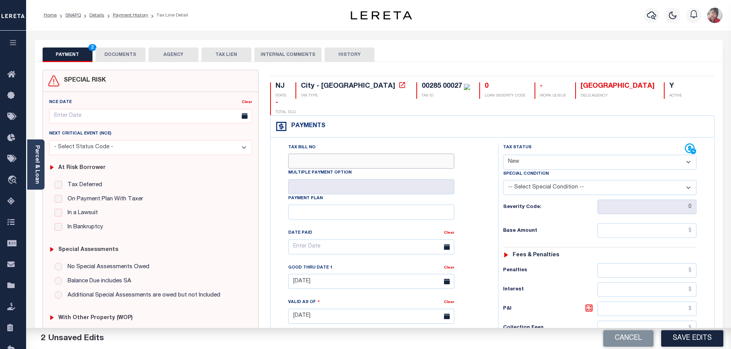
click at [326, 154] on input "Tax Bill No" at bounding box center [371, 161] width 166 height 15
click at [129, 54] on button "DOCUMENTS" at bounding box center [121, 55] width 50 height 15
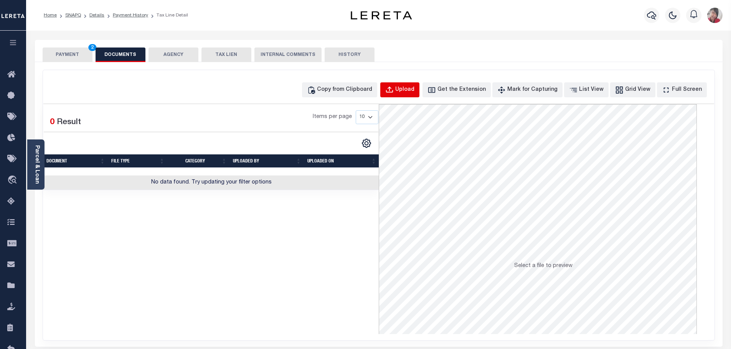
click at [414, 90] on div "Upload" at bounding box center [404, 90] width 19 height 8
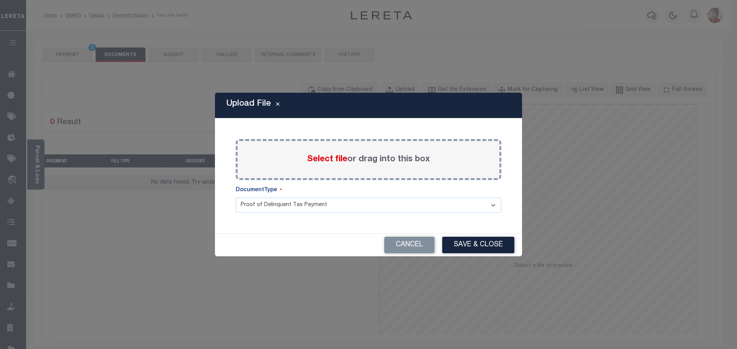
click at [313, 157] on span "Select file" at bounding box center [327, 159] width 40 height 8
click at [0, 0] on input "Select file or drag into this box" at bounding box center [0, 0] width 0 height 0
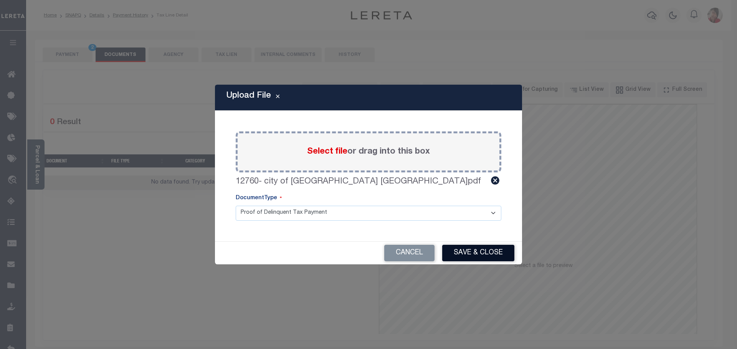
click at [478, 252] on button "Save & Close" at bounding box center [478, 253] width 72 height 16
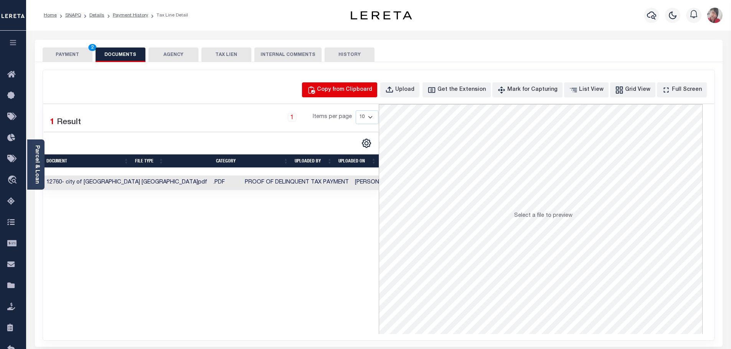
click at [362, 88] on div "Copy from Clipboard" at bounding box center [344, 90] width 55 height 8
select select "POP"
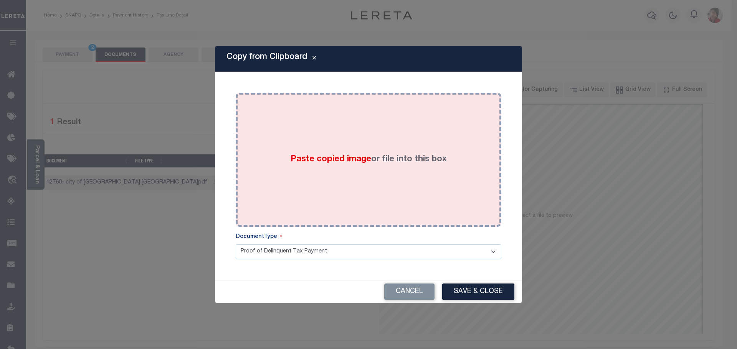
click at [295, 157] on span "Paste copied image" at bounding box center [330, 159] width 81 height 8
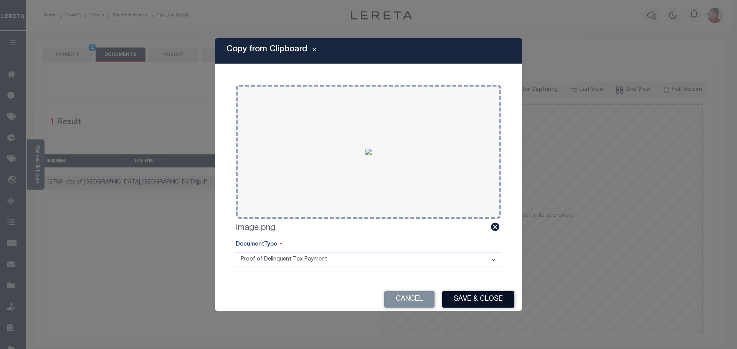
click at [468, 297] on button "Save & Close" at bounding box center [478, 300] width 72 height 16
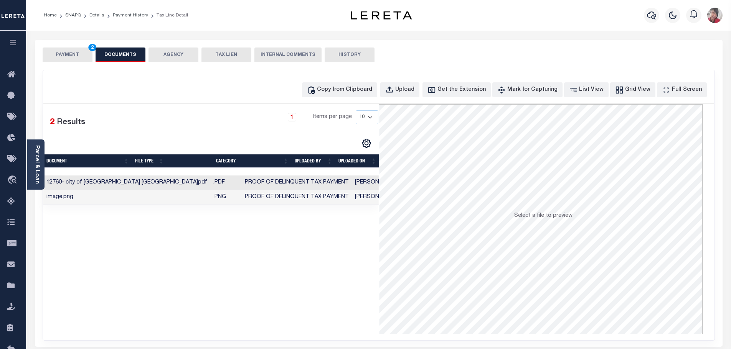
click at [81, 56] on button "PAYMENT 2" at bounding box center [68, 55] width 50 height 15
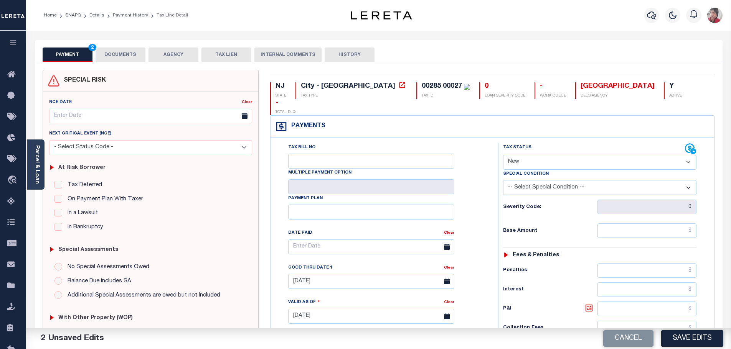
click at [557, 155] on select "- Select Status Code - Open Due/Unpaid Paid Incomplete No Tax Due Internal Refu…" at bounding box center [599, 162] width 193 height 15
select select "DUE"
click at [503, 155] on select "- Select Status Code - Open Due/Unpaid Paid Incomplete No Tax Due Internal Refu…" at bounding box center [599, 162] width 193 height 15
click at [545, 180] on select "-- Select Special Condition -- 3RD PARTY TAX LIEN AGENCY TAX LIEN (A.K.A Inside…" at bounding box center [599, 187] width 193 height 15
select select "20"
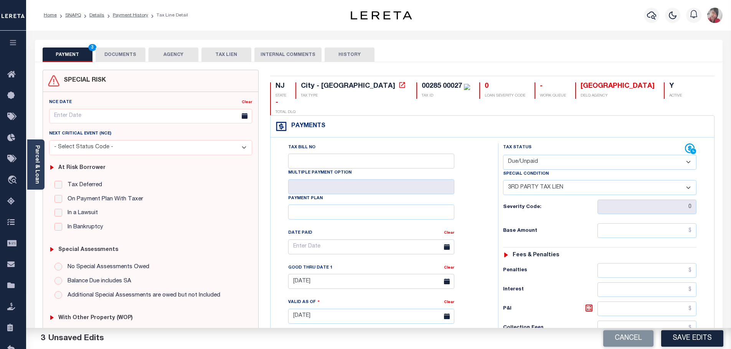
click at [503, 180] on select "-- Select Special Condition -- 3RD PARTY TAX LIEN AGENCY TAX LIEN (A.K.A Inside…" at bounding box center [599, 187] width 193 height 15
click at [629, 224] on input "text" at bounding box center [646, 231] width 99 height 15
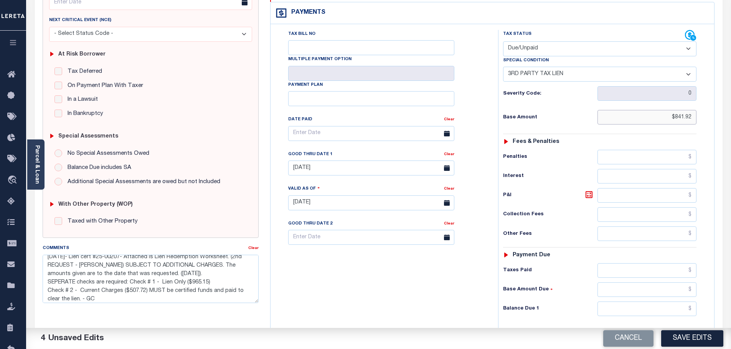
scroll to position [115, 0]
type input "$841.92"
click at [622, 300] on input "text" at bounding box center [646, 307] width 99 height 15
type input "$965.15"
click at [590, 191] on icon at bounding box center [589, 193] width 5 height 5
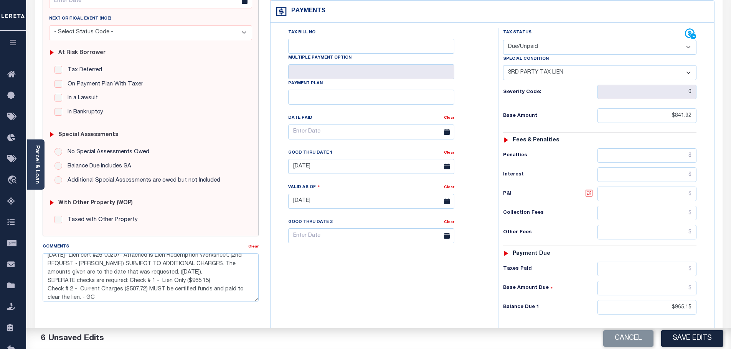
type input "$123.23"
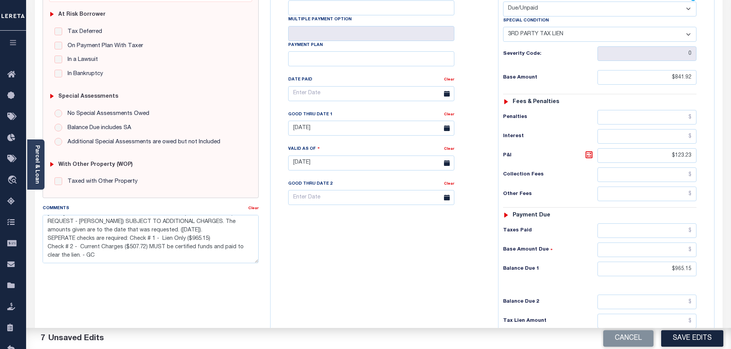
scroll to position [0, 0]
click at [688, 338] on button "Save Edits" at bounding box center [692, 339] width 62 height 16
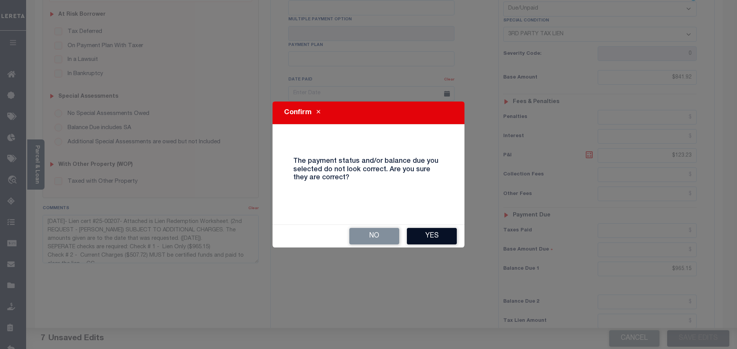
click at [443, 237] on button "Yes" at bounding box center [432, 236] width 50 height 16
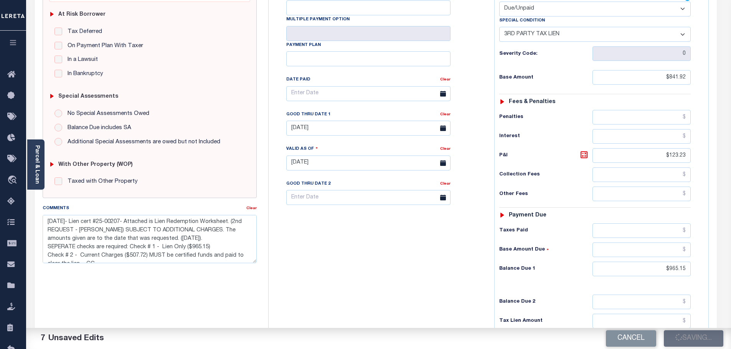
checkbox input "false"
type textarea "8/29/2025- Lien cert #25-00207- Attached is Lien Redemption Worksheet. (2nd REQ…"
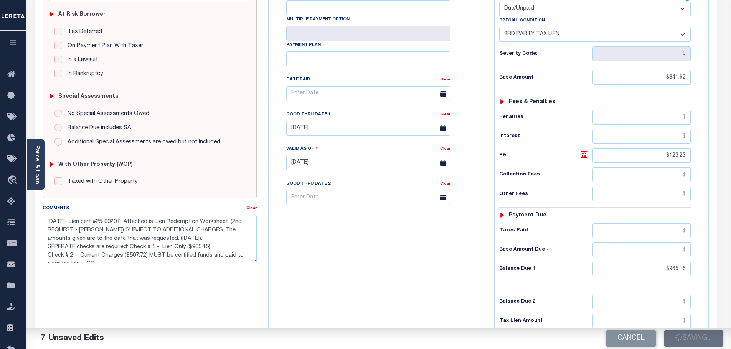
type input "$841.92"
type input "$123.23"
type input "$965.15"
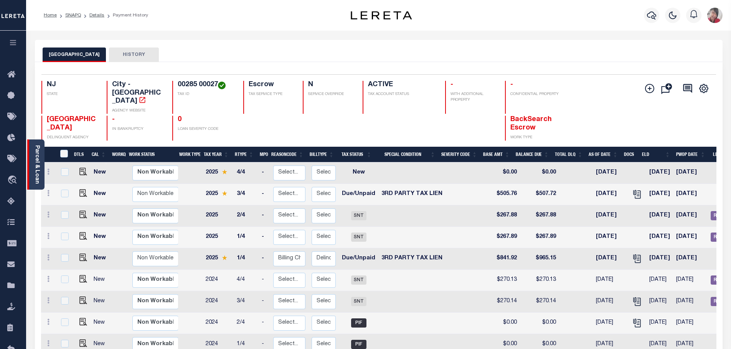
click at [37, 162] on link "Parcel & Loan" at bounding box center [36, 164] width 5 height 39
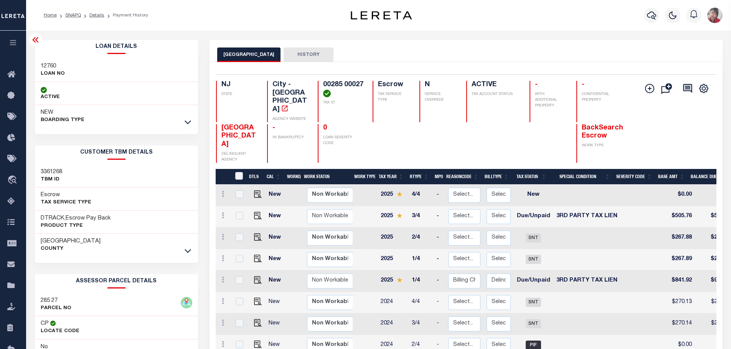
click at [12, 40] on icon "button" at bounding box center [13, 42] width 9 height 7
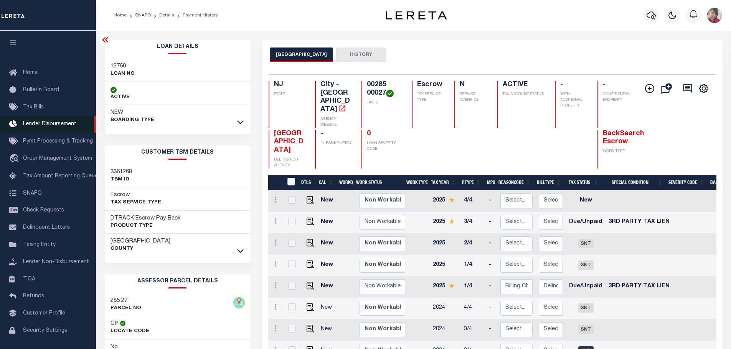
click at [45, 122] on link "Lender Disbursement" at bounding box center [48, 124] width 96 height 17
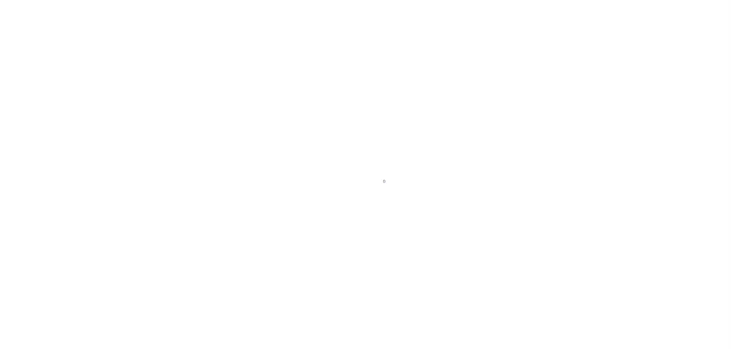
scroll to position [13, 0]
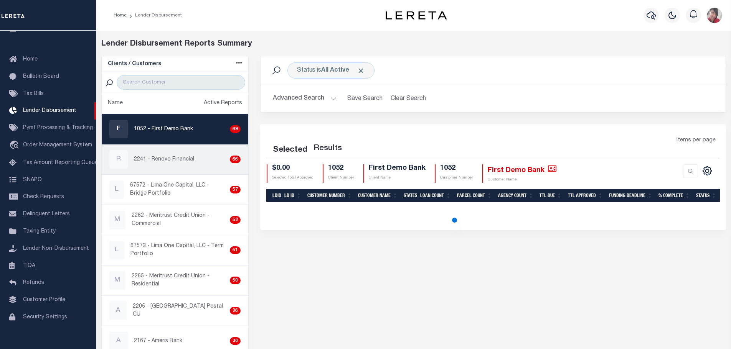
click at [163, 163] on p "2241 - Renovo Financial" at bounding box center [164, 160] width 60 height 8
checkbox input "true"
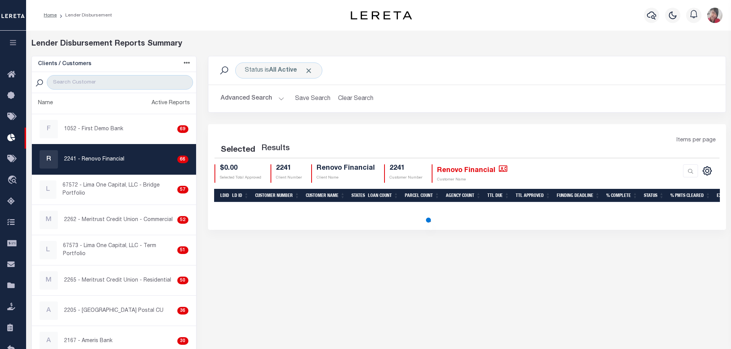
select select "200"
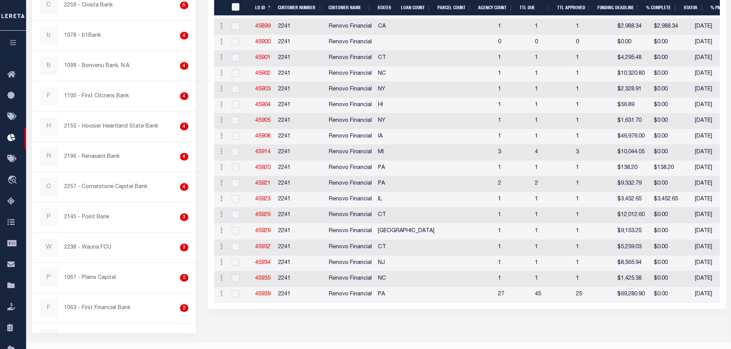
scroll to position [959, 0]
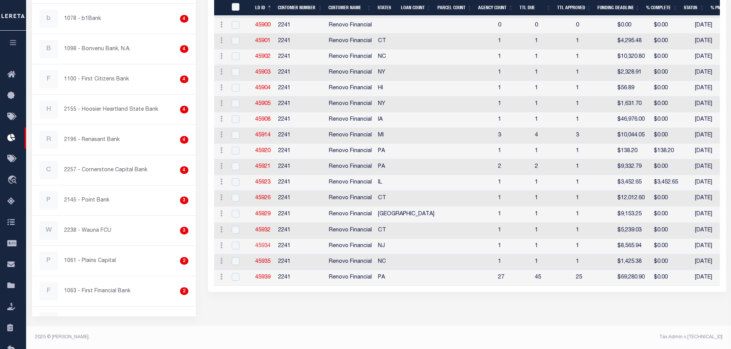
click at [262, 249] on link "45934" at bounding box center [262, 246] width 15 height 5
checkbox input "true"
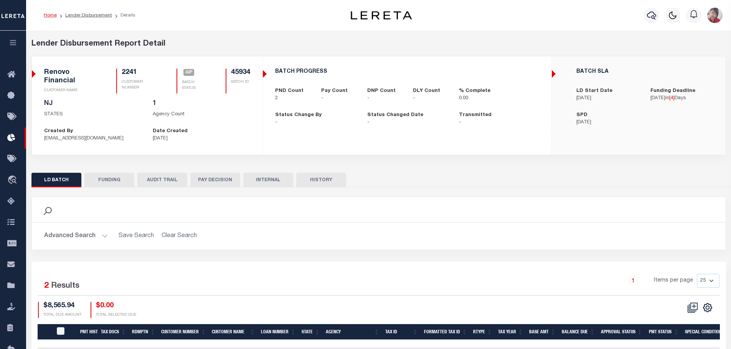
checkbox input "true"
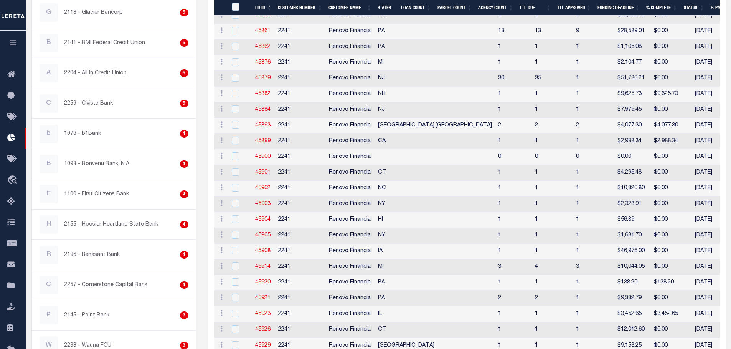
scroll to position [956, 0]
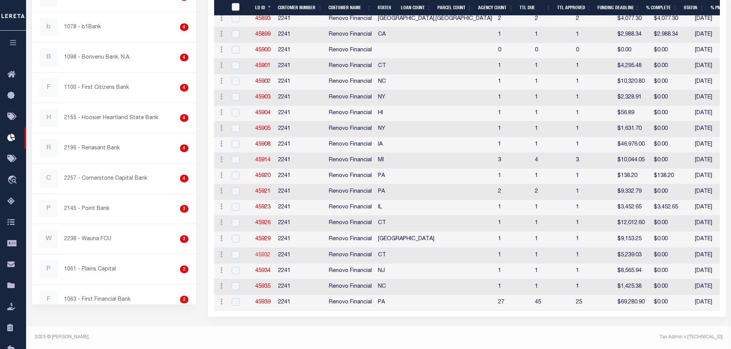
click at [264, 253] on link "45932" at bounding box center [262, 255] width 15 height 5
checkbox input "true"
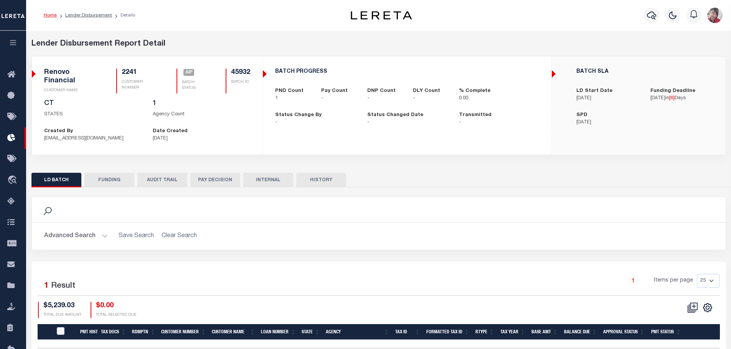
checkbox input "true"
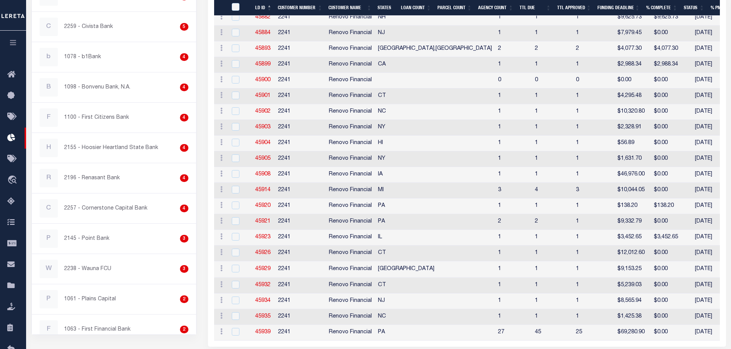
scroll to position [956, 0]
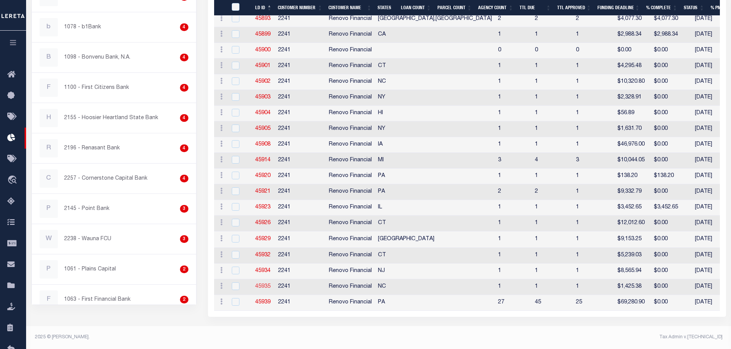
click at [266, 284] on link "45935" at bounding box center [262, 286] width 15 height 5
checkbox input "true"
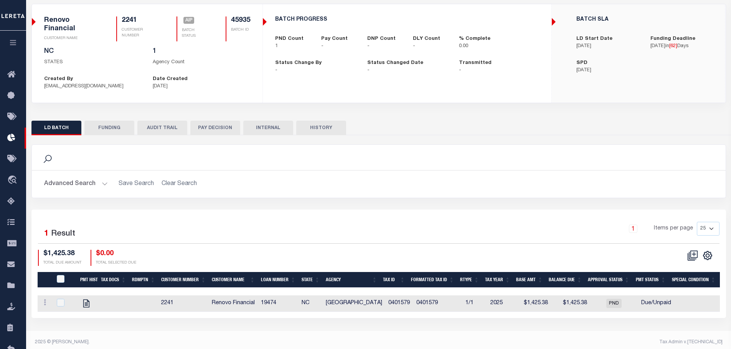
scroll to position [57, 0]
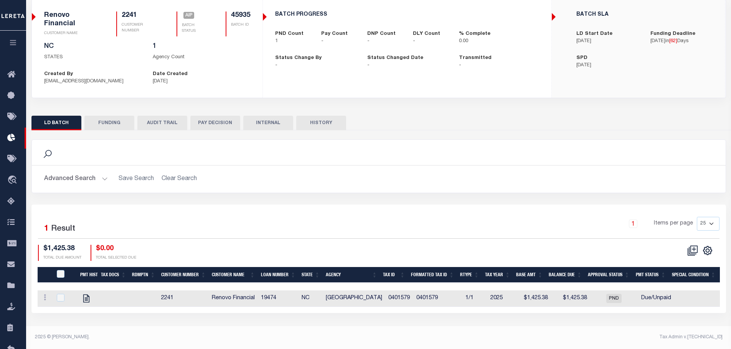
checkbox input "true"
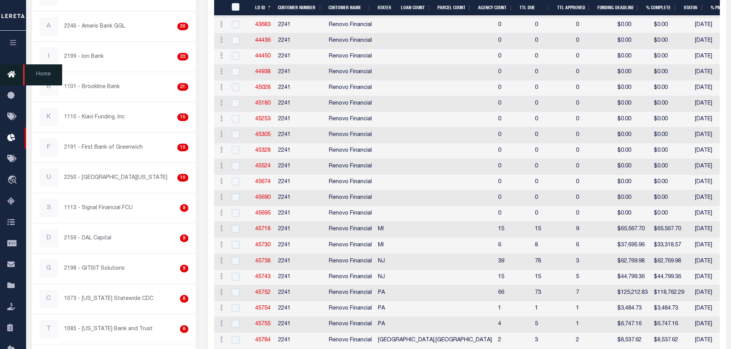
scroll to position [115, 0]
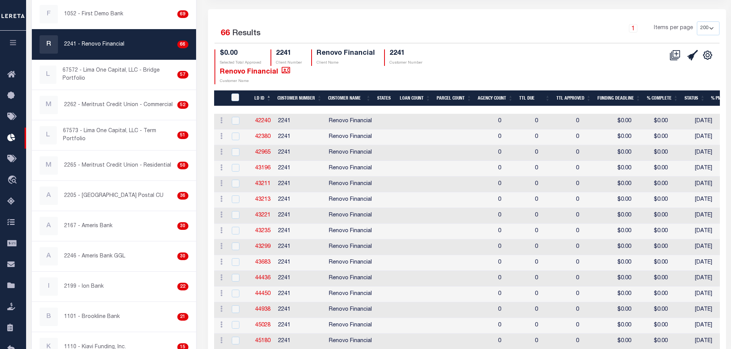
checkbox input "true"
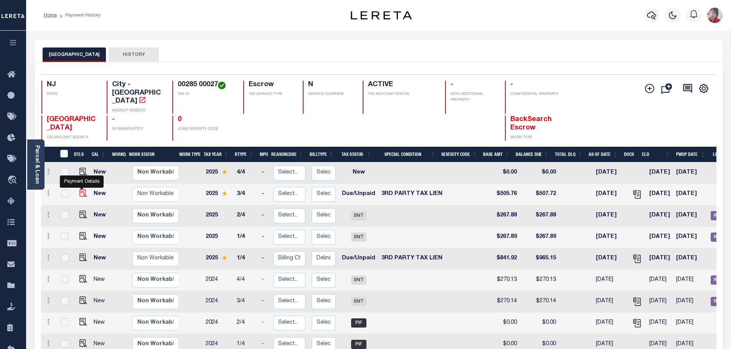
click at [82, 190] on img "" at bounding box center [83, 194] width 8 height 8
checkbox input "true"
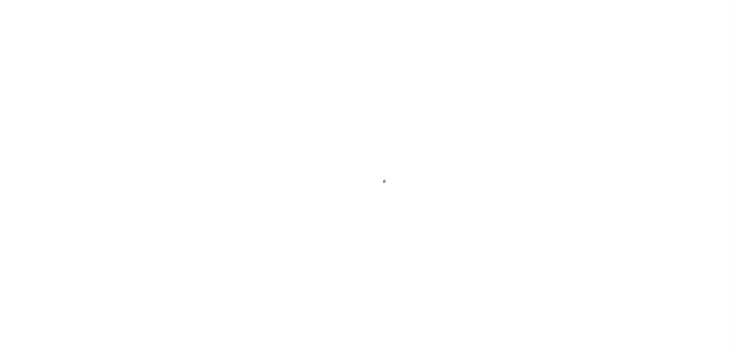
select select "DUE"
select select "20"
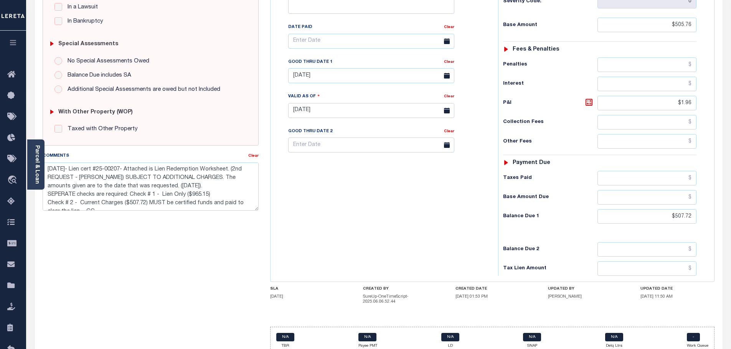
scroll to position [220, 0]
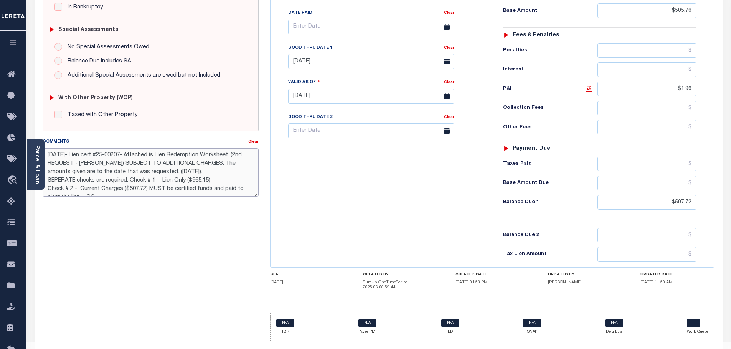
click at [77, 153] on textarea "[DATE]- Lien cert #25-00207- Attached is Lien Redemption Worksheet. (2nd REQUES…" at bounding box center [151, 172] width 216 height 48
click at [79, 151] on textarea "[DATE]- Lien cert #25-00207- Attached is Lien Redemption Worksheet. (2nd REQUES…" at bounding box center [151, 172] width 216 height 48
type textarea "[DATE]- TPS Lien cert #25-00207- Attached is Lien Redemption Worksheet. (2nd RE…"
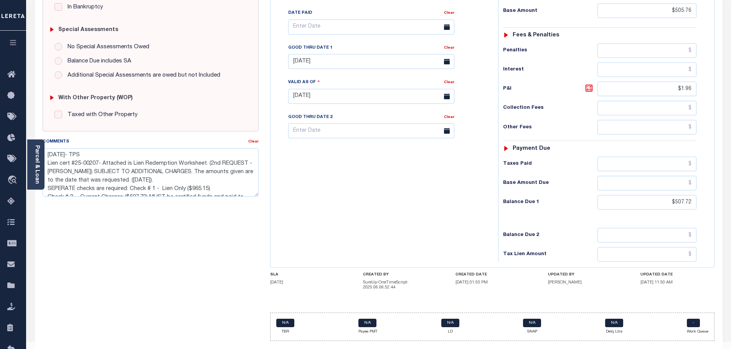
click at [432, 196] on div "Tax Bill No 00005388 Multiple Payment Option Payment Plan" at bounding box center [382, 92] width 220 height 339
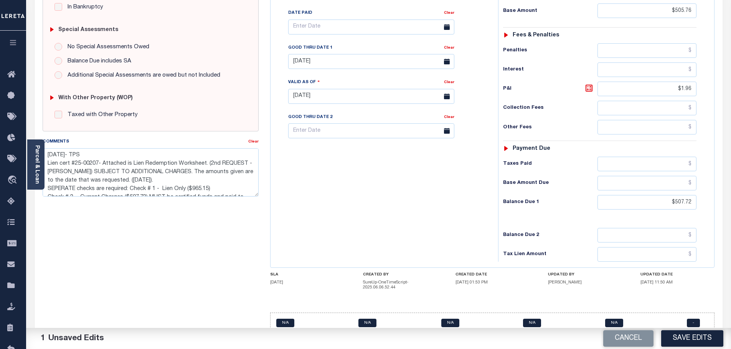
click at [706, 335] on button "Save Edits" at bounding box center [692, 339] width 62 height 16
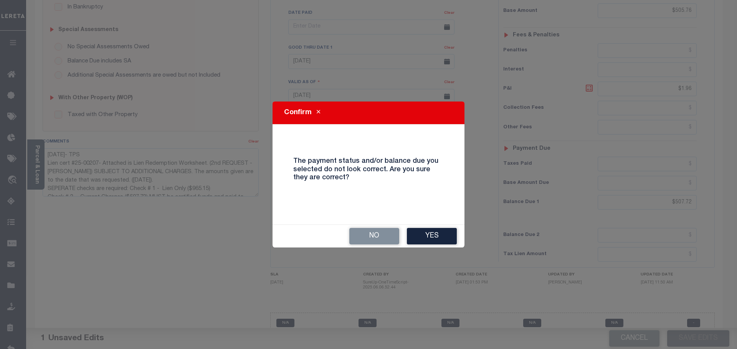
click at [445, 240] on button "Yes" at bounding box center [432, 236] width 50 height 16
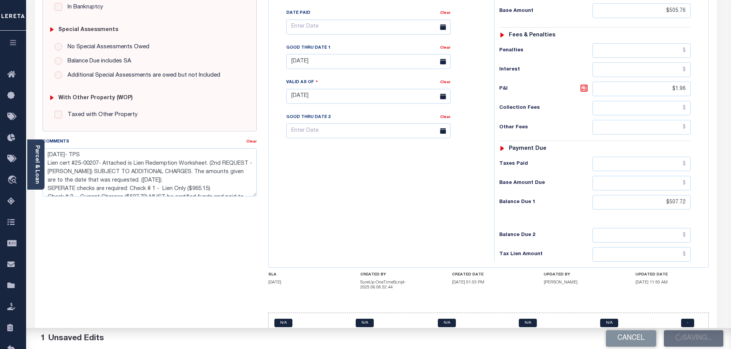
checkbox input "false"
type textarea "[DATE]- TPS Lien cert #25-00207- Attached is Lien Redemption Worksheet. (2nd RE…"
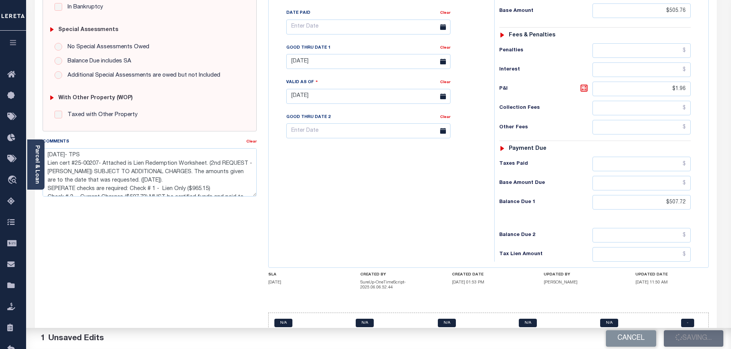
type input "$505.76"
type input "$1.96"
type input "$507.72"
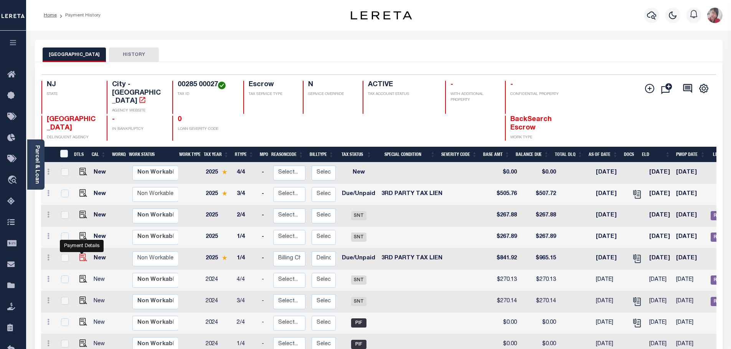
click at [82, 254] on img "" at bounding box center [83, 258] width 8 height 8
checkbox input "true"
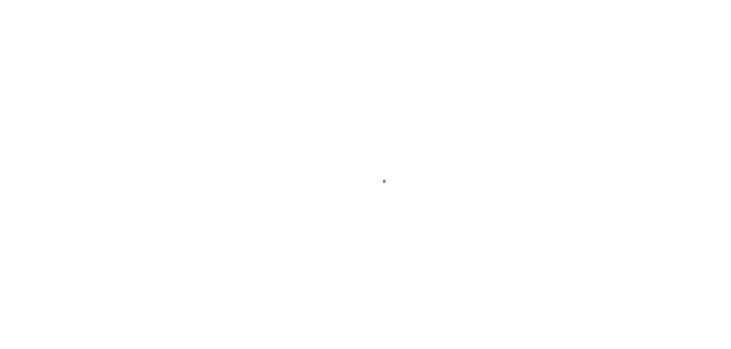
select select "DUE"
select select "20"
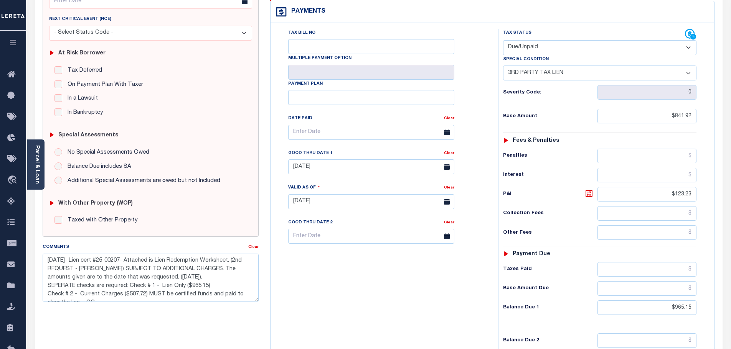
scroll to position [115, 0]
click at [76, 259] on textarea "[DATE]- Lien cert #25-00207- Attached is Lien Redemption Worksheet. (2nd REQUES…" at bounding box center [151, 278] width 216 height 48
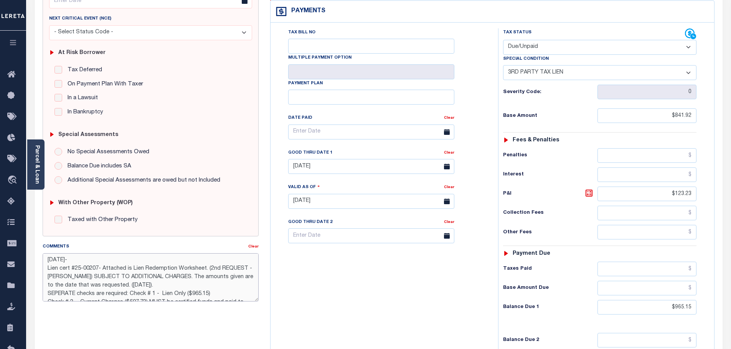
click at [100, 262] on textarea "8/29/2025- Lien cert #25-00207- Attached is Lien Redemption Worksheet. (2nd REQ…" at bounding box center [151, 278] width 216 height 48
type textarea "8/29/2025- TPS Lien cert #25-00207- Attached is Lien Redemption Worksheet. (2nd…"
click at [574, 281] on div "Base Amount Due" at bounding box center [599, 288] width 193 height 15
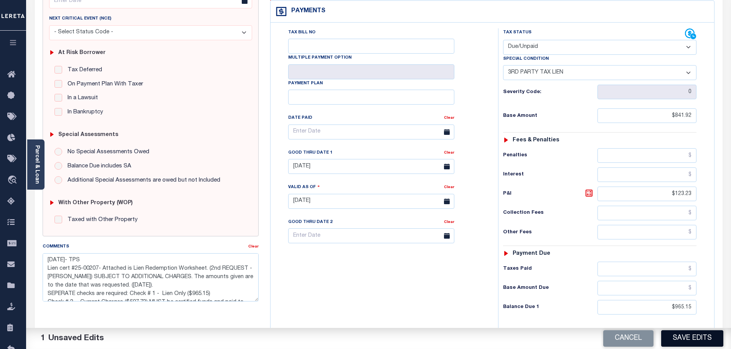
click at [687, 340] on button "Save Edits" at bounding box center [692, 339] width 62 height 16
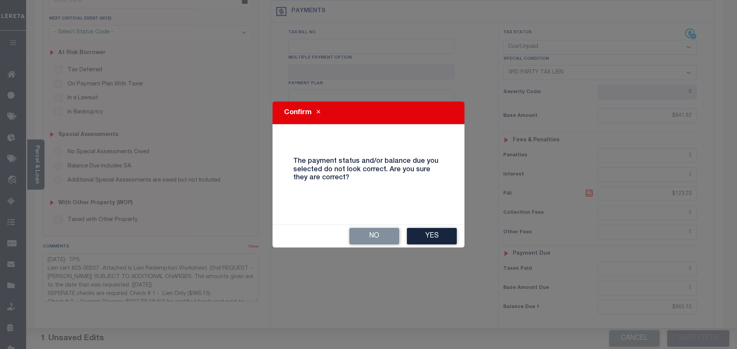
click at [442, 233] on button "Yes" at bounding box center [432, 236] width 50 height 16
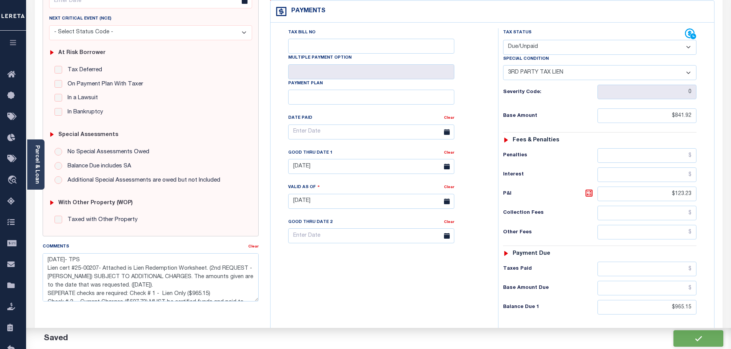
checkbox input "false"
type textarea "8/29/2025- TPS Lien cert #25-00207- Attached is Lien Redemption Worksheet. (2nd…"
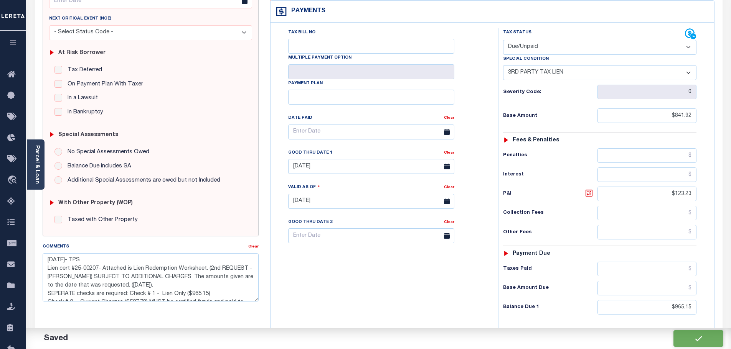
type input "$841.92"
type input "$123.23"
type input "$965.15"
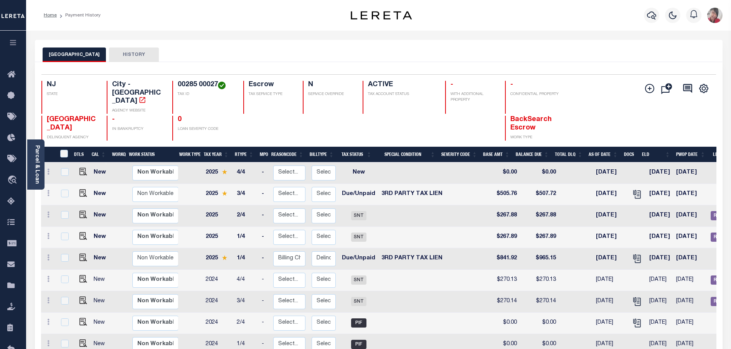
click at [15, 43] on icon "button" at bounding box center [13, 42] width 9 height 7
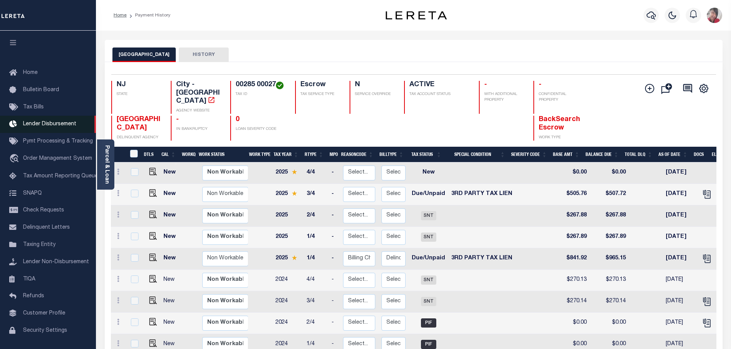
click at [42, 127] on span "Lender Disbursement" at bounding box center [49, 124] width 53 height 5
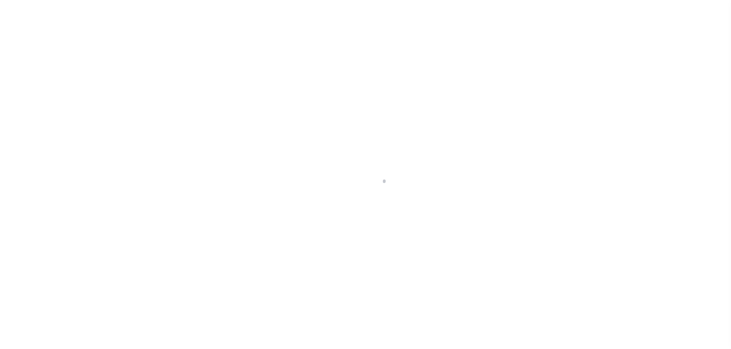
scroll to position [13, 0]
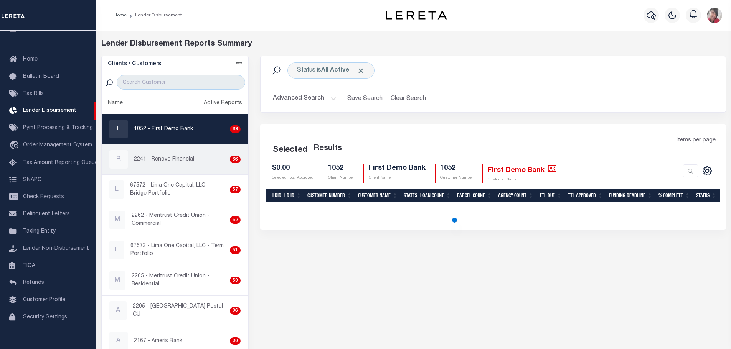
click at [174, 164] on div "R 2241 - Renovo Financial 66" at bounding box center [175, 159] width 132 height 18
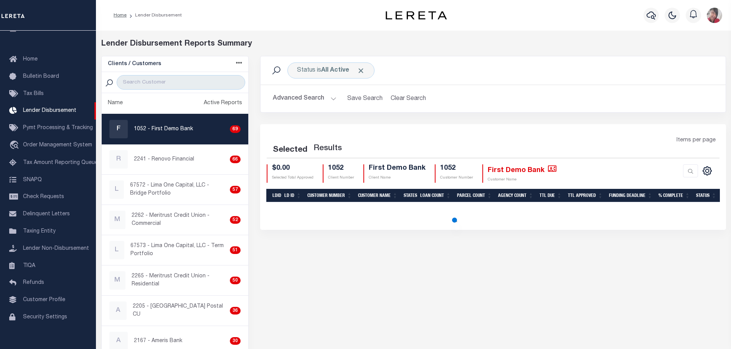
checkbox input "true"
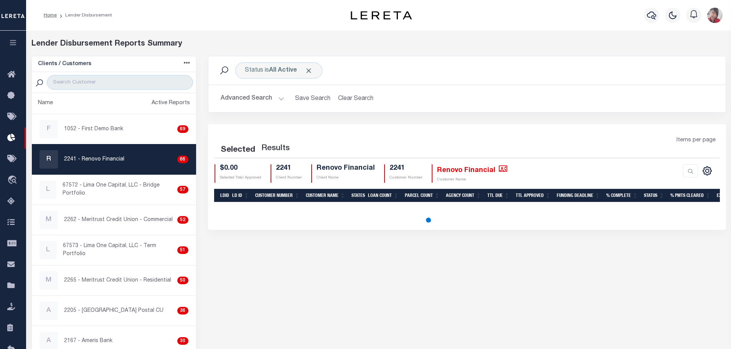
select select "200"
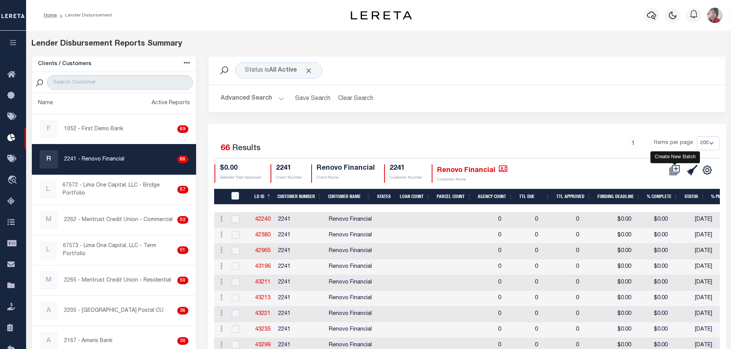
click at [676, 171] on icon at bounding box center [674, 170] width 11 height 11
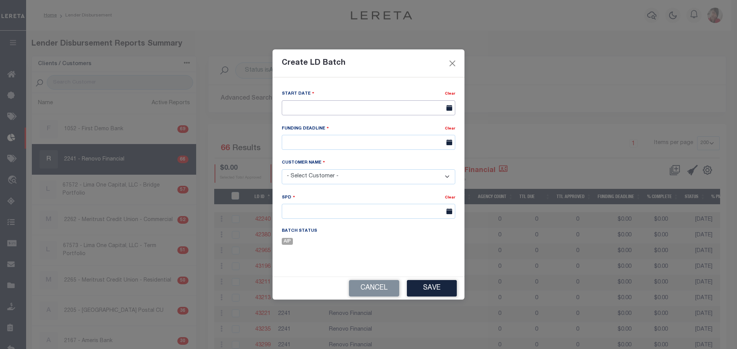
click at [303, 107] on input "text" at bounding box center [368, 108] width 173 height 15
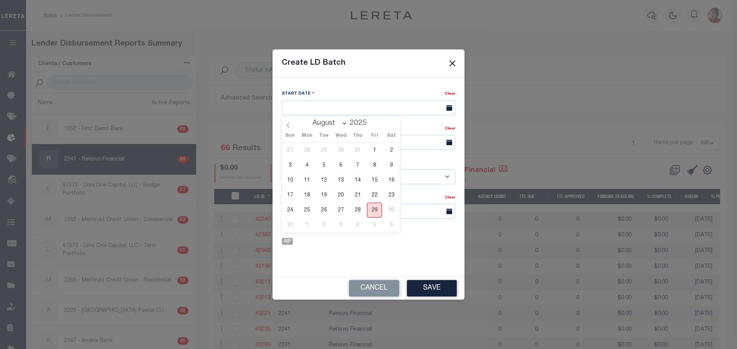
click at [374, 211] on span "29" at bounding box center [374, 210] width 15 height 15
type input "[DATE]"
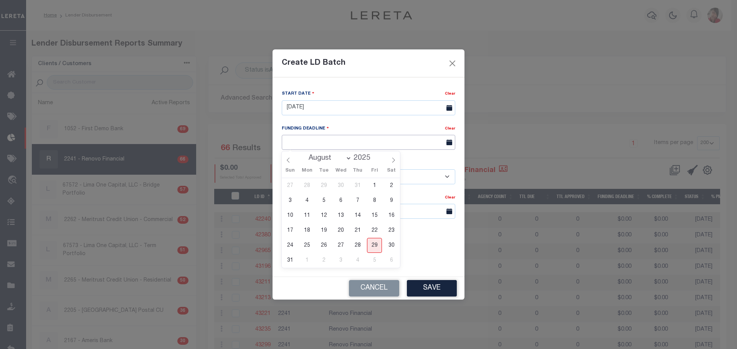
click at [415, 143] on input "text" at bounding box center [368, 142] width 173 height 15
click at [358, 258] on span "4" at bounding box center [357, 260] width 15 height 15
type input "09/04/25"
click at [373, 175] on select "- Select Customer - Accumatch - Refunds All In Credit Union Amarillo National B…" at bounding box center [368, 177] width 173 height 15
select select "2241"
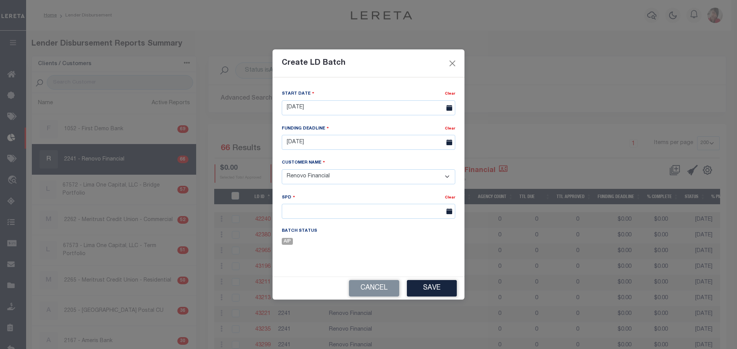
click at [282, 170] on select "- Select Customer - Accumatch - Refunds All In Credit Union Amarillo National B…" at bounding box center [368, 177] width 173 height 15
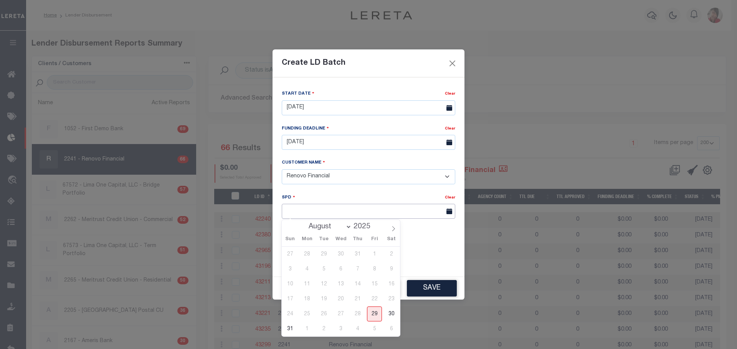
click at [340, 212] on input "text" at bounding box center [368, 211] width 173 height 15
click at [395, 228] on icon at bounding box center [393, 228] width 5 height 5
select select "8"
click at [309, 268] on span "8" at bounding box center [306, 269] width 15 height 15
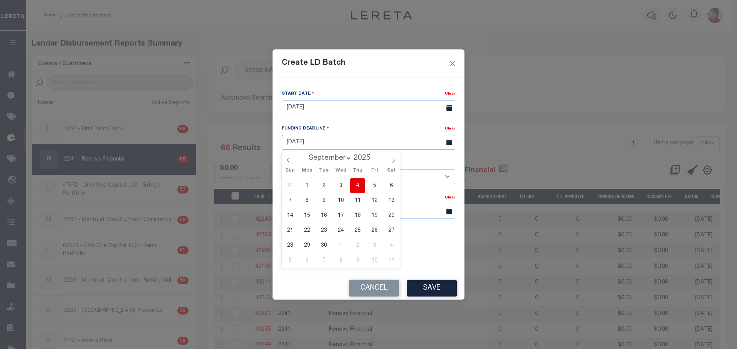
click at [384, 145] on input "09/04/25" at bounding box center [368, 142] width 173 height 15
click at [435, 162] on div "Customer Name" at bounding box center [368, 164] width 173 height 10
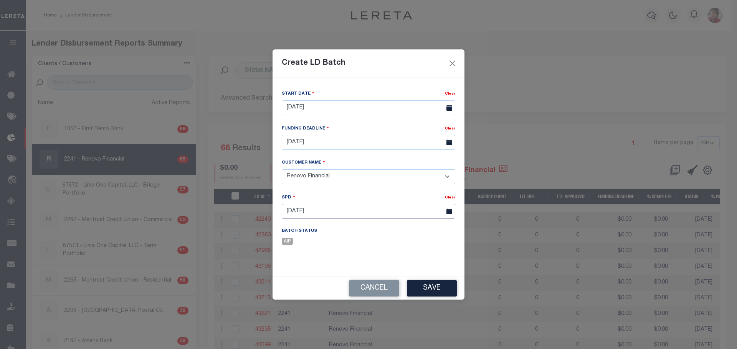
click at [326, 211] on input "09/08/2025" at bounding box center [368, 211] width 173 height 15
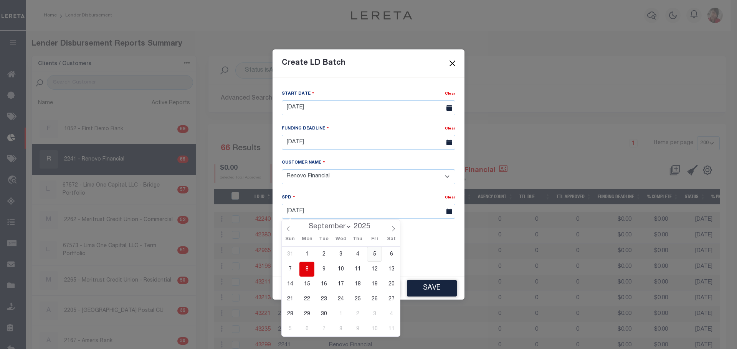
click at [377, 251] on span "5" at bounding box center [374, 254] width 15 height 15
type input "[DATE]"
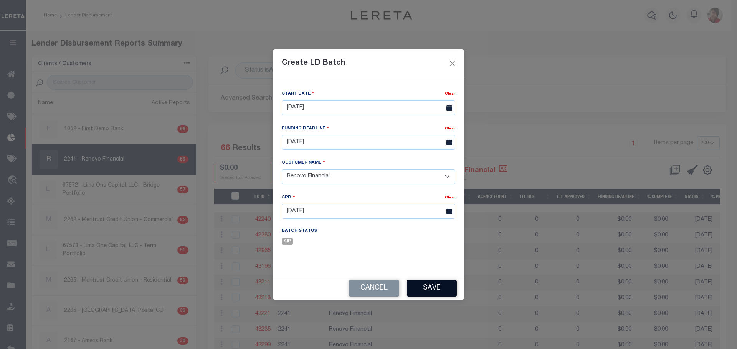
click at [422, 284] on button "Save" at bounding box center [432, 288] width 50 height 16
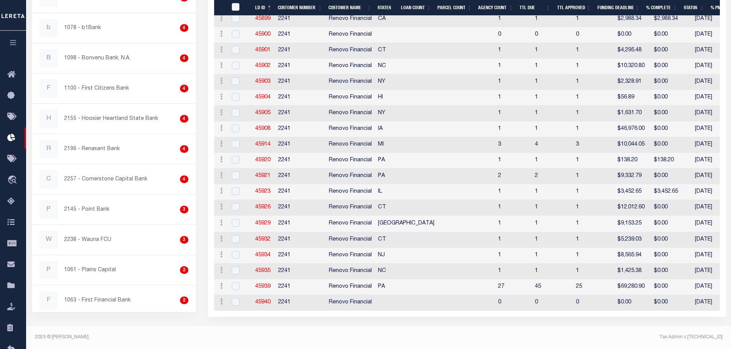
scroll to position [955, 0]
checkbox input "true"
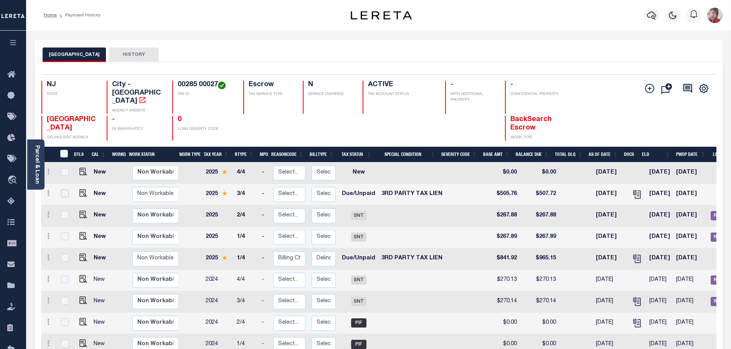
click at [64, 190] on input "checkbox" at bounding box center [65, 194] width 8 height 8
checkbox input "true"
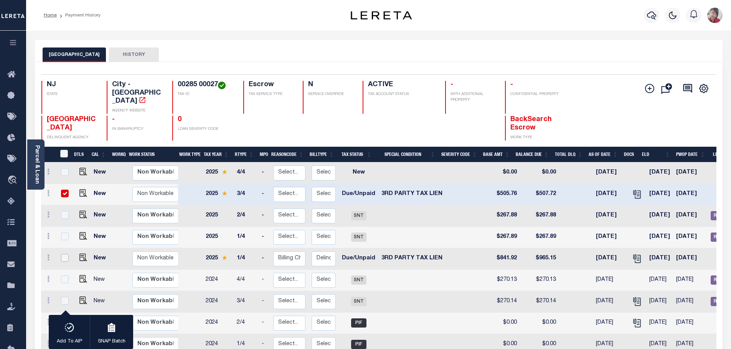
click at [64, 254] on input "checkbox" at bounding box center [65, 258] width 8 height 8
checkbox input "true"
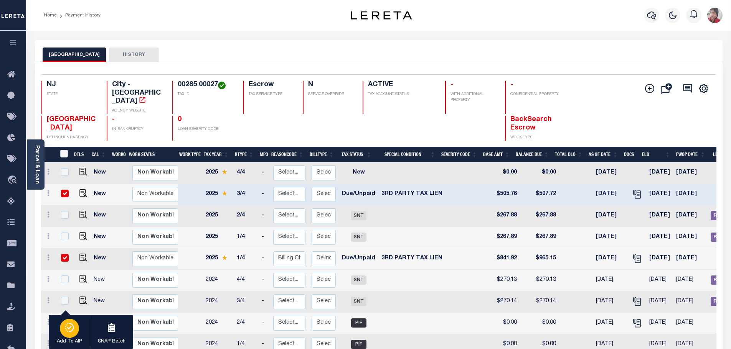
click at [73, 333] on div "button" at bounding box center [69, 328] width 19 height 19
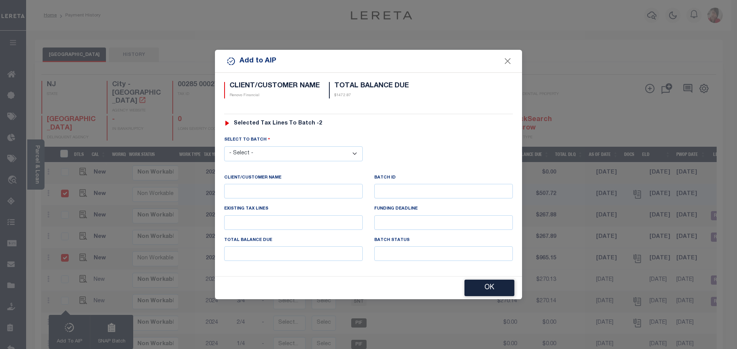
click at [356, 151] on select "- Select - 42380 42965 43235 43299 43683 44436 44450 44938 45028 45180 45253 45…" at bounding box center [293, 154] width 138 height 15
select select "45940"
click at [224, 147] on select "- Select - 42380 42965 43235 43299 43683 44436 44450 44938 45028 45180 45253 45…" at bounding box center [293, 154] width 138 height 15
click at [491, 289] on button "OK" at bounding box center [489, 288] width 50 height 16
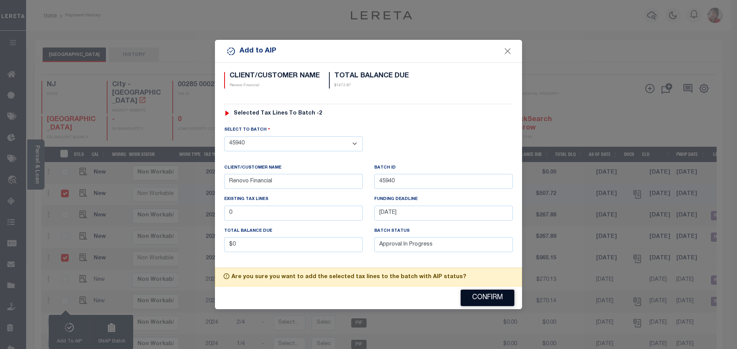
click at [488, 298] on button "Confirm" at bounding box center [487, 298] width 54 height 16
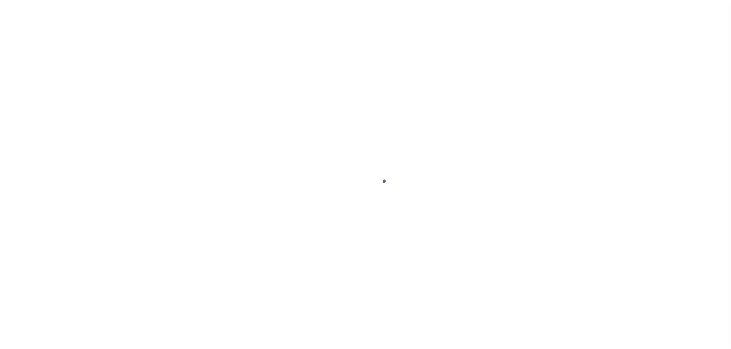
select select "DUE"
select select "20"
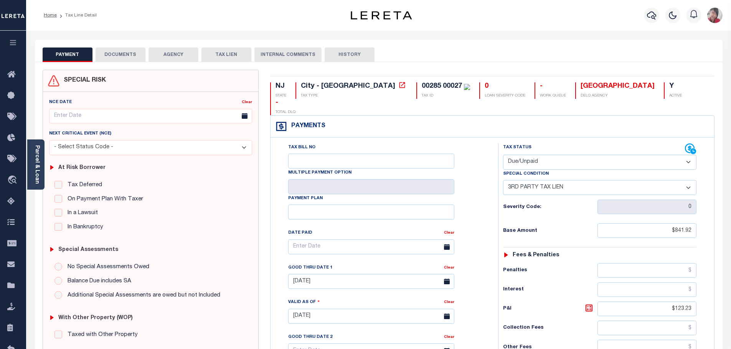
click at [13, 41] on icon "button" at bounding box center [13, 42] width 9 height 7
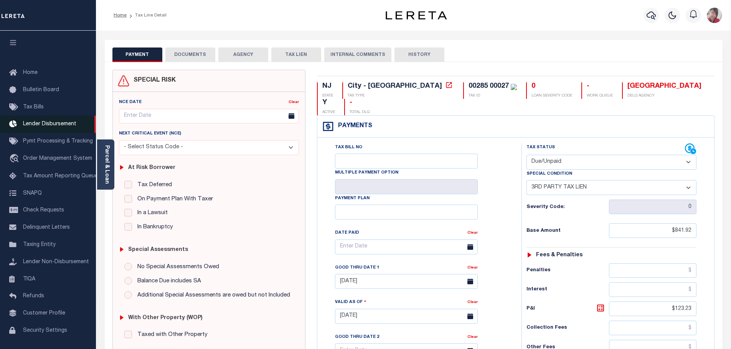
click at [40, 126] on span "Lender Disbursement" at bounding box center [49, 124] width 53 height 5
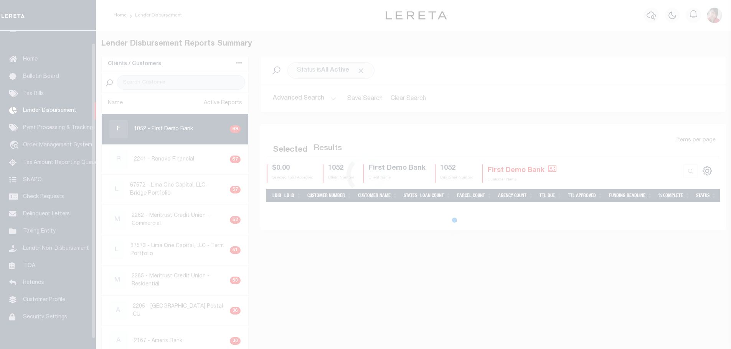
scroll to position [13, 0]
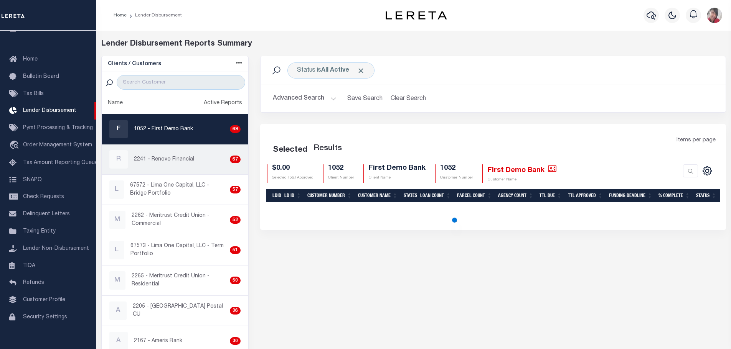
click at [188, 160] on p "2241 - Renovo Financial" at bounding box center [164, 160] width 60 height 8
checkbox input "true"
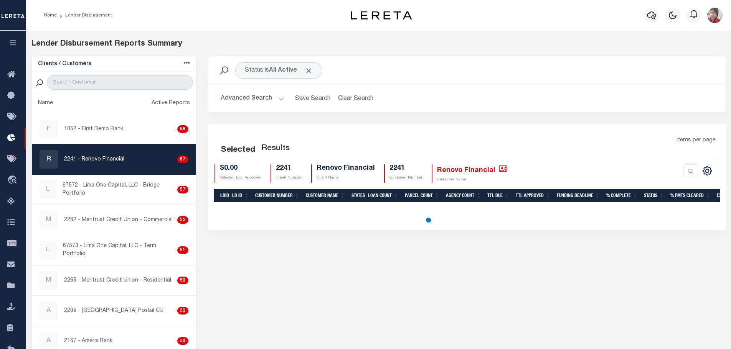
select select "200"
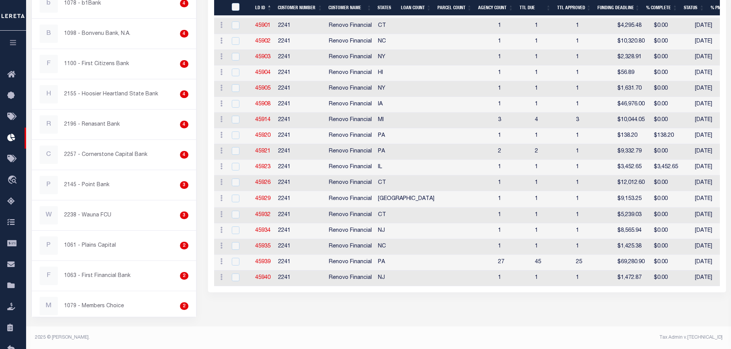
scroll to position [975, 0]
click at [263, 277] on link "45940" at bounding box center [262, 277] width 15 height 5
checkbox input "true"
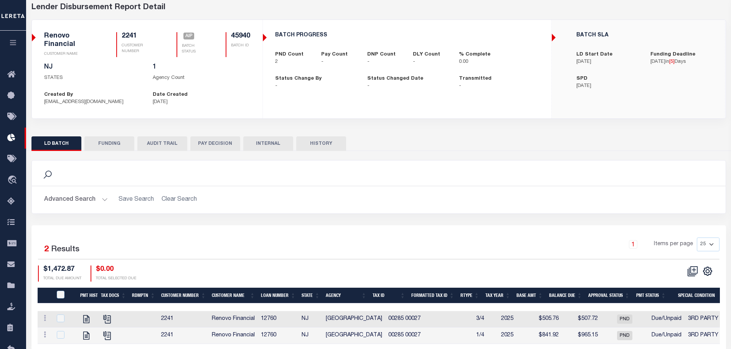
scroll to position [38, 0]
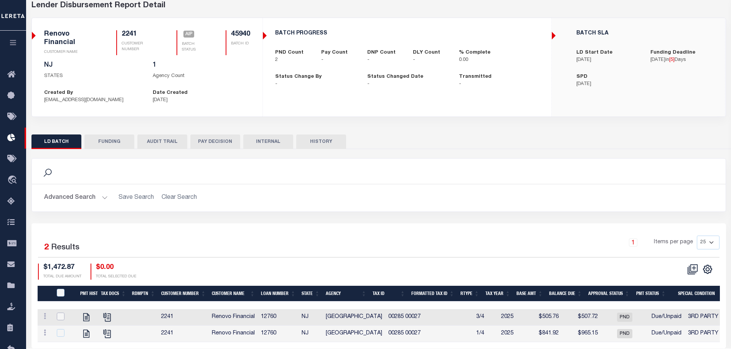
click at [59, 316] on input "checkbox" at bounding box center [61, 317] width 8 height 8
checkbox input "true"
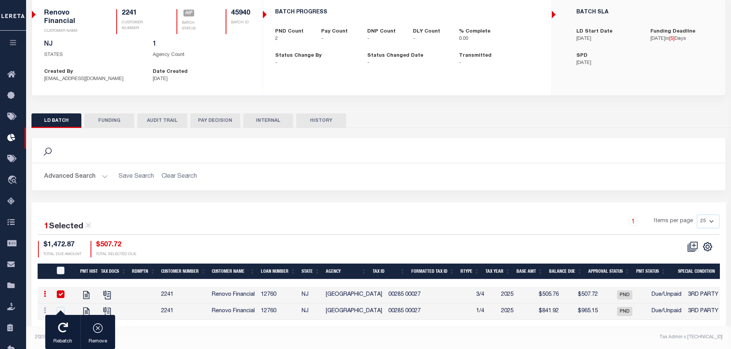
scroll to position [65, 0]
click at [61, 307] on input "checkbox" at bounding box center [61, 311] width 8 height 8
checkbox input "true"
